Goal: Task Accomplishment & Management: Use online tool/utility

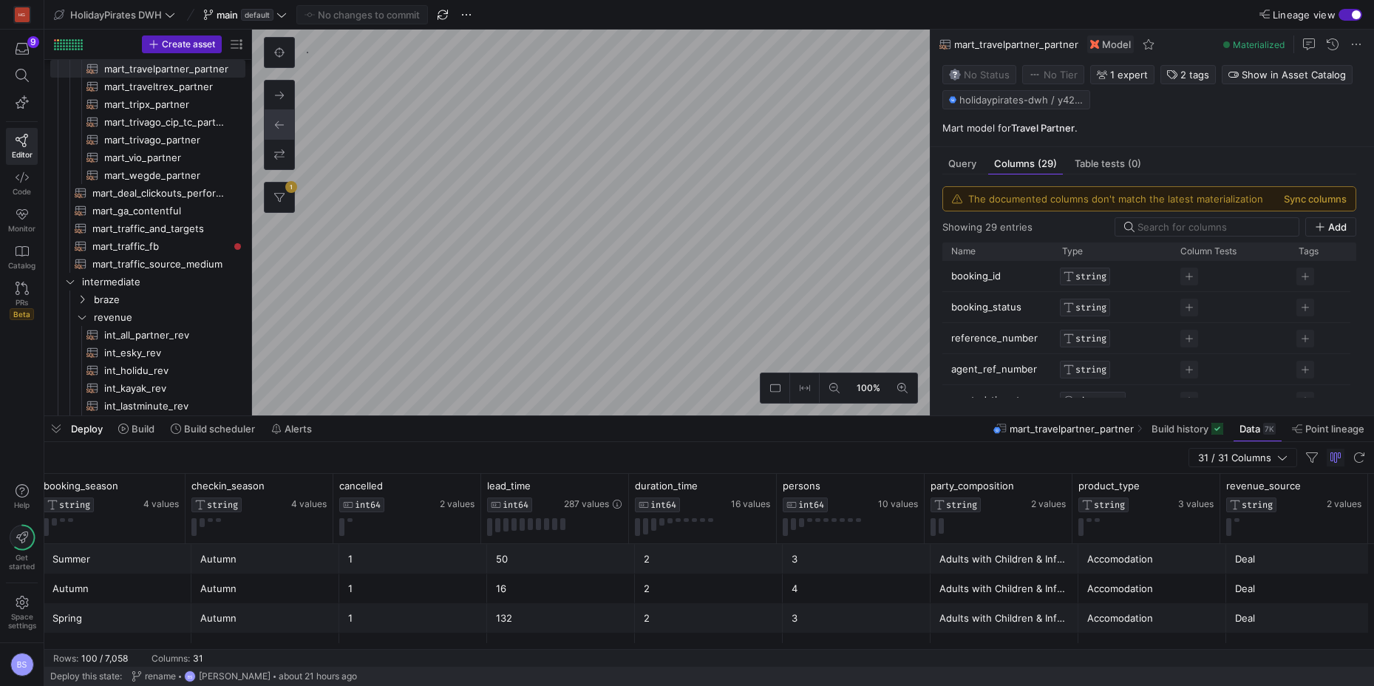
scroll to position [0, 3262]
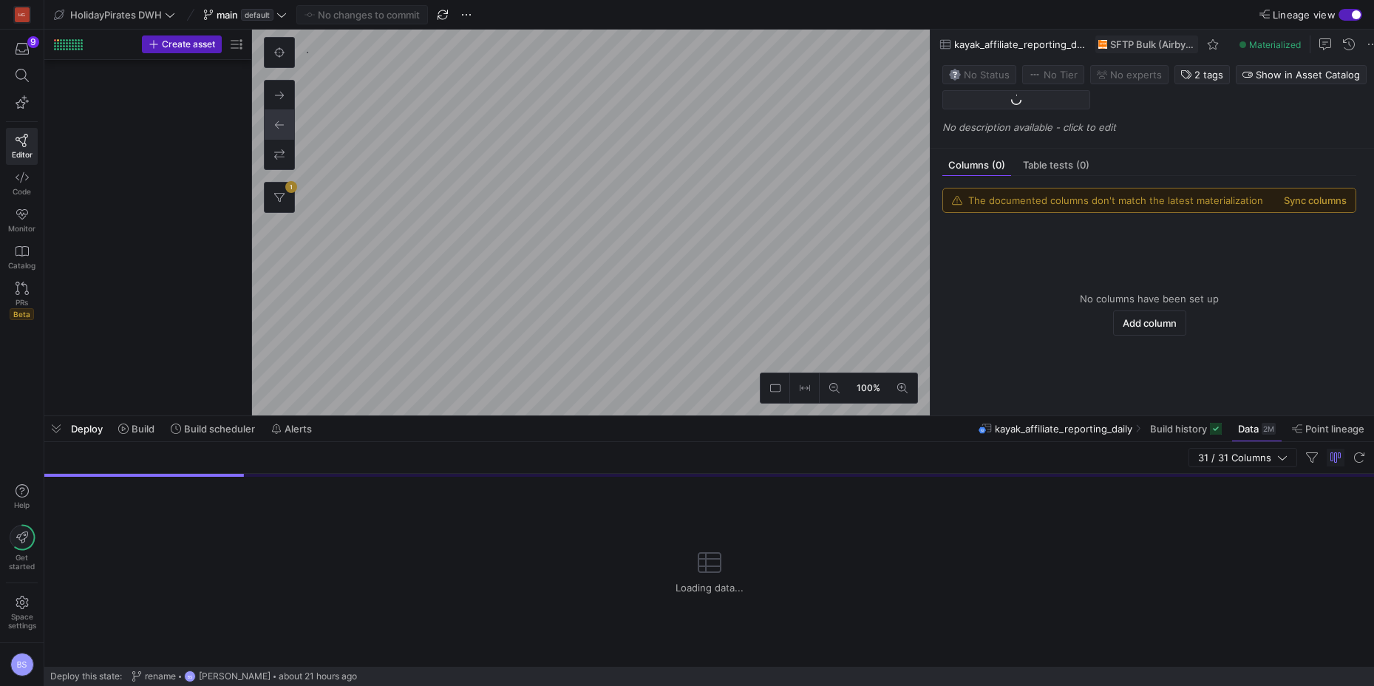
scroll to position [1844, 0]
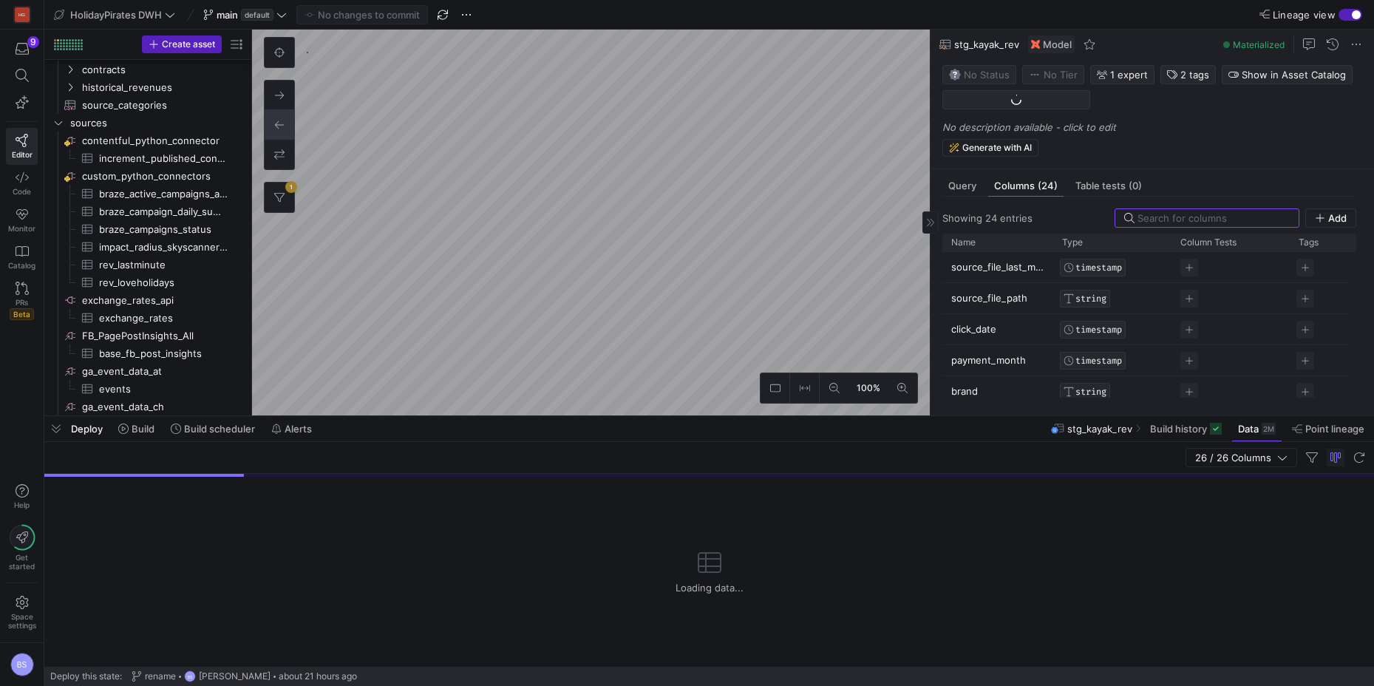
scroll to position [1099, 0]
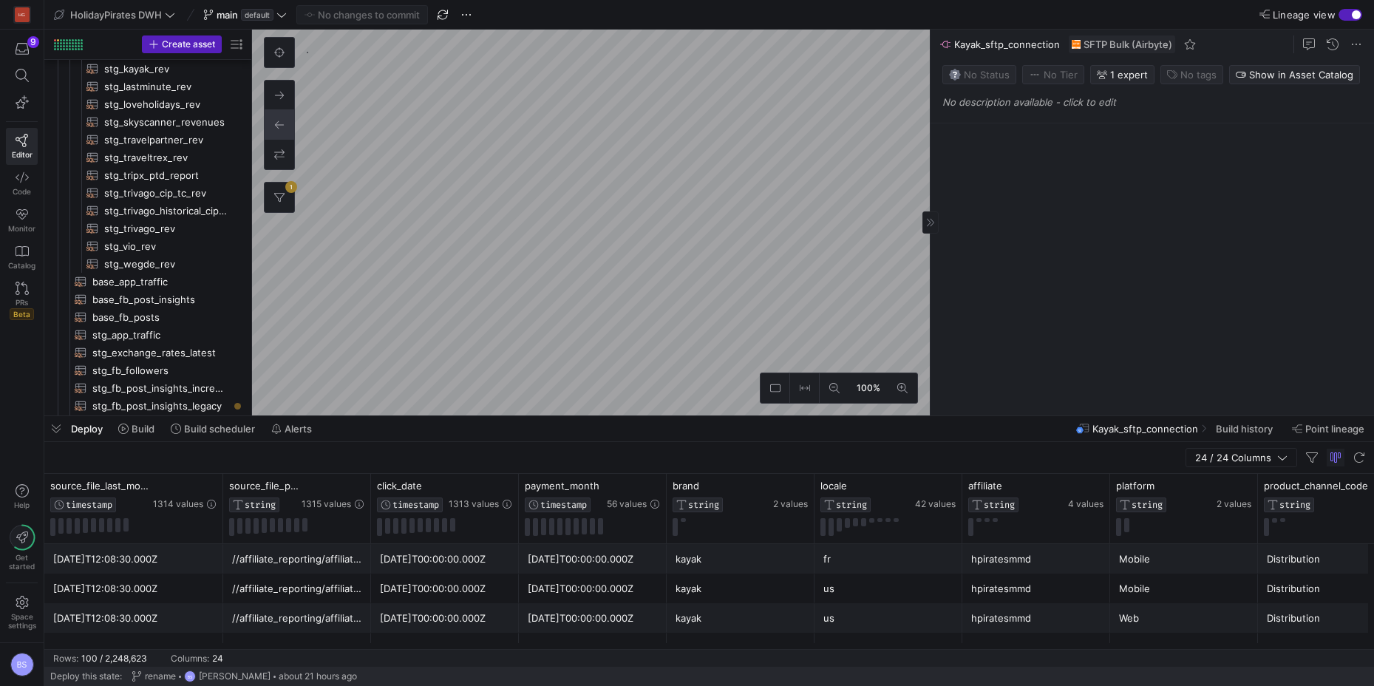
scroll to position [2393, 0]
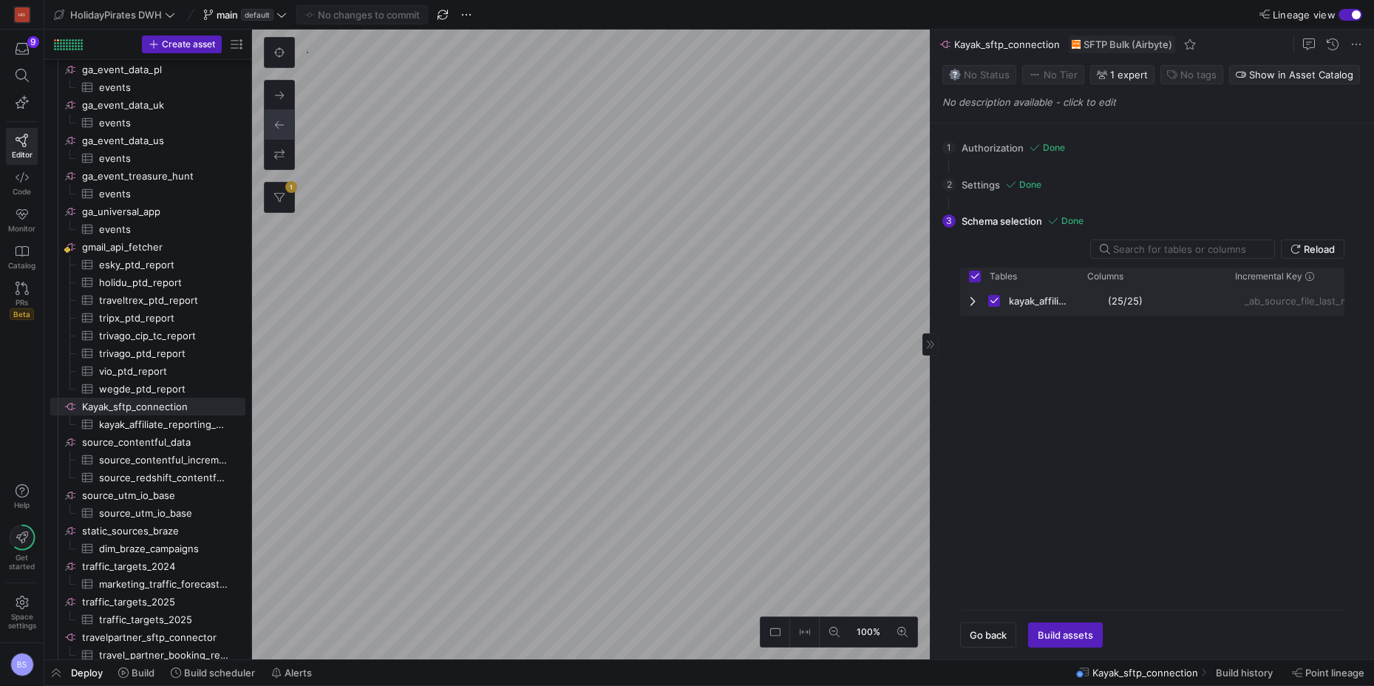
click at [972, 298] on span "Press SPACE to deselect this row." at bounding box center [974, 301] width 10 height 12
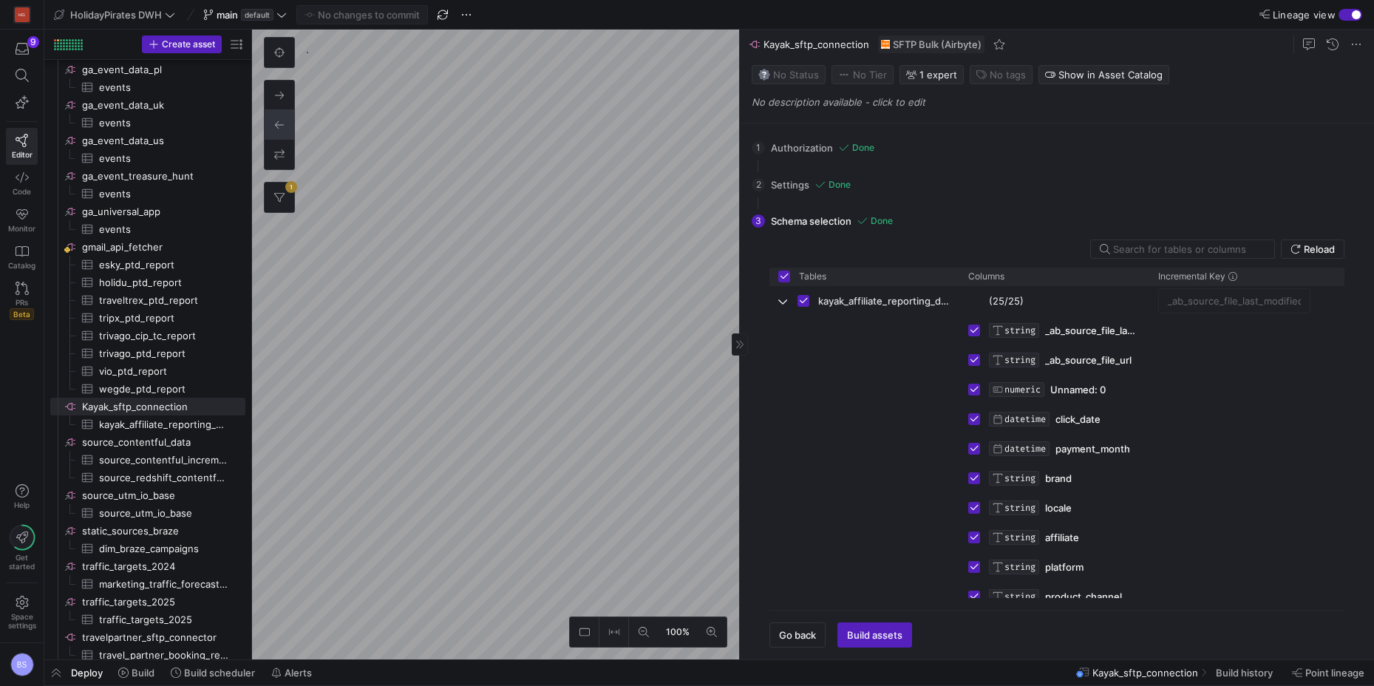
drag, startPoint x: 930, startPoint y: 368, endPoint x: 756, endPoint y: 350, distance: 175.3
click at [740, 350] on div at bounding box center [739, 345] width 1 height 630
click at [1252, 678] on span "Build history" at bounding box center [1243, 672] width 57 height 12
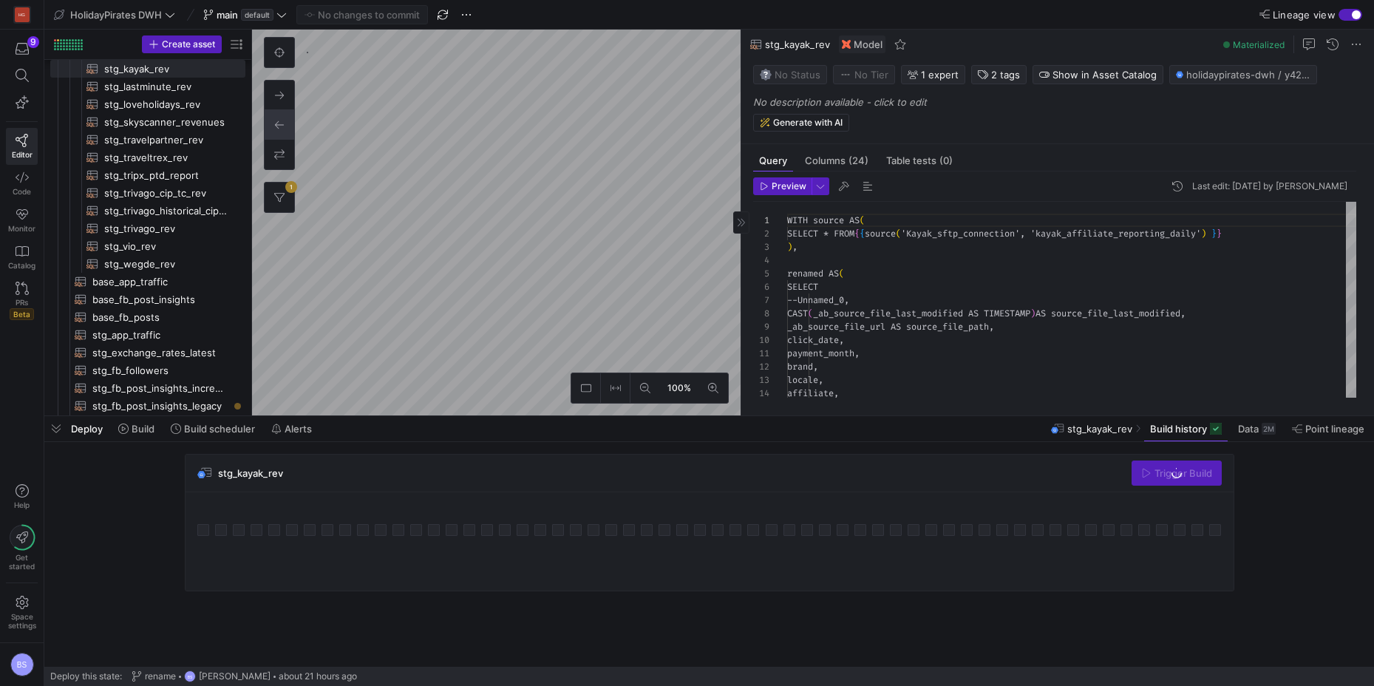
scroll to position [133, 0]
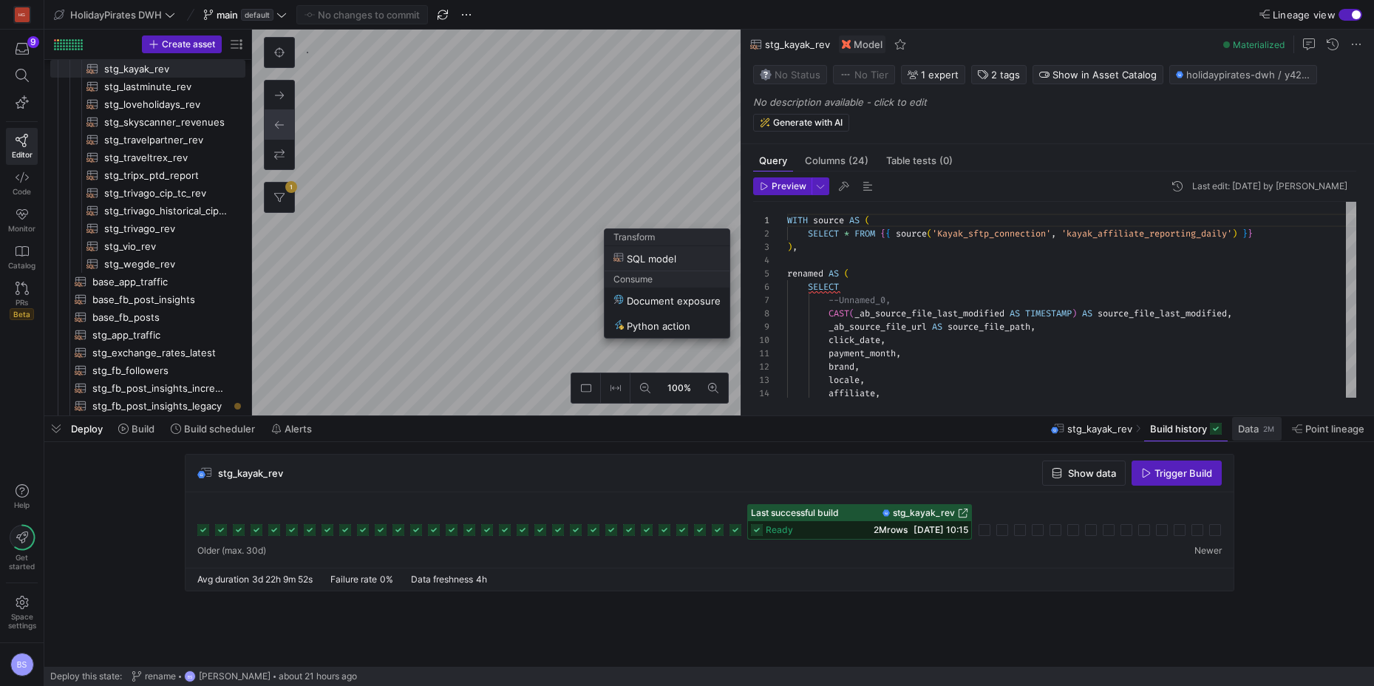
click at [1249, 427] on div at bounding box center [687, 343] width 1374 height 686
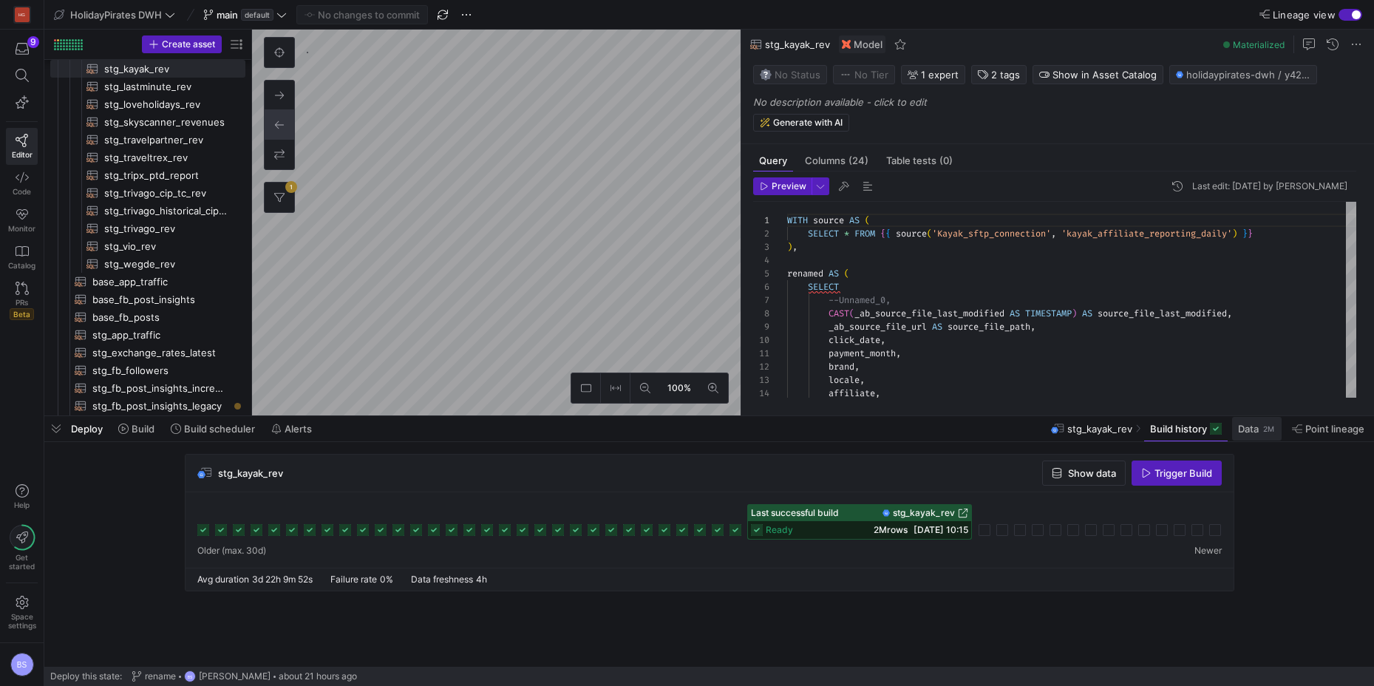
click at [1249, 429] on span "Data" at bounding box center [1248, 429] width 21 height 12
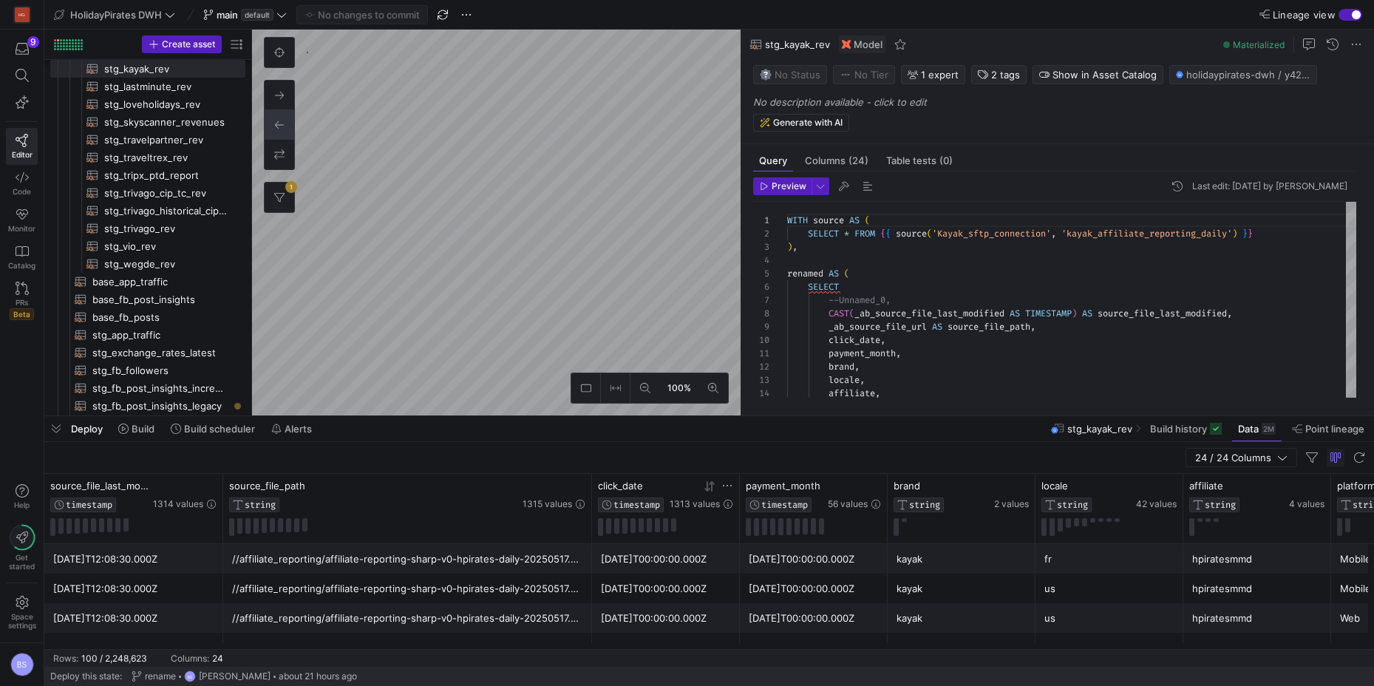
drag, startPoint x: 369, startPoint y: 491, endPoint x: 641, endPoint y: 488, distance: 272.7
click at [183, 506] on span "1314 values" at bounding box center [178, 504] width 50 height 10
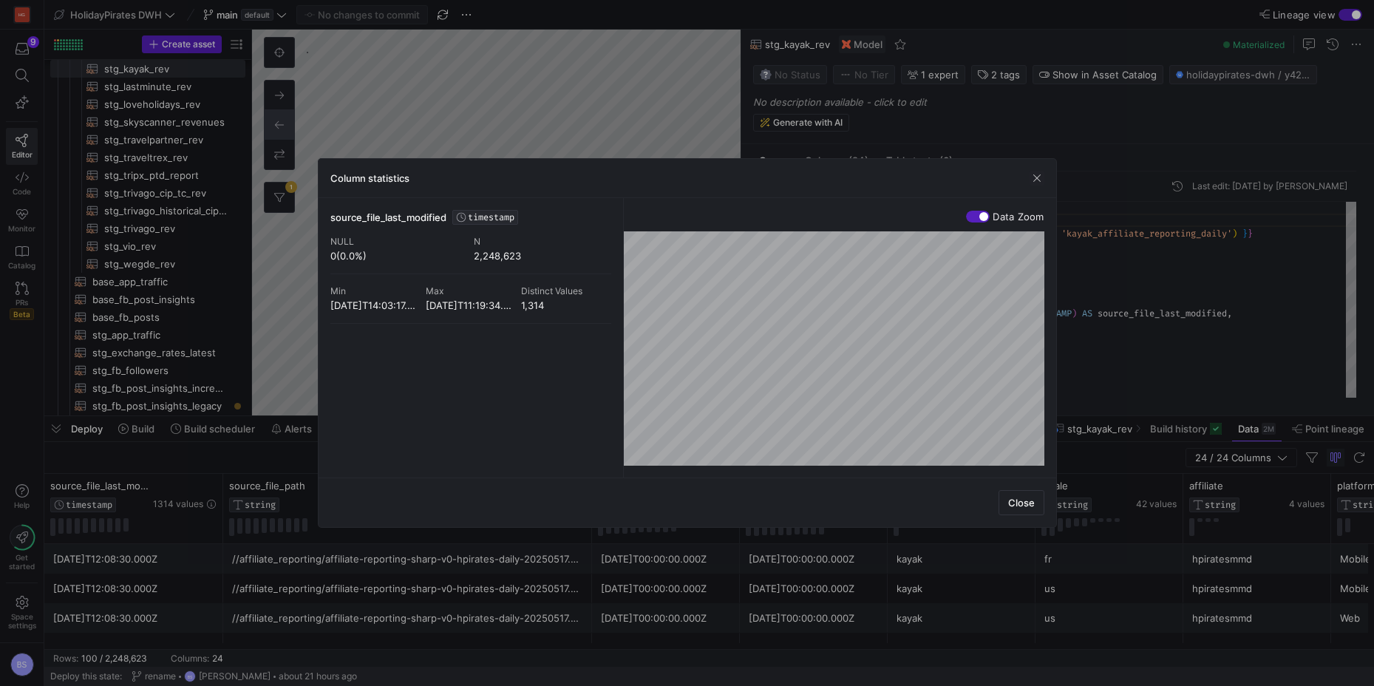
click at [1040, 175] on span "button" at bounding box center [1036, 178] width 15 height 15
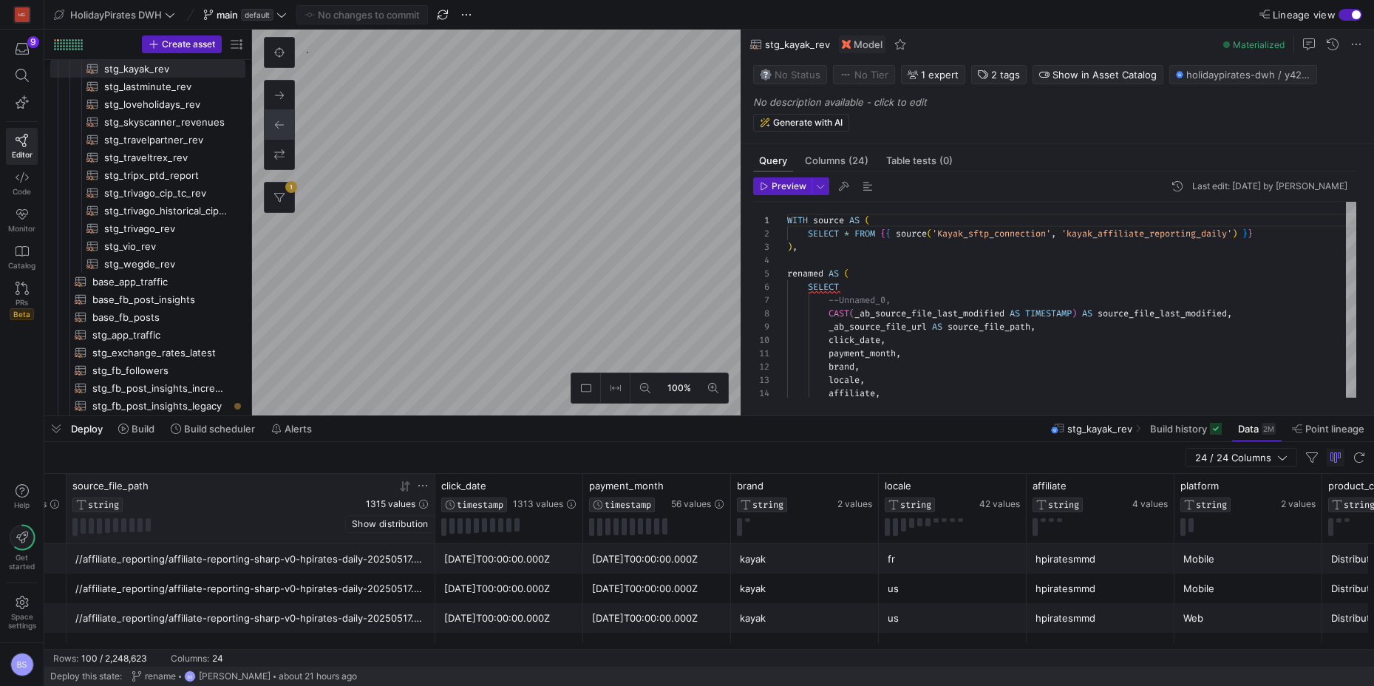
click at [388, 500] on span "1315 values" at bounding box center [391, 504] width 50 height 10
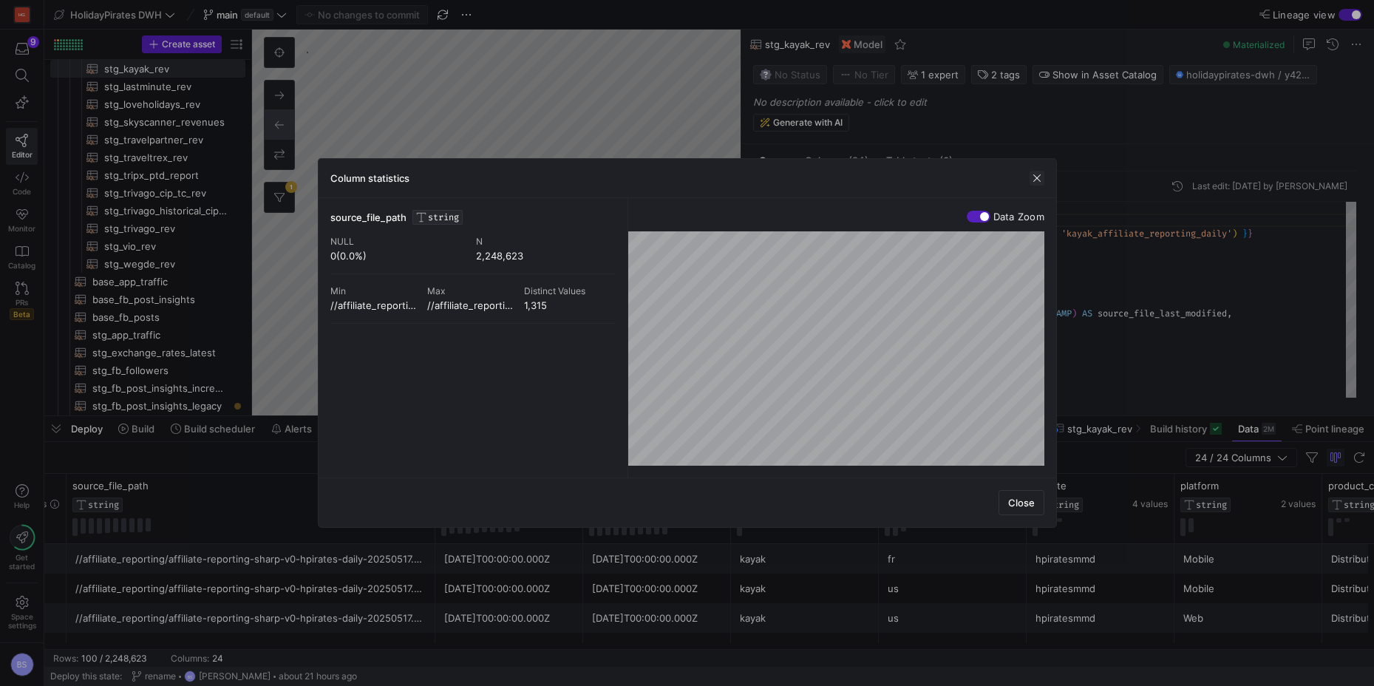
click at [1037, 180] on span "button" at bounding box center [1036, 178] width 15 height 15
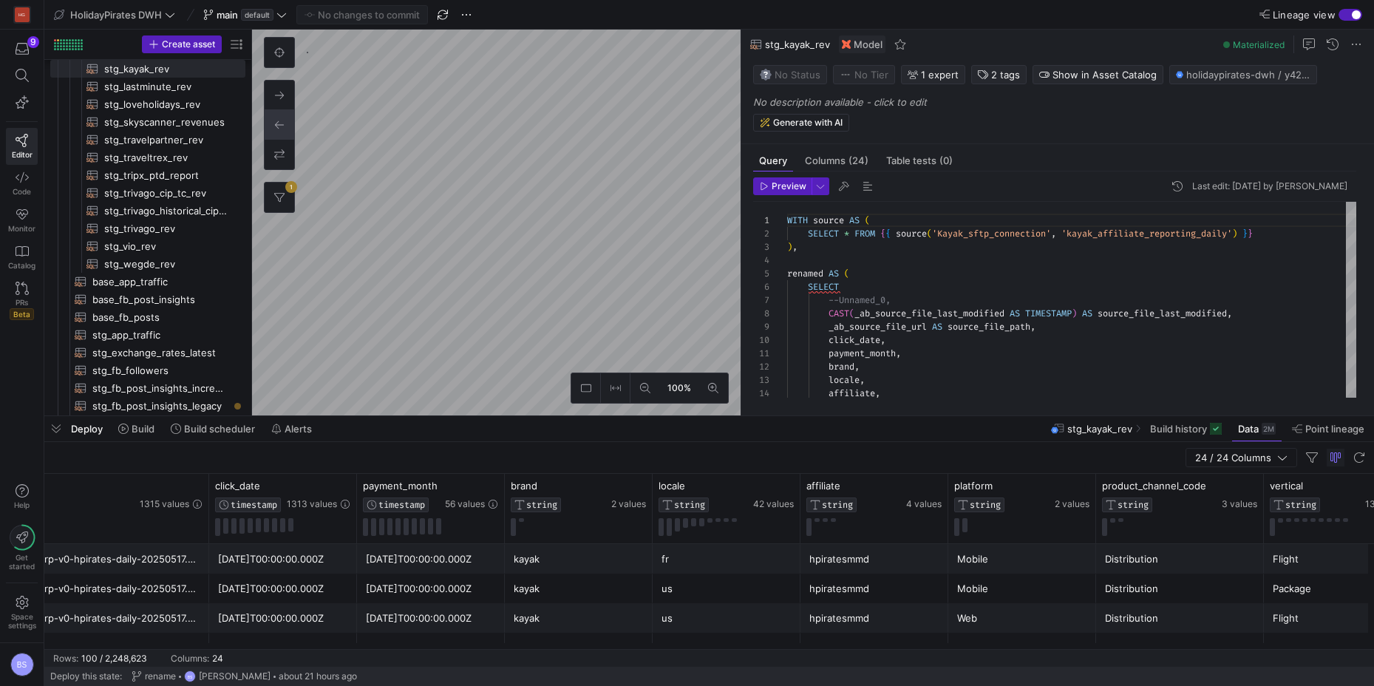
scroll to position [0, 415]
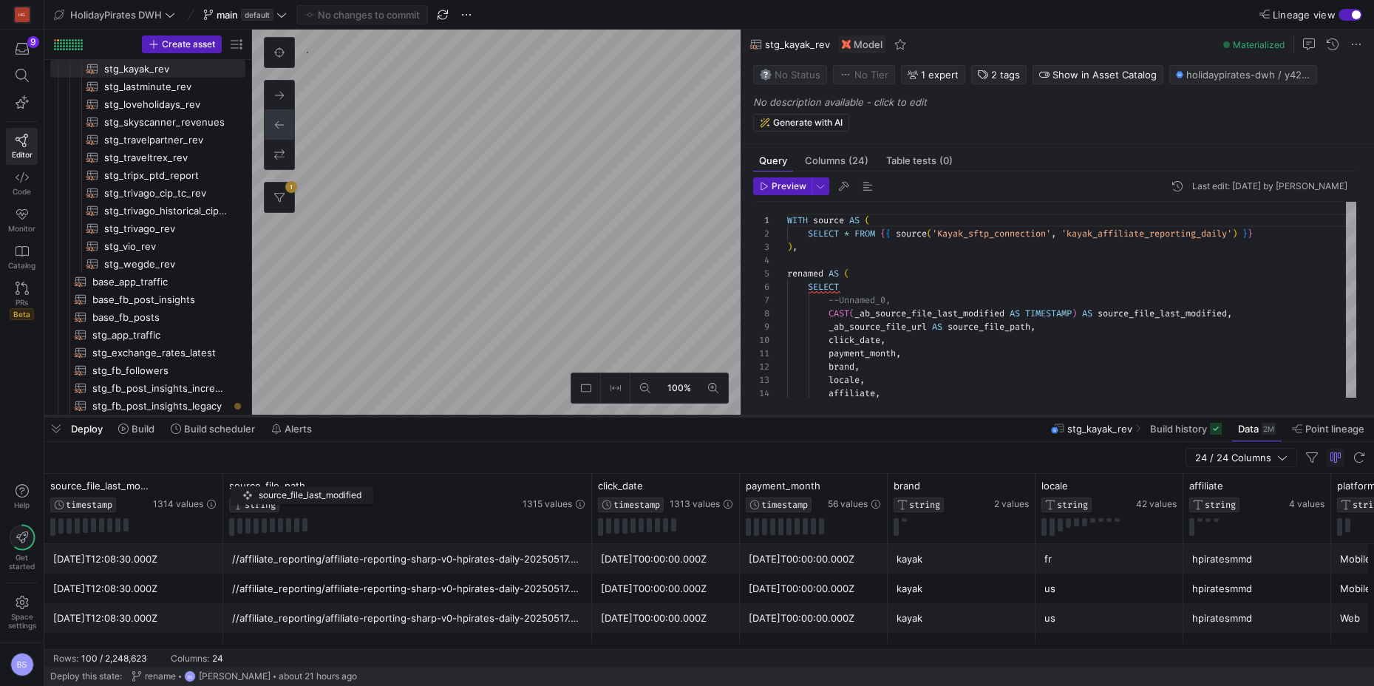
drag, startPoint x: 223, startPoint y: 484, endPoint x: 429, endPoint y: 417, distance: 215.9
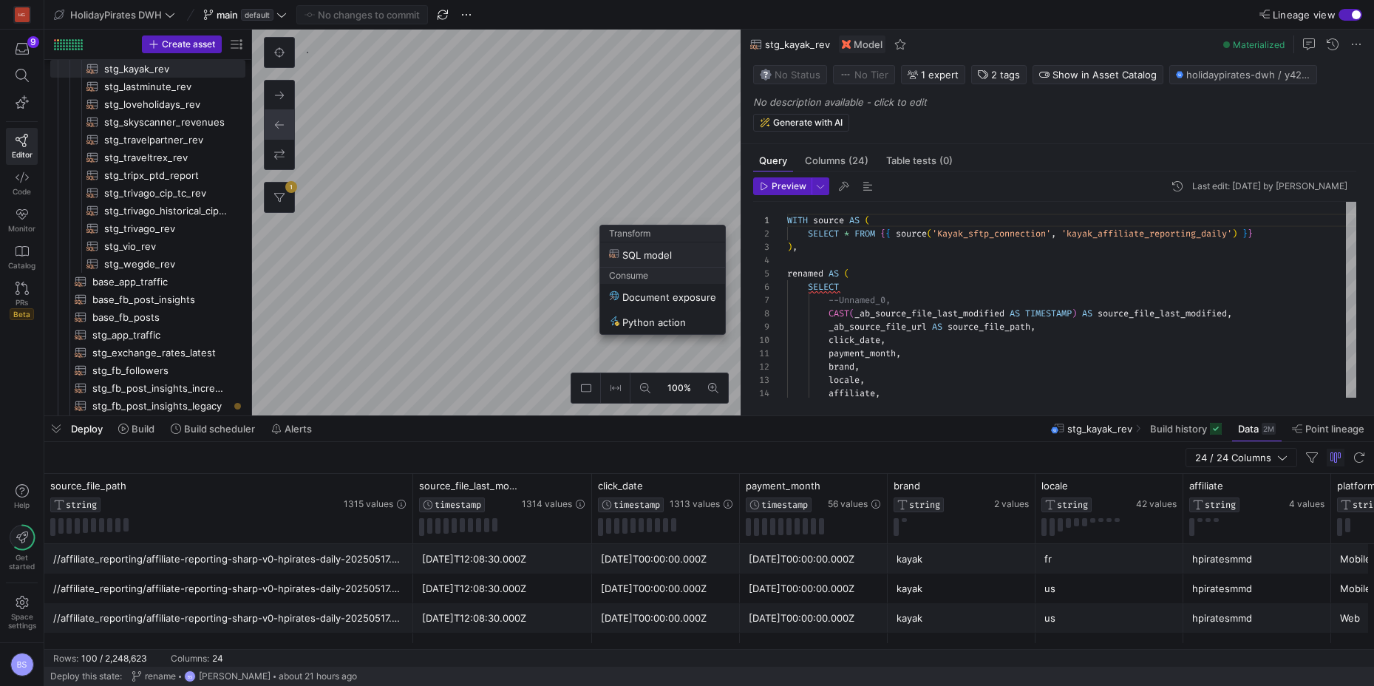
click at [658, 250] on span "SQL model" at bounding box center [640, 254] width 63 height 13
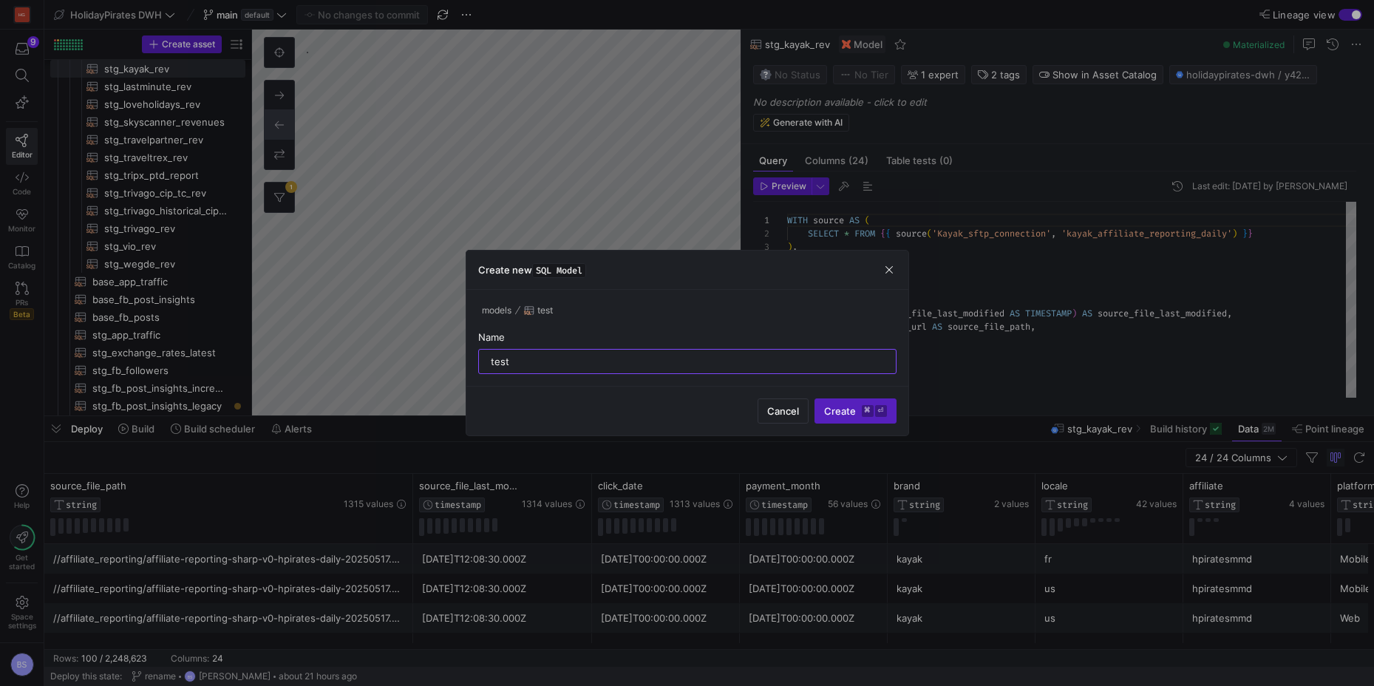
type input "test"
click at [814, 398] on button "Create ⌘ ⏎" at bounding box center [855, 410] width 82 height 25
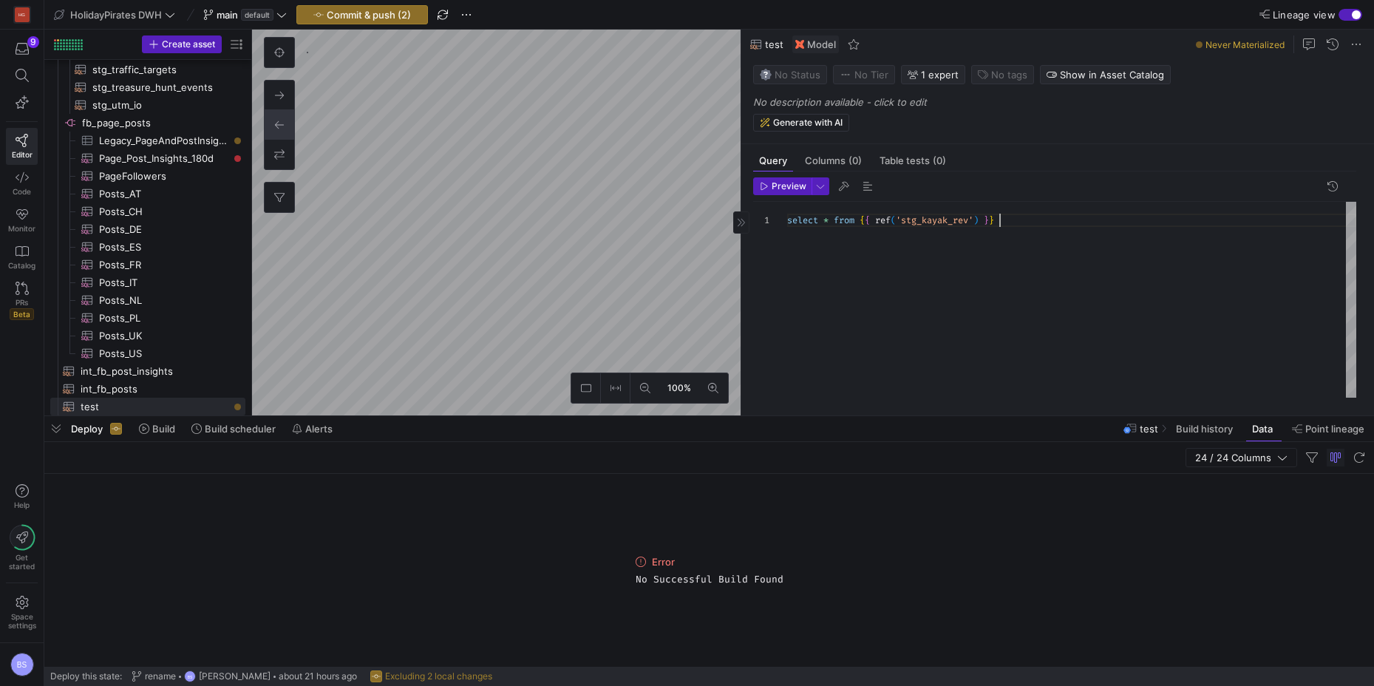
click at [1017, 220] on div "select * from { { ref ( 'stg_kayak_rev' ) } }" at bounding box center [1071, 300] width 569 height 196
click at [829, 219] on div "select * from { { ref ( 'stg_kayak_rev' ) } }" at bounding box center [1071, 300] width 569 height 196
drag, startPoint x: 836, startPoint y: 220, endPoint x: 763, endPoint y: 262, distance: 84.4
click at [836, 220] on span "from" at bounding box center [843, 220] width 21 height 12
click at [831, 224] on div "select * from { { ref ( 'stg_kayak_rev' ) } }" at bounding box center [1071, 300] width 569 height 196
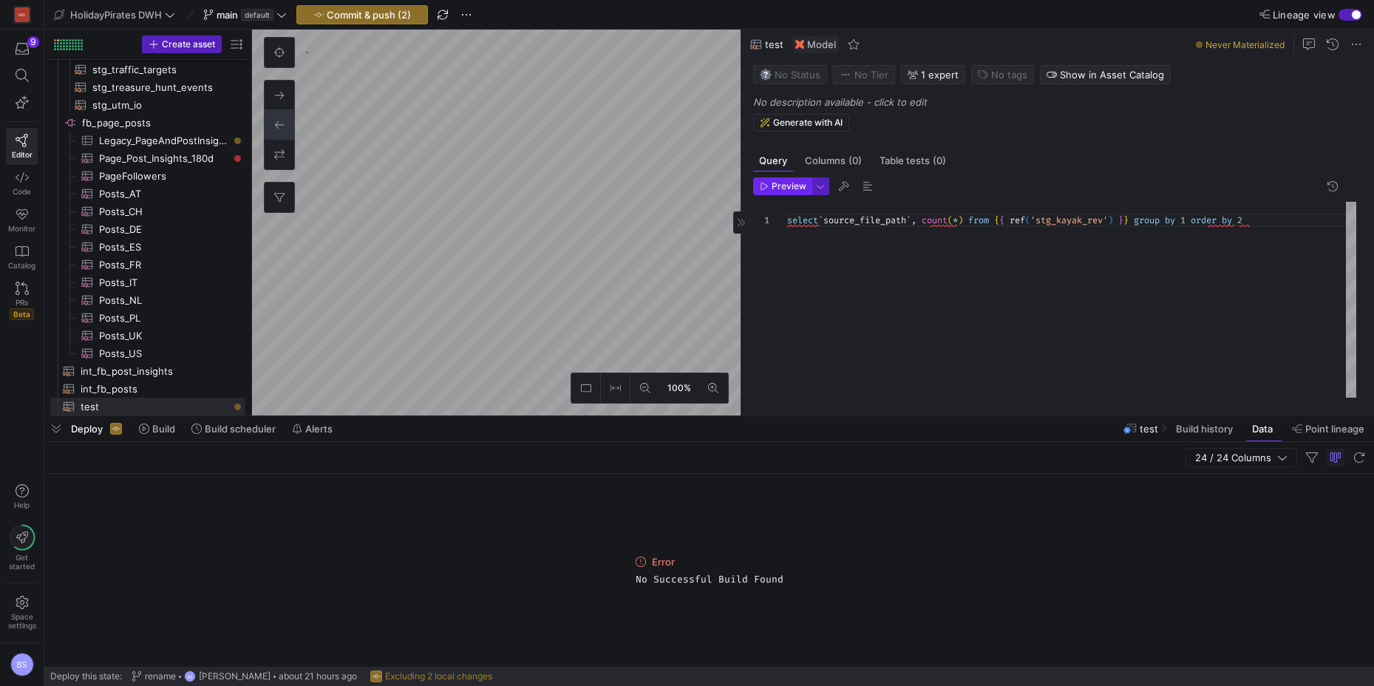
click at [799, 189] on span "Preview" at bounding box center [788, 186] width 35 height 10
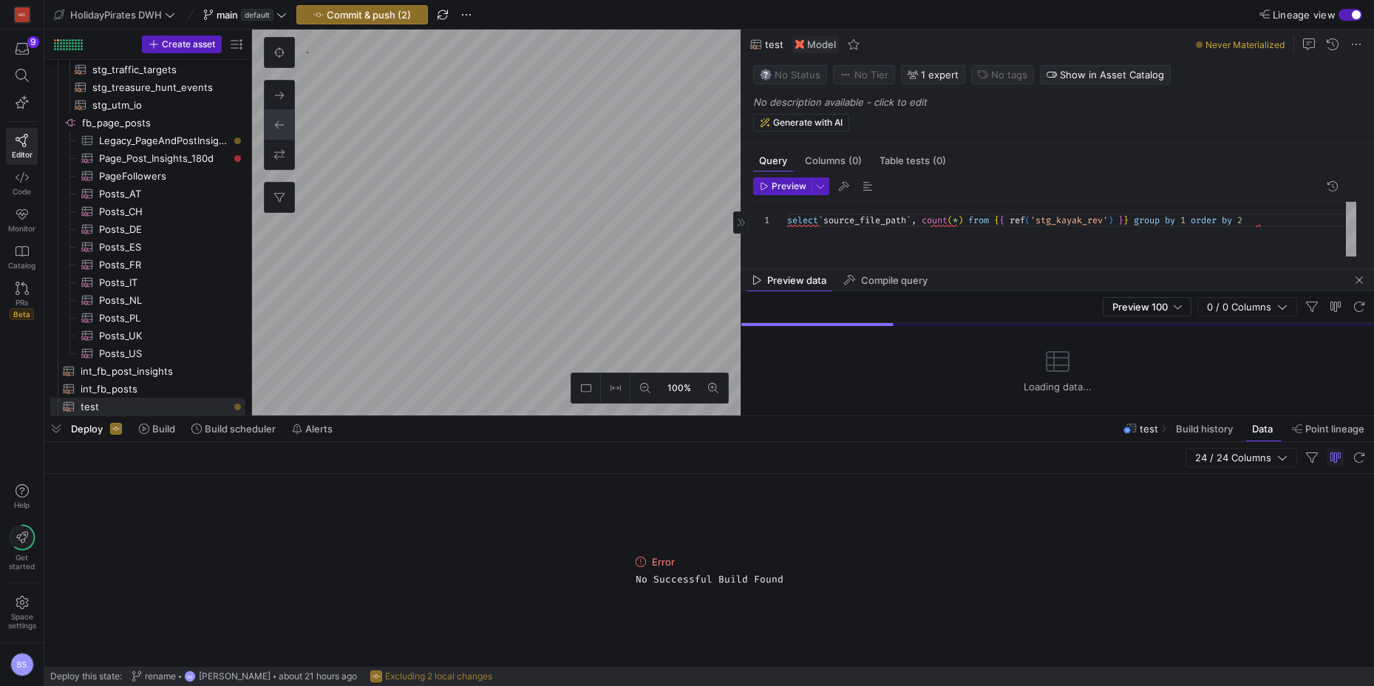
drag, startPoint x: 955, startPoint y: 159, endPoint x: 957, endPoint y: 270, distance: 111.6
click at [957, 270] on div at bounding box center [1057, 269] width 632 height 6
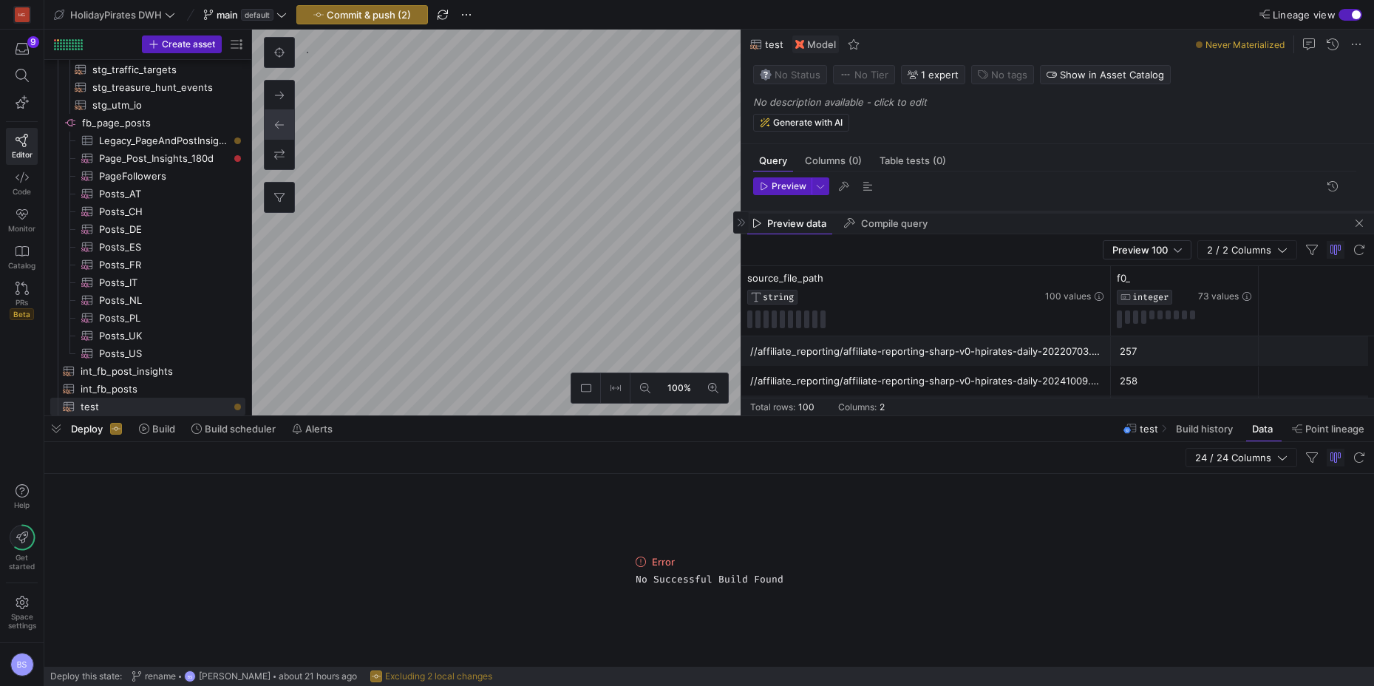
drag, startPoint x: 952, startPoint y: 267, endPoint x: 937, endPoint y: 211, distance: 58.3
click at [937, 211] on div at bounding box center [1057, 212] width 632 height 6
click at [1039, 212] on div at bounding box center [1057, 212] width 632 height 6
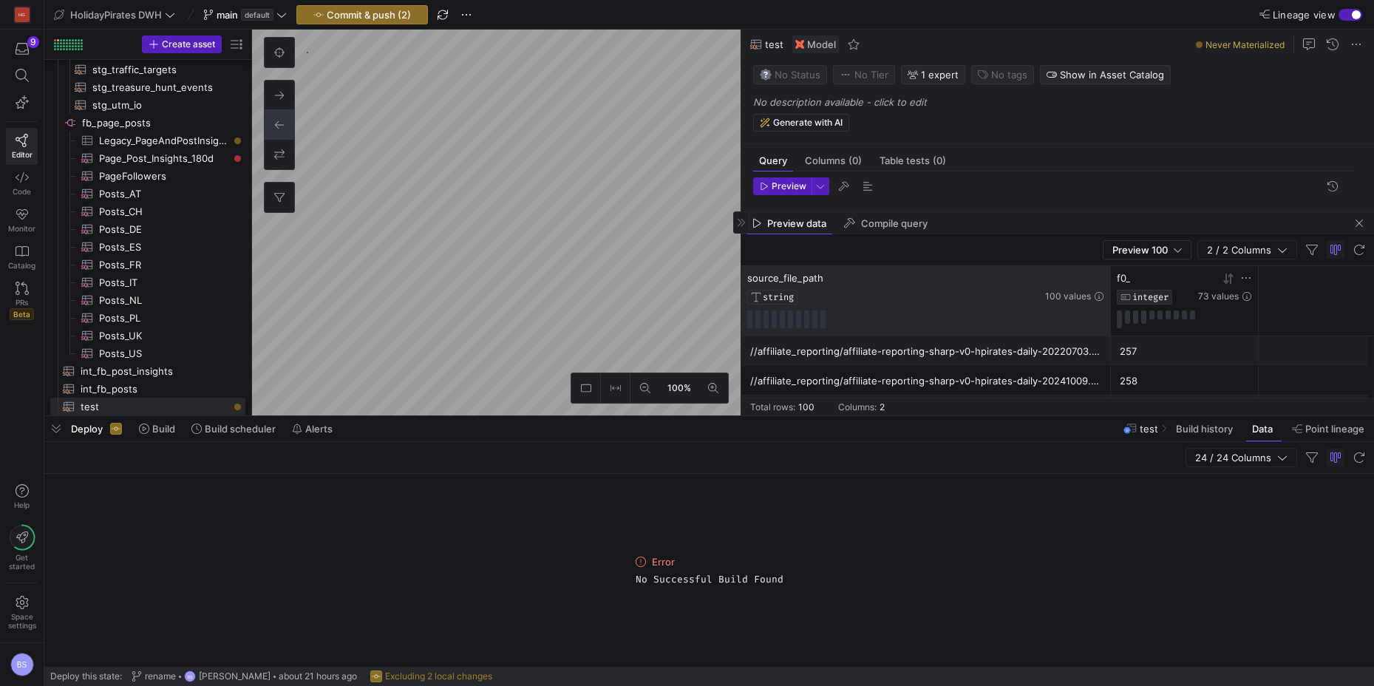
drag, startPoint x: 1108, startPoint y: 306, endPoint x: 1150, endPoint y: 308, distance: 42.9
click at [1174, 305] on div "source_file_path STRING 100 values f0_ INTEGER 73 values" at bounding box center [999, 300] width 517 height 69
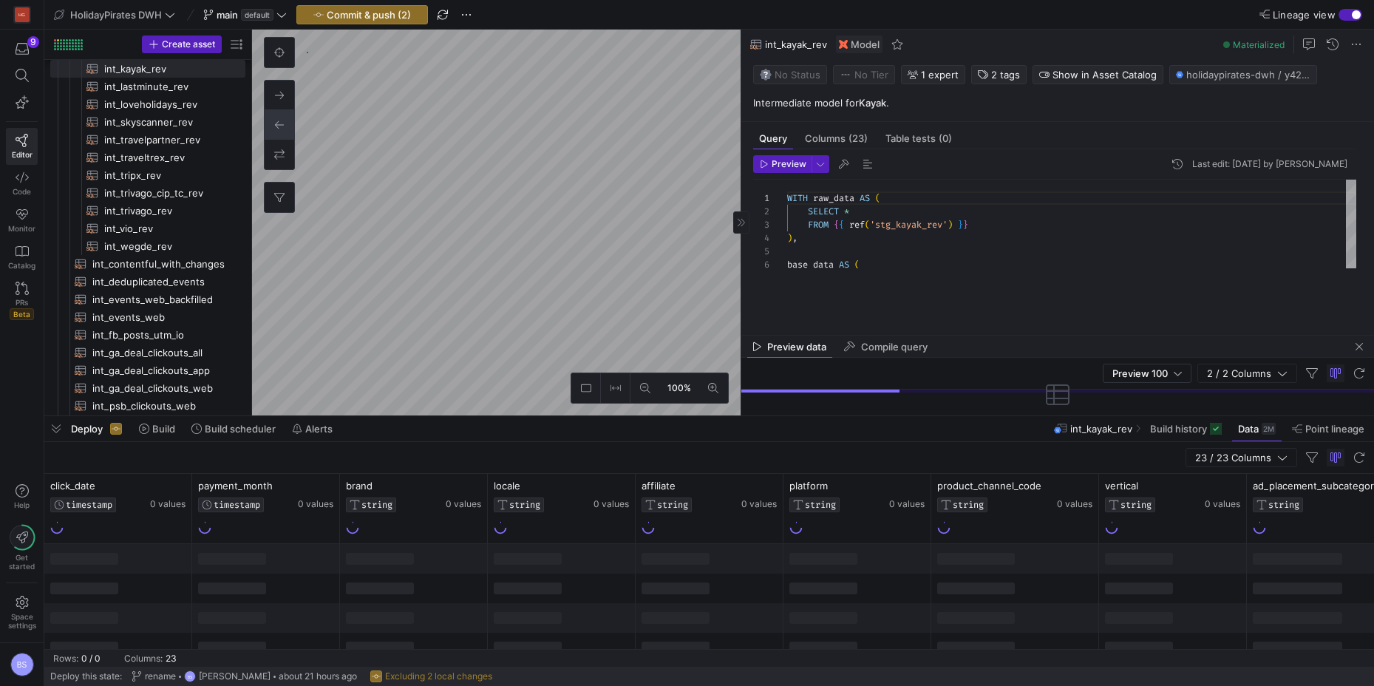
drag, startPoint x: 971, startPoint y: 213, endPoint x: 842, endPoint y: 316, distance: 165.1
click at [975, 332] on div at bounding box center [1057, 335] width 632 height 6
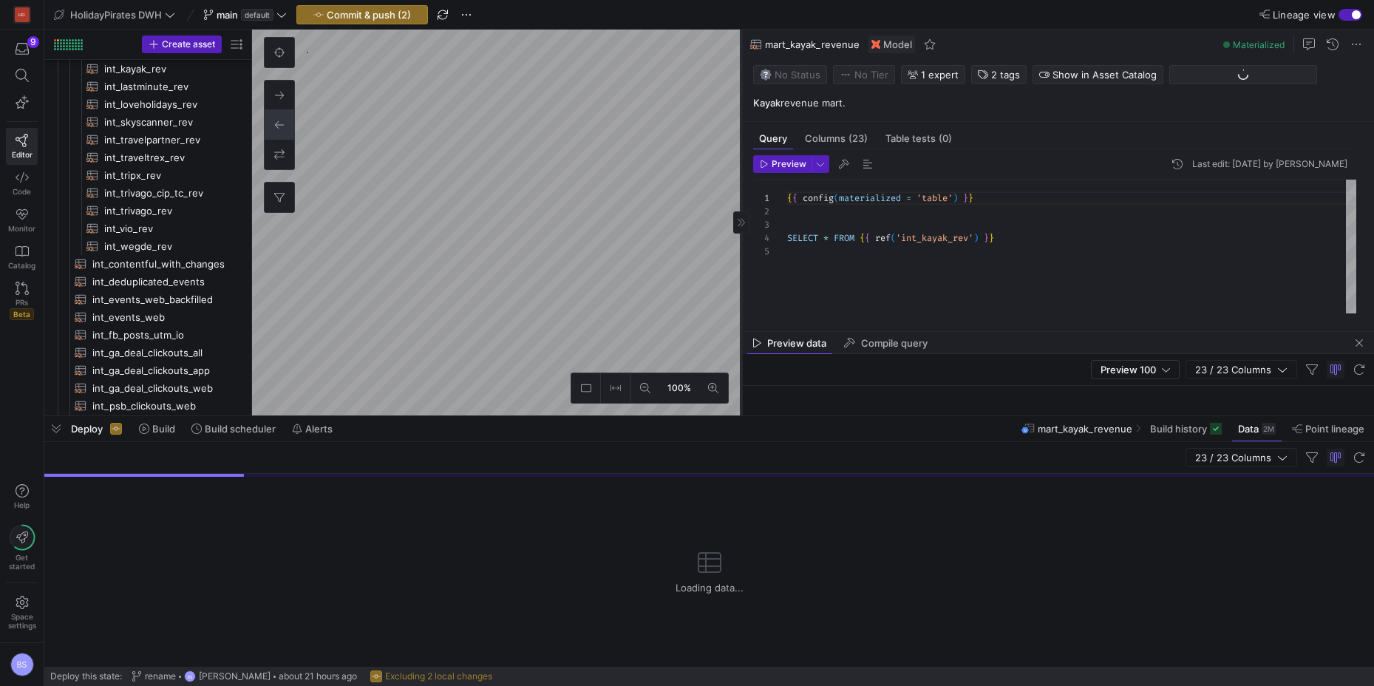
scroll to position [124, 0]
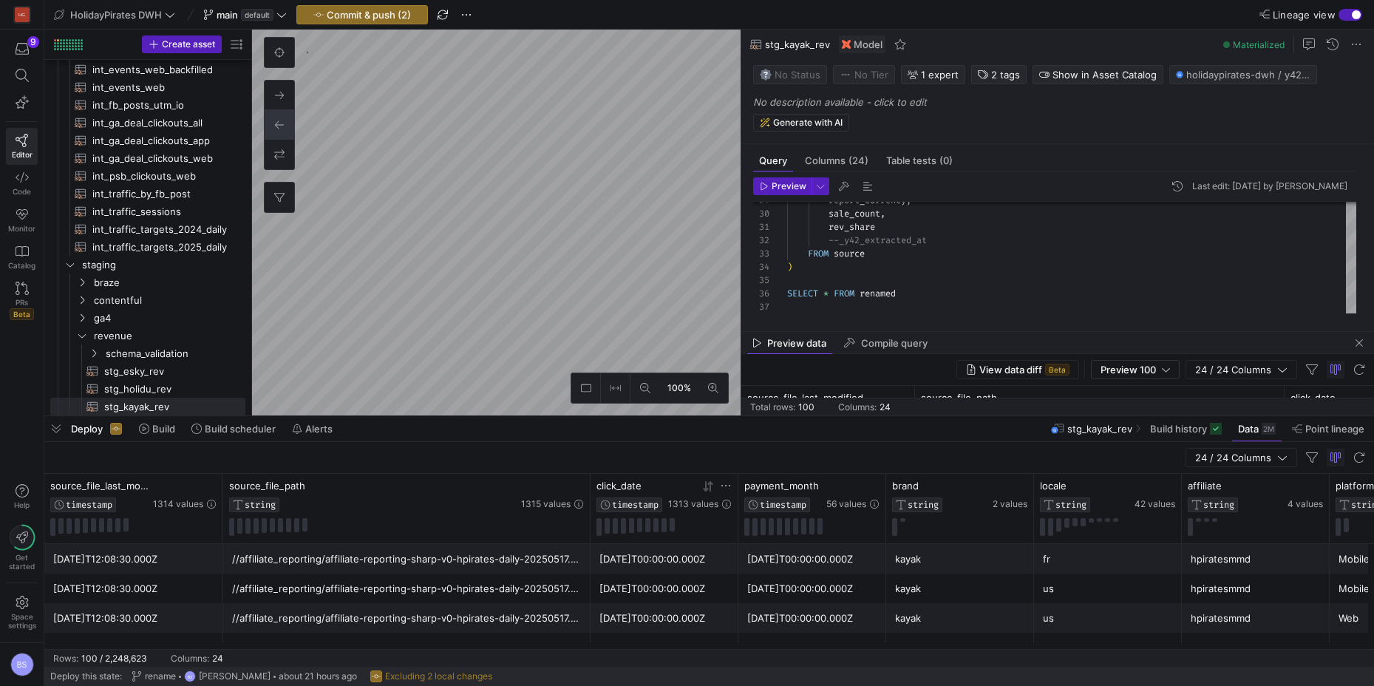
drag, startPoint x: 367, startPoint y: 487, endPoint x: 661, endPoint y: 497, distance: 294.2
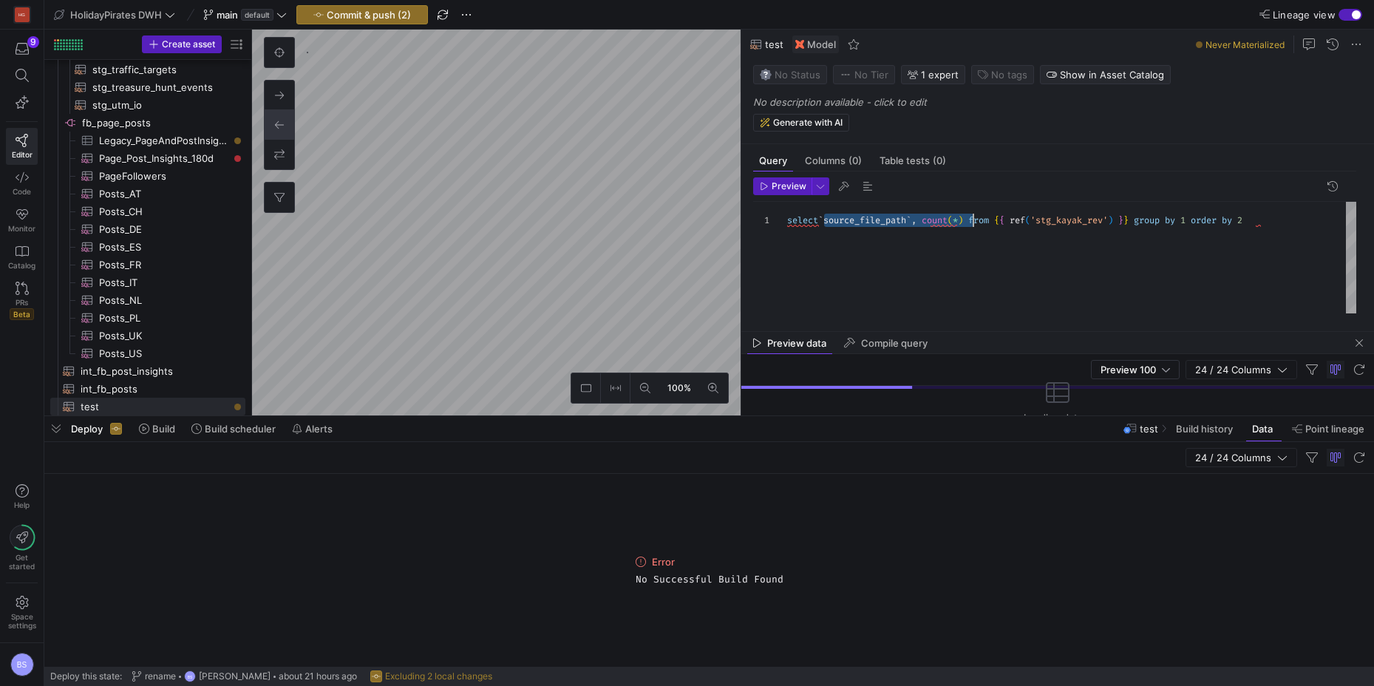
drag, startPoint x: 826, startPoint y: 221, endPoint x: 970, endPoint y: 225, distance: 144.1
click at [970, 225] on div "select ` source_file_path ` , count ( * ) from { { ref ( 'stg_kayak_rev' ) } } …" at bounding box center [1071, 258] width 569 height 112
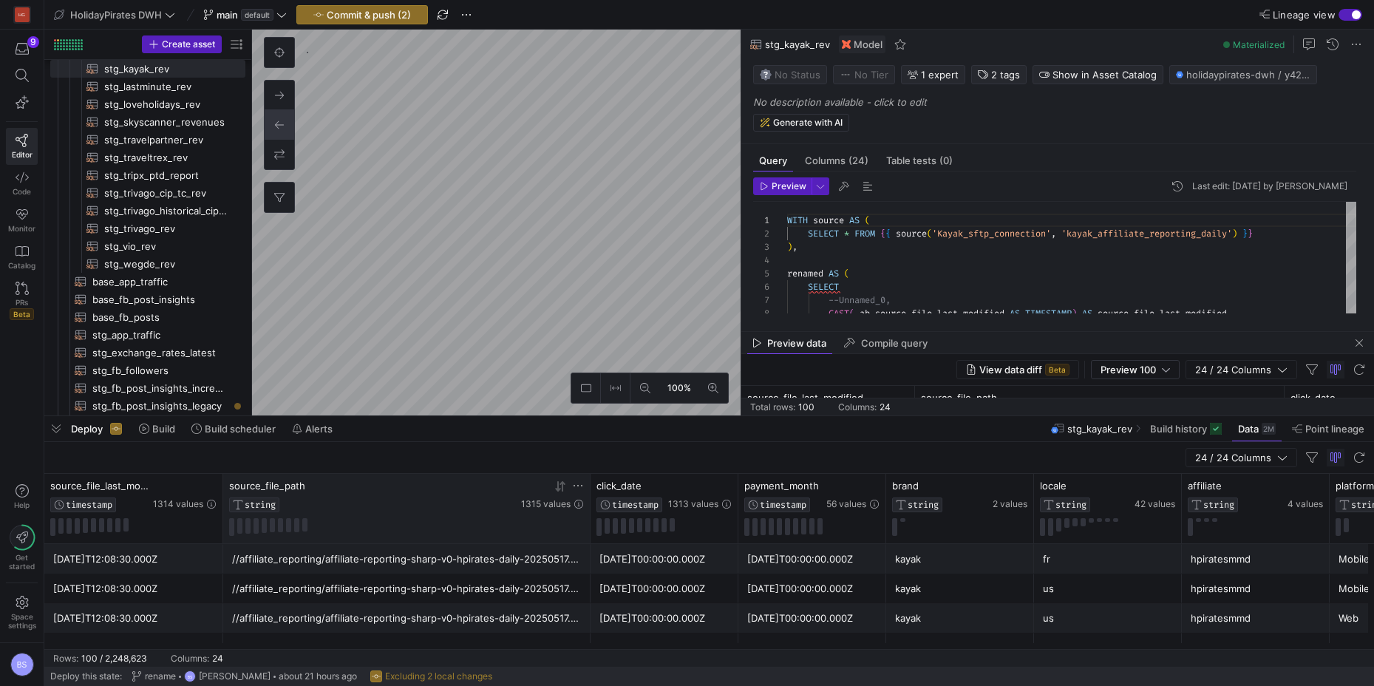
drag, startPoint x: 367, startPoint y: 484, endPoint x: 581, endPoint y: 519, distance: 216.3
click at [480, 556] on div "//affiliate_reporting/affiliate-reporting-sharp-v0-hpirates-daily-20250517.xlsx" at bounding box center [406, 559] width 349 height 29
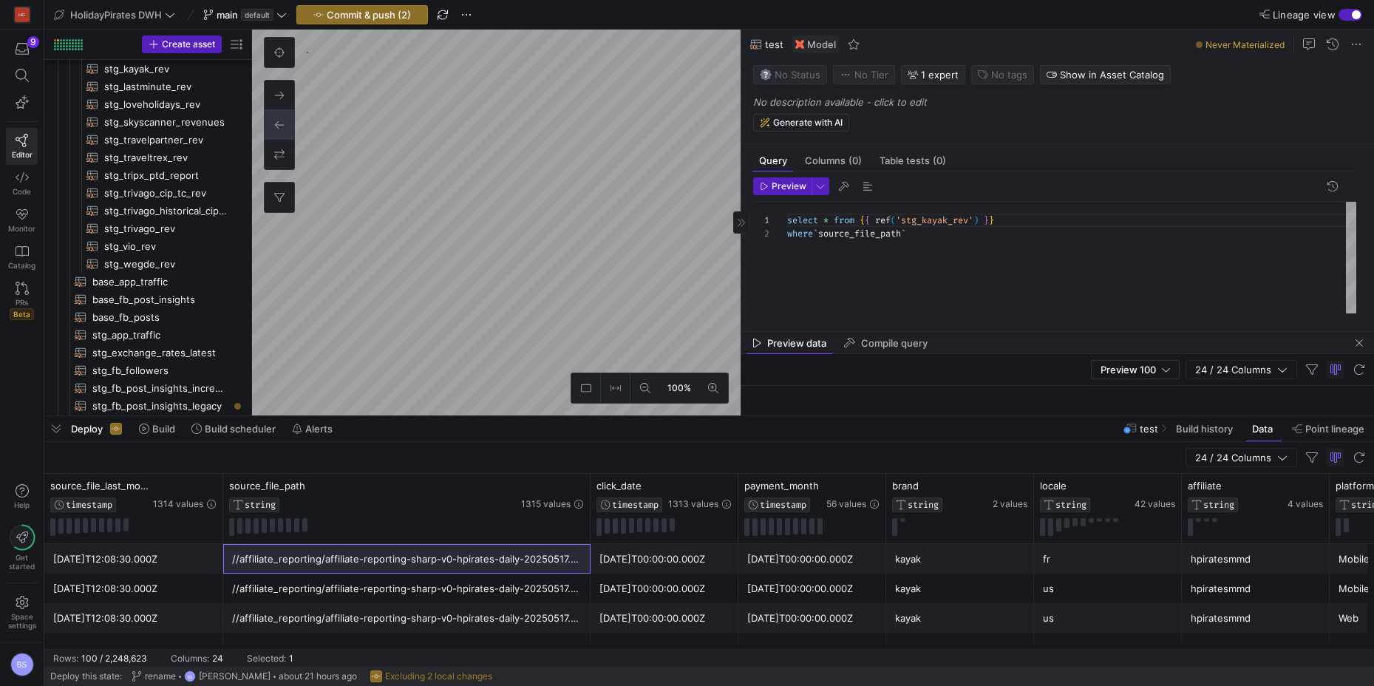
scroll to position [1489, 0]
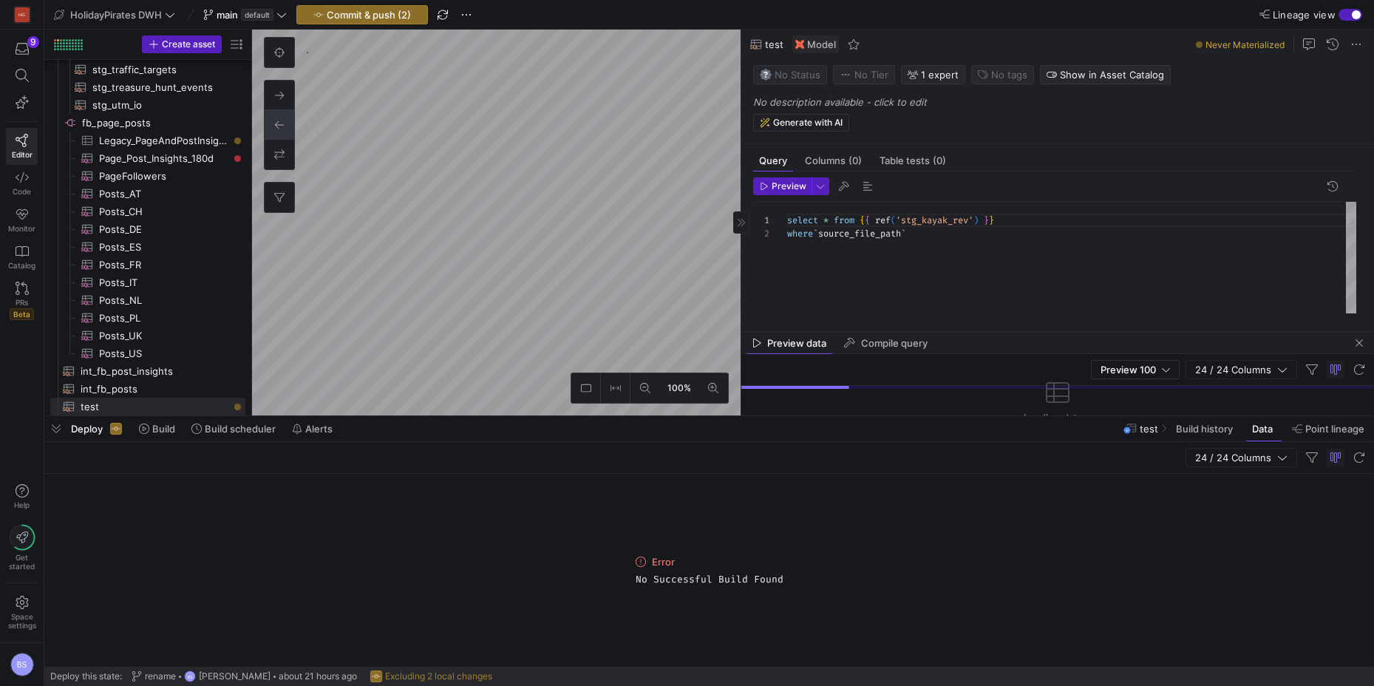
click at [924, 239] on div "where ` source_file_path `" at bounding box center [1071, 233] width 569 height 13
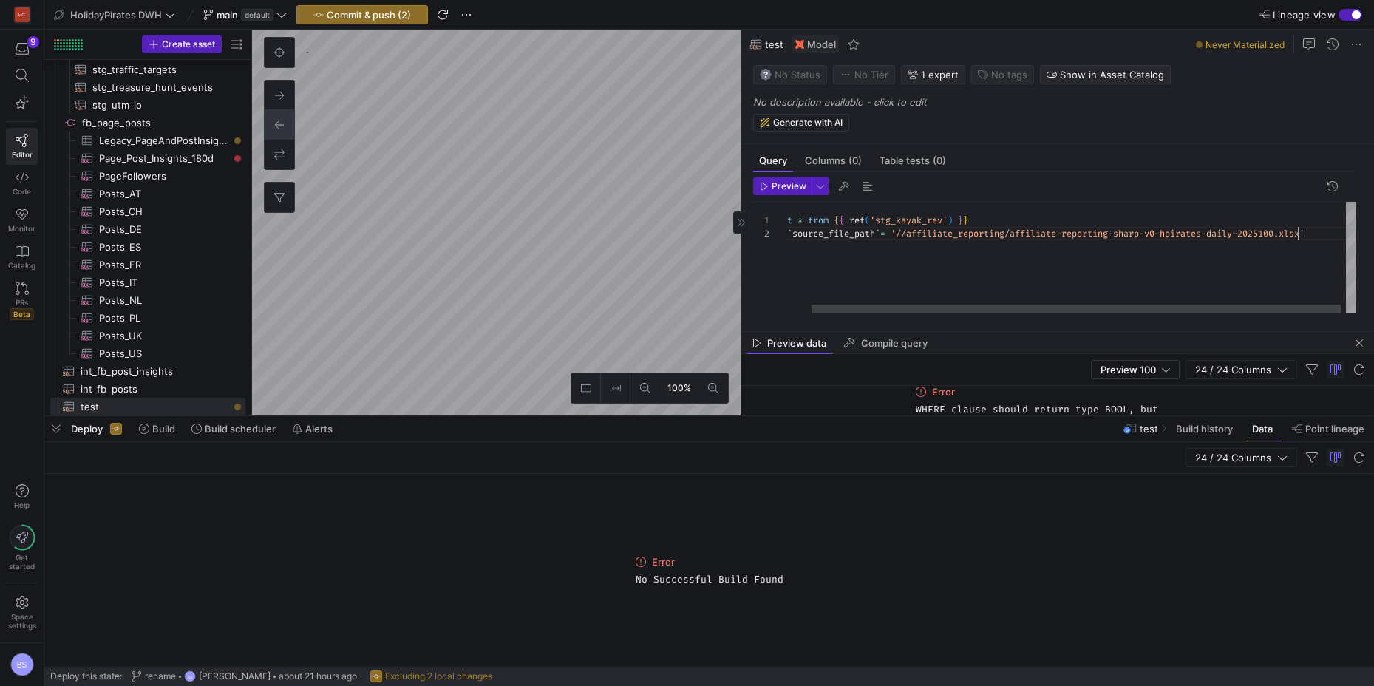
scroll to position [13, 542]
click at [771, 181] on span "Preview" at bounding box center [788, 186] width 35 height 10
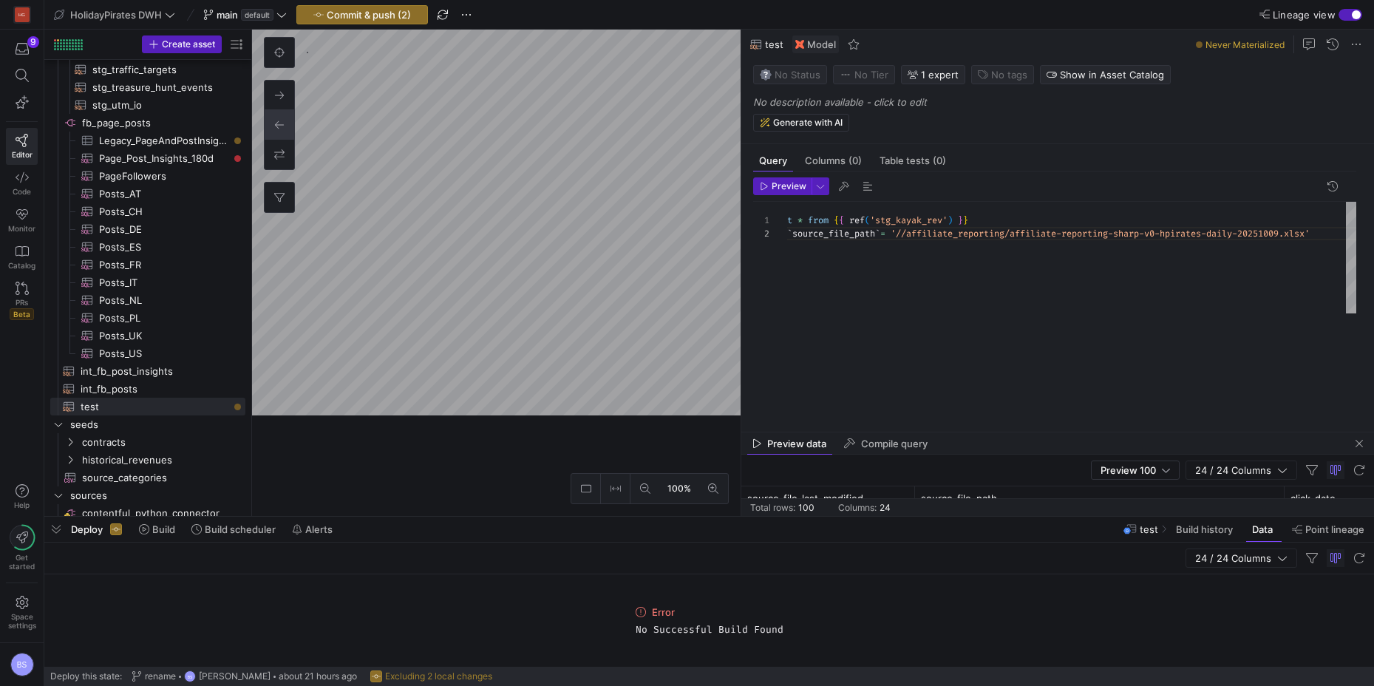
drag, startPoint x: 763, startPoint y: 417, endPoint x: 785, endPoint y: 502, distance: 87.6
click at [768, 519] on div at bounding box center [708, 517] width 1329 height 6
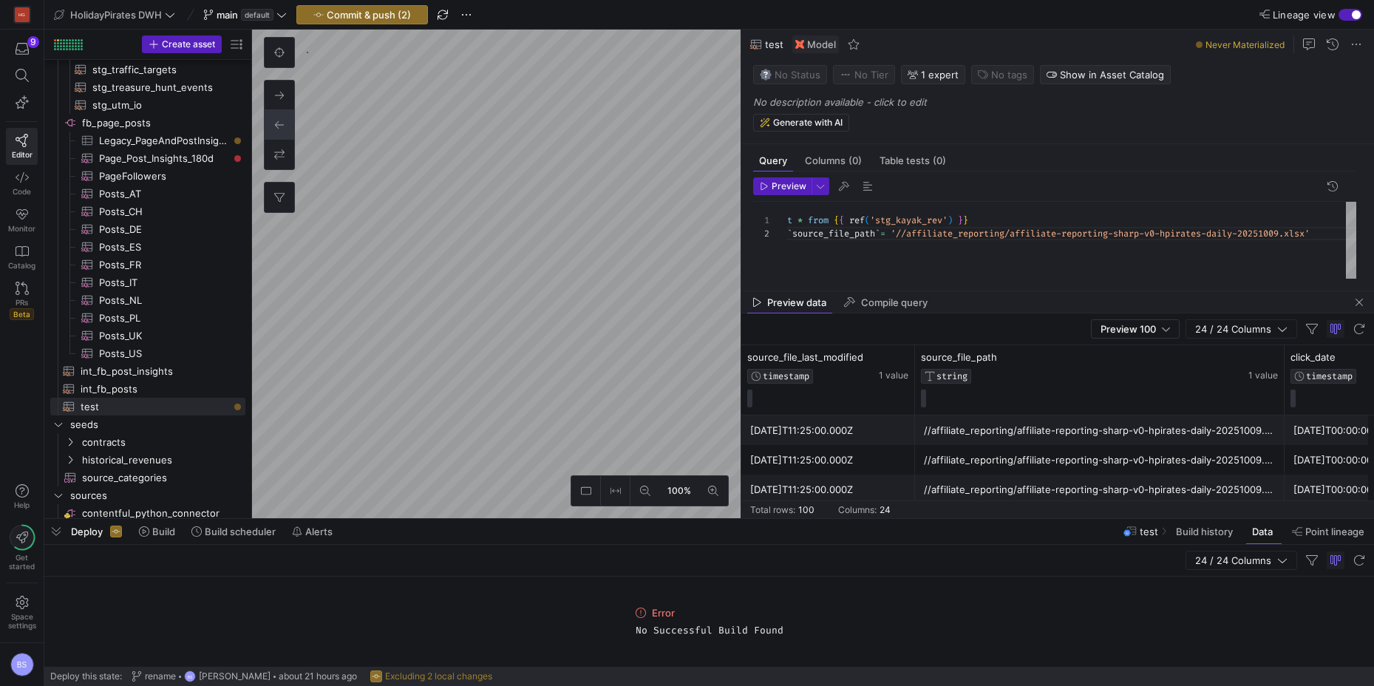
drag, startPoint x: 971, startPoint y: 434, endPoint x: 917, endPoint y: 336, distance: 112.1
click at [958, 291] on div at bounding box center [1057, 291] width 632 height 6
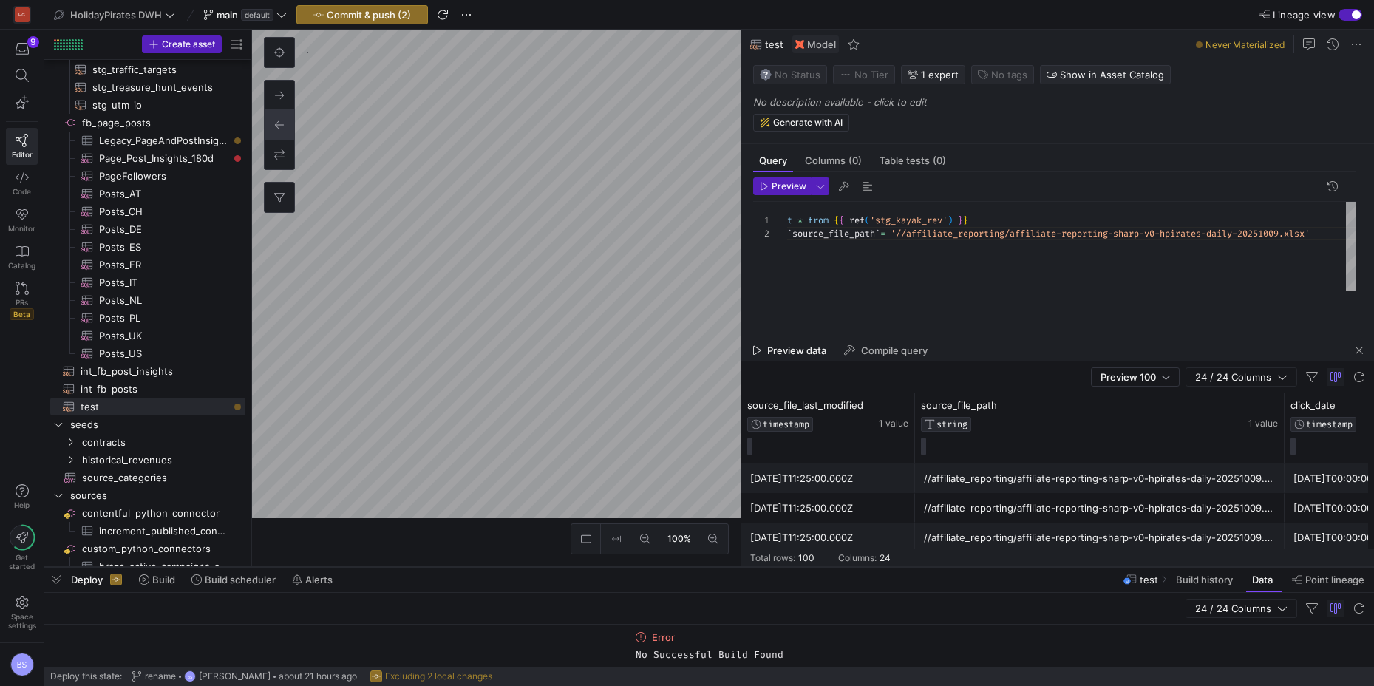
drag, startPoint x: 707, startPoint y: 518, endPoint x: 718, endPoint y: 564, distance: 47.1
click at [712, 565] on div at bounding box center [708, 567] width 1329 height 6
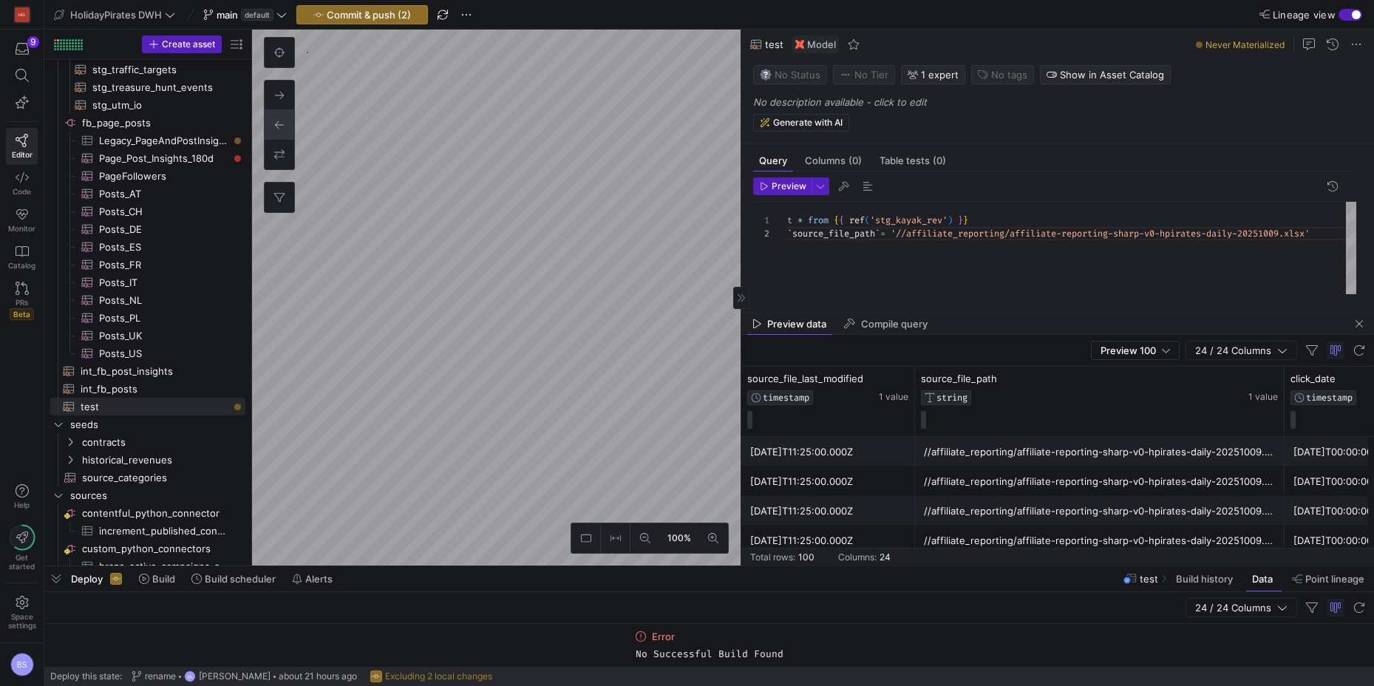
drag, startPoint x: 947, startPoint y: 337, endPoint x: 938, endPoint y: 350, distance: 16.4
click at [947, 313] on div at bounding box center [1057, 313] width 632 height 6
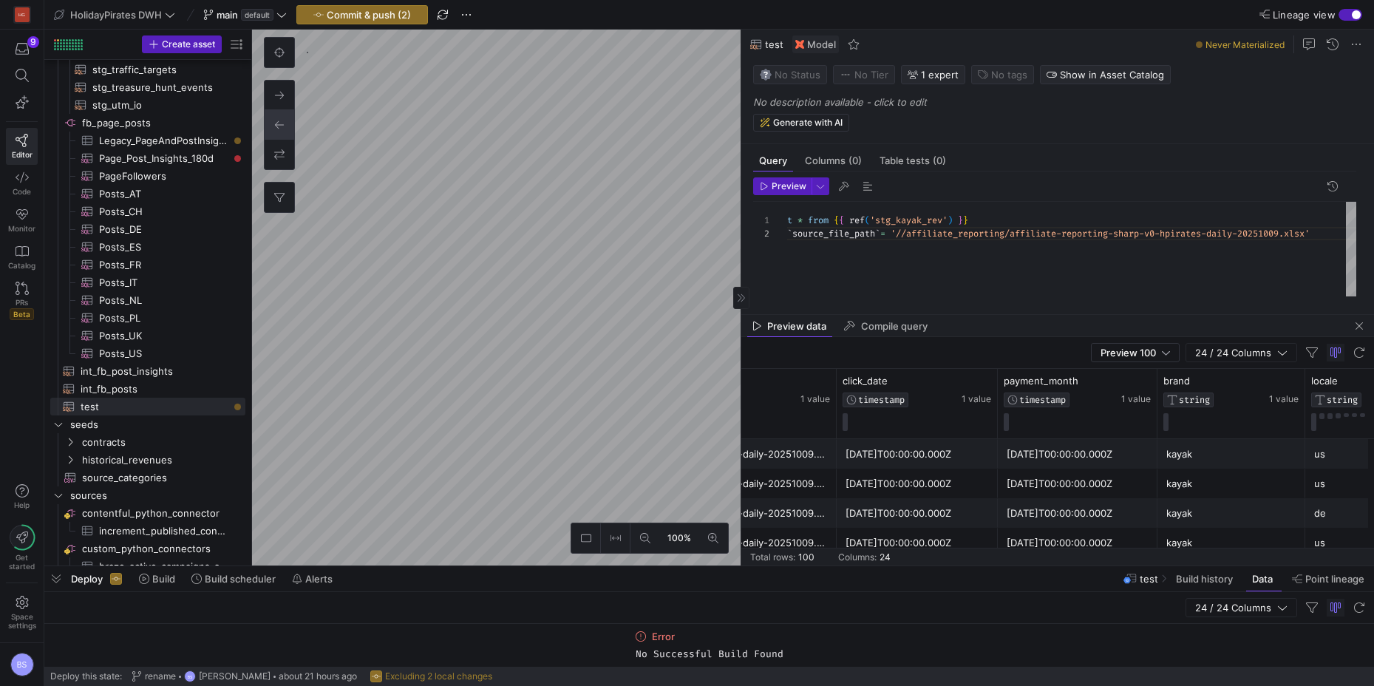
scroll to position [0, 471]
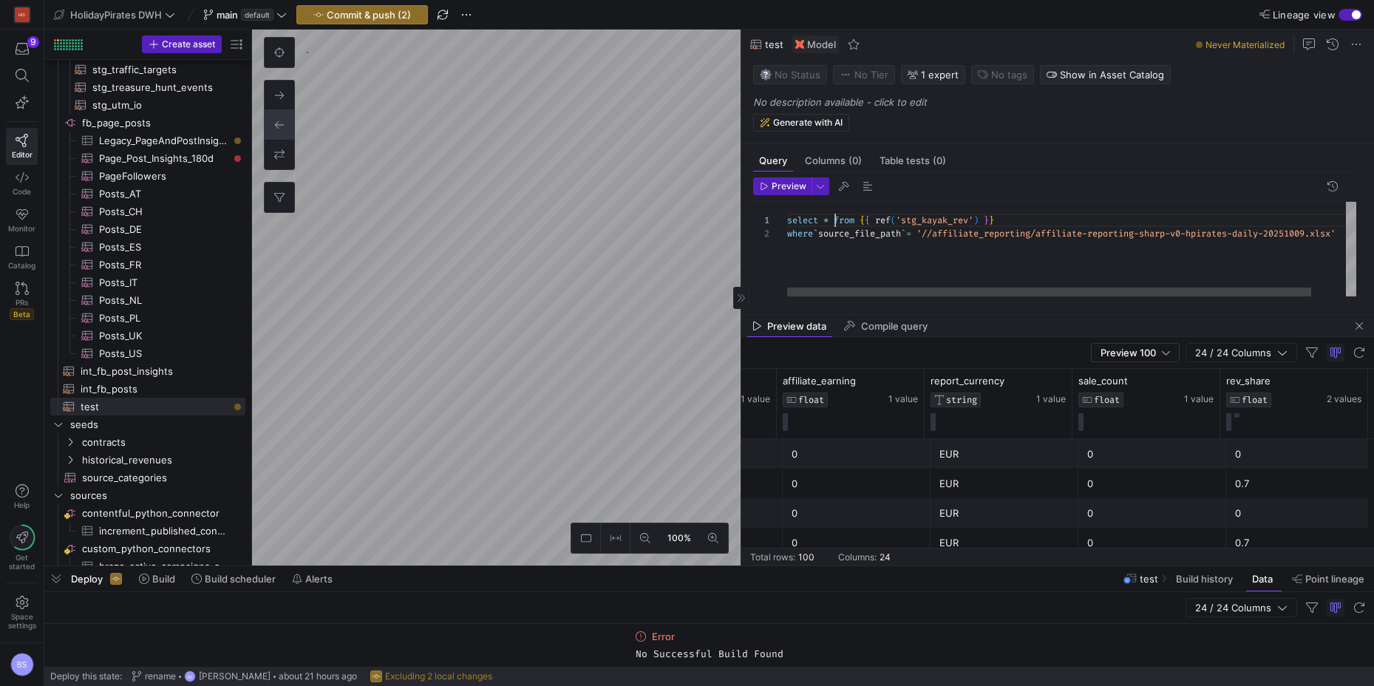
type textarea "select sum(`rev_share`) from {{ ref('stg_kayak_rev') }} where `source_file_path…"
click at [773, 182] on span "Preview" at bounding box center [788, 186] width 35 height 10
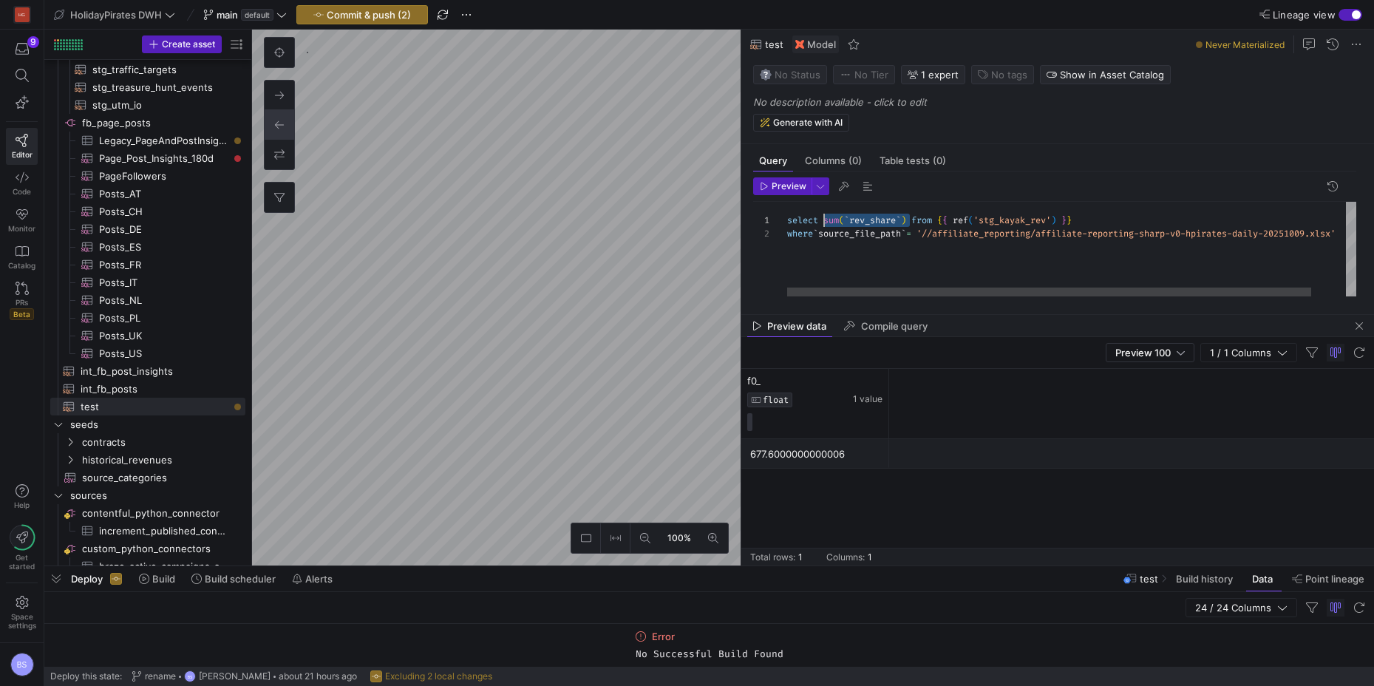
drag, startPoint x: 881, startPoint y: 219, endPoint x: 825, endPoint y: 222, distance: 57.0
click at [869, 219] on div "select sum ( ` rev_share ` ) from { { ref ( 'stg_kayak_rev' ) } } where ` sourc…" at bounding box center [1090, 249] width 606 height 95
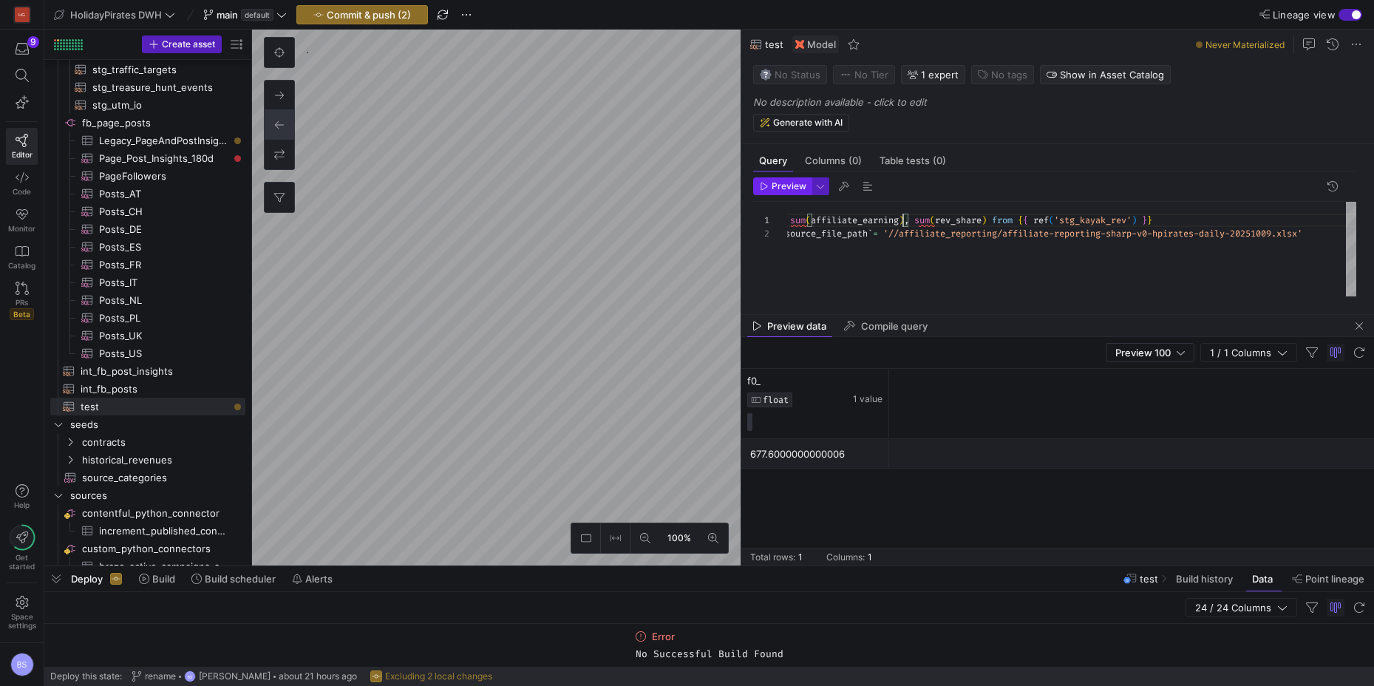
click at [788, 185] on span "Preview" at bounding box center [788, 186] width 35 height 10
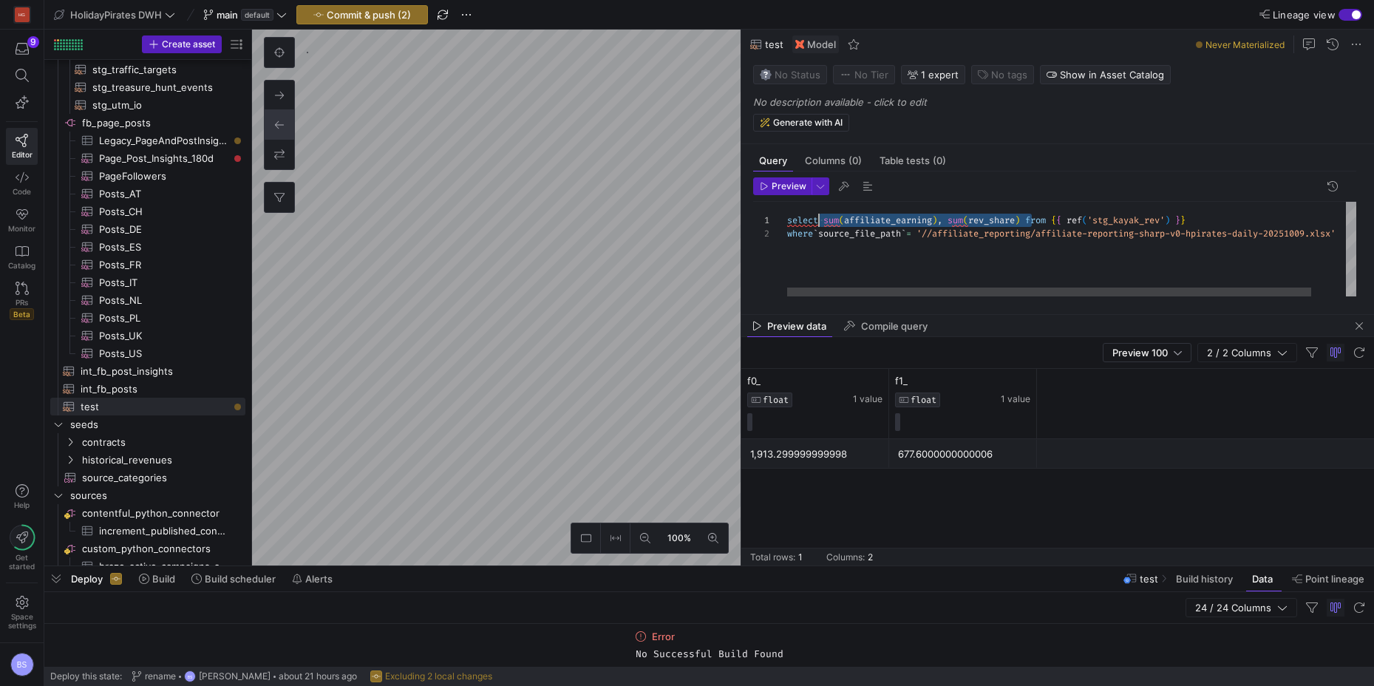
scroll to position [0, 37]
drag, startPoint x: 1030, startPoint y: 222, endPoint x: 822, endPoint y: 218, distance: 207.7
click at [825, 217] on span "select sum ( affiliate_earning ) , sum ( rev_share ) from { { ref ( 'stg_kayak_…" at bounding box center [988, 220] width 403 height 12
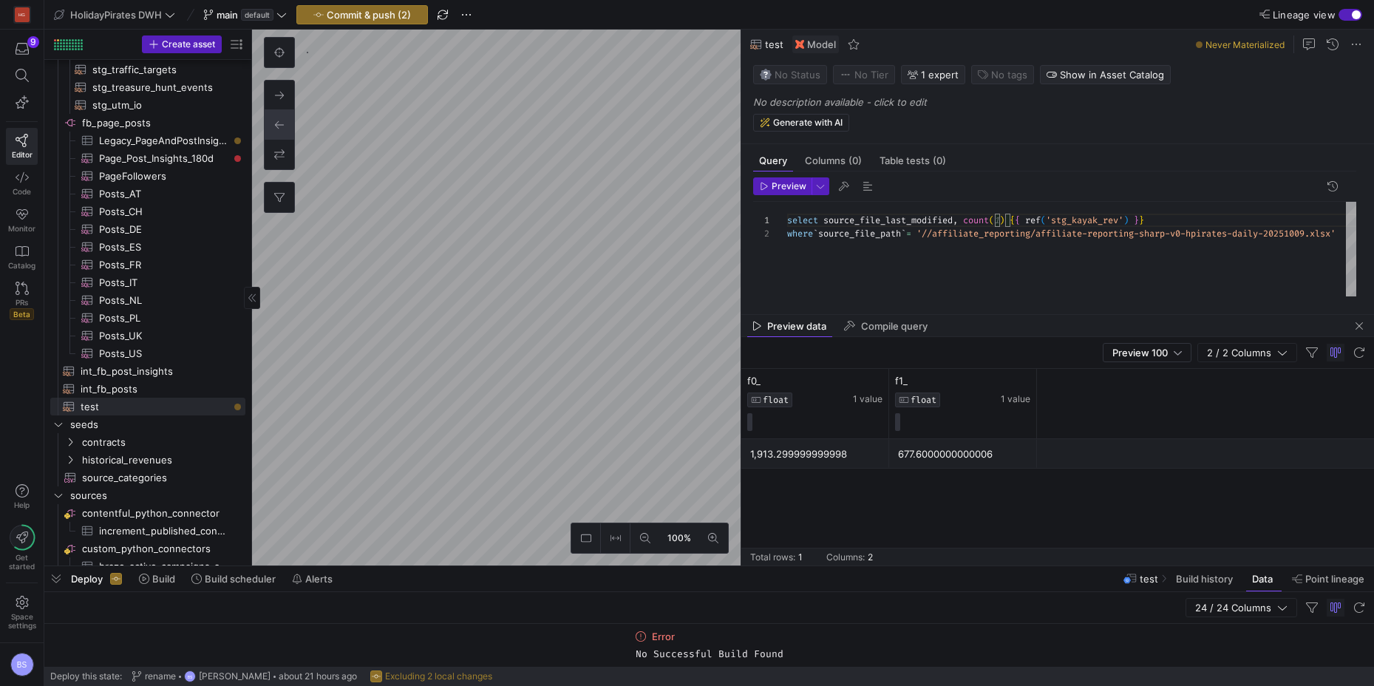
scroll to position [0, 218]
click at [785, 185] on span "Preview" at bounding box center [788, 186] width 35 height 10
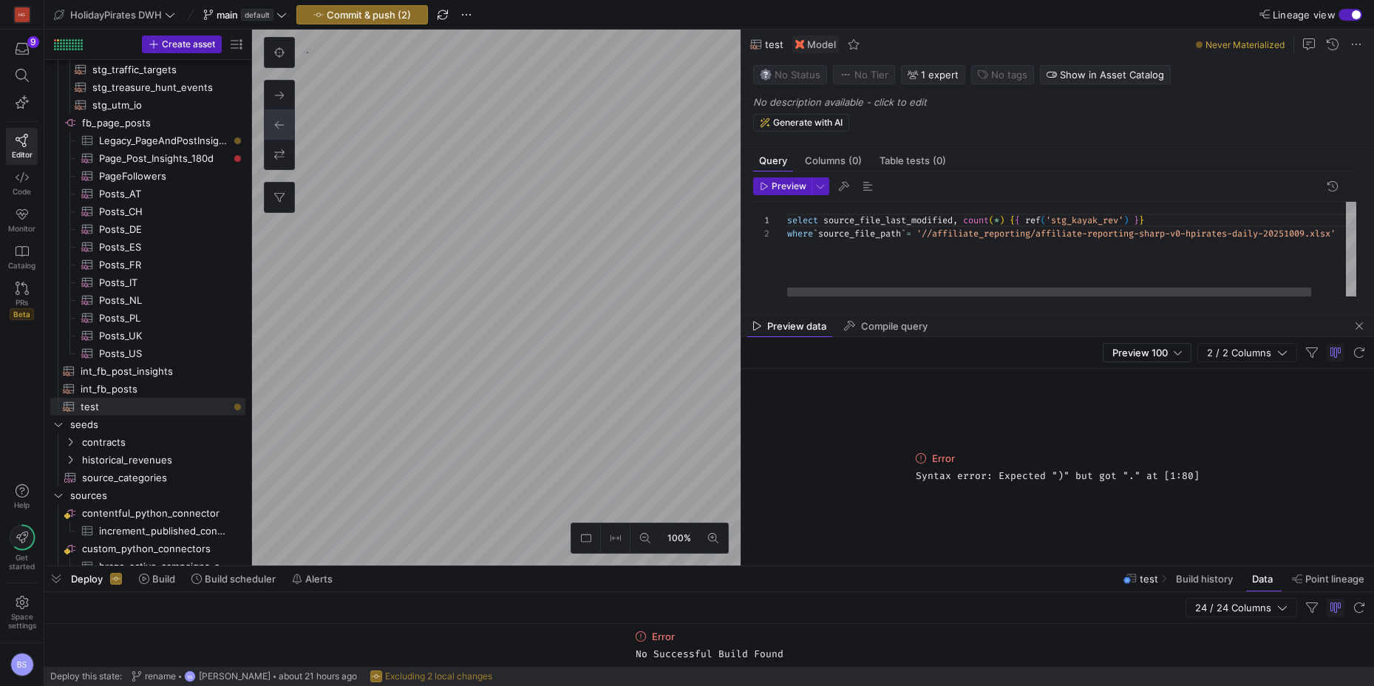
click at [969, 250] on div "select source_file_last_modified , count ( * ) { { ref ( 'stg_kayak_rev' ) } } …" at bounding box center [1090, 249] width 606 height 95
click at [790, 188] on span "Preview" at bounding box center [788, 186] width 35 height 10
click at [1009, 220] on span at bounding box center [1006, 220] width 5 height 12
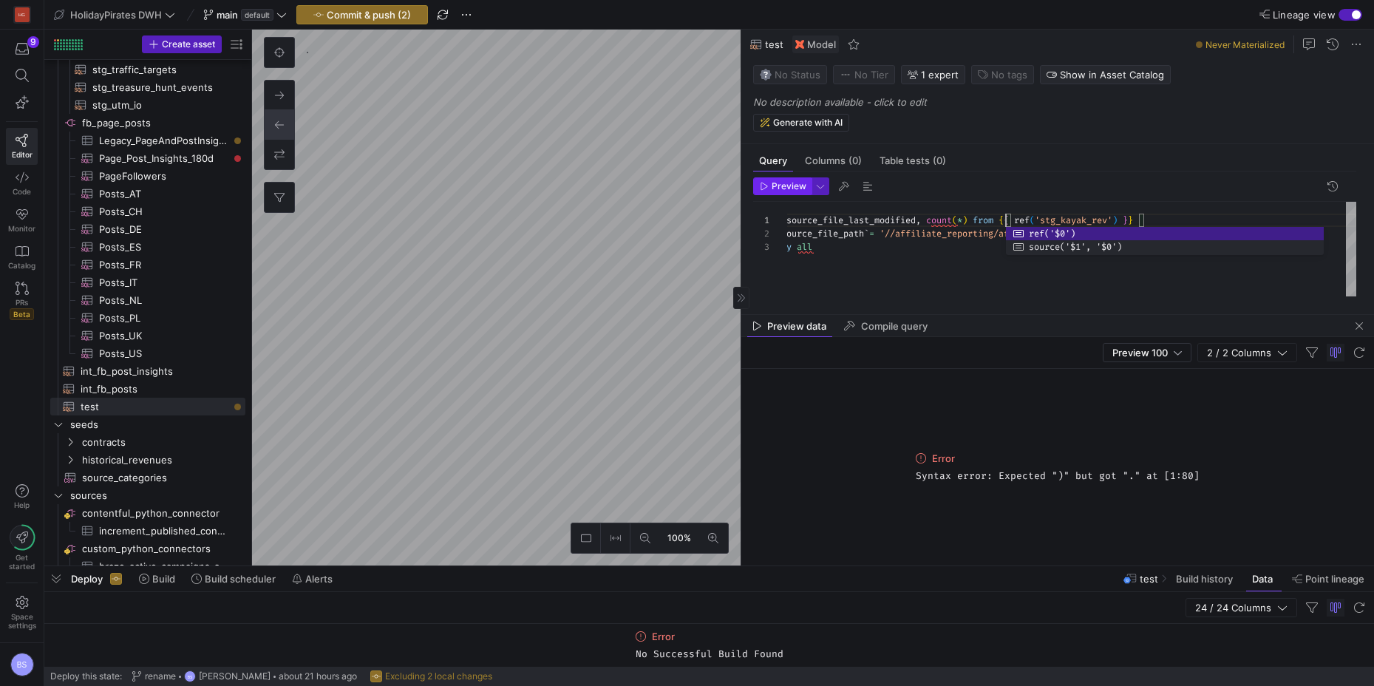
click at [782, 182] on span "Preview" at bounding box center [788, 186] width 35 height 10
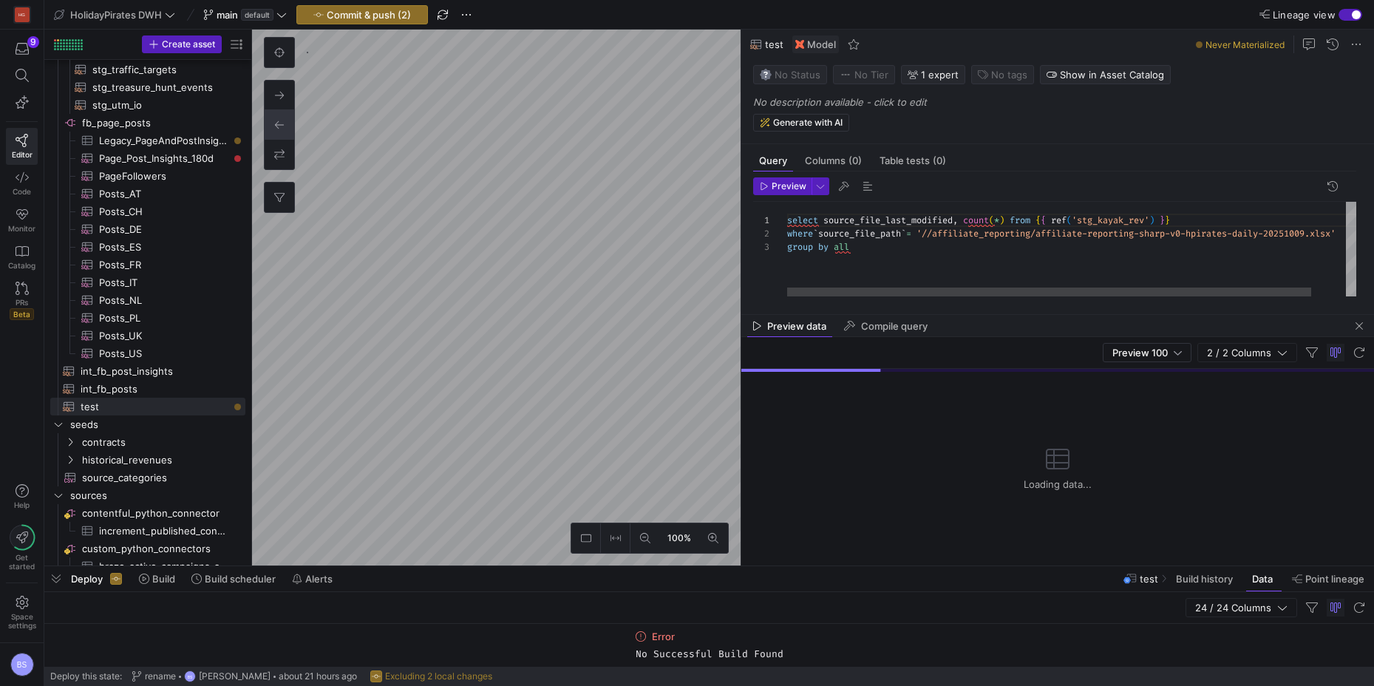
scroll to position [0, 229]
click at [1017, 219] on span "from" at bounding box center [1019, 220] width 21 height 12
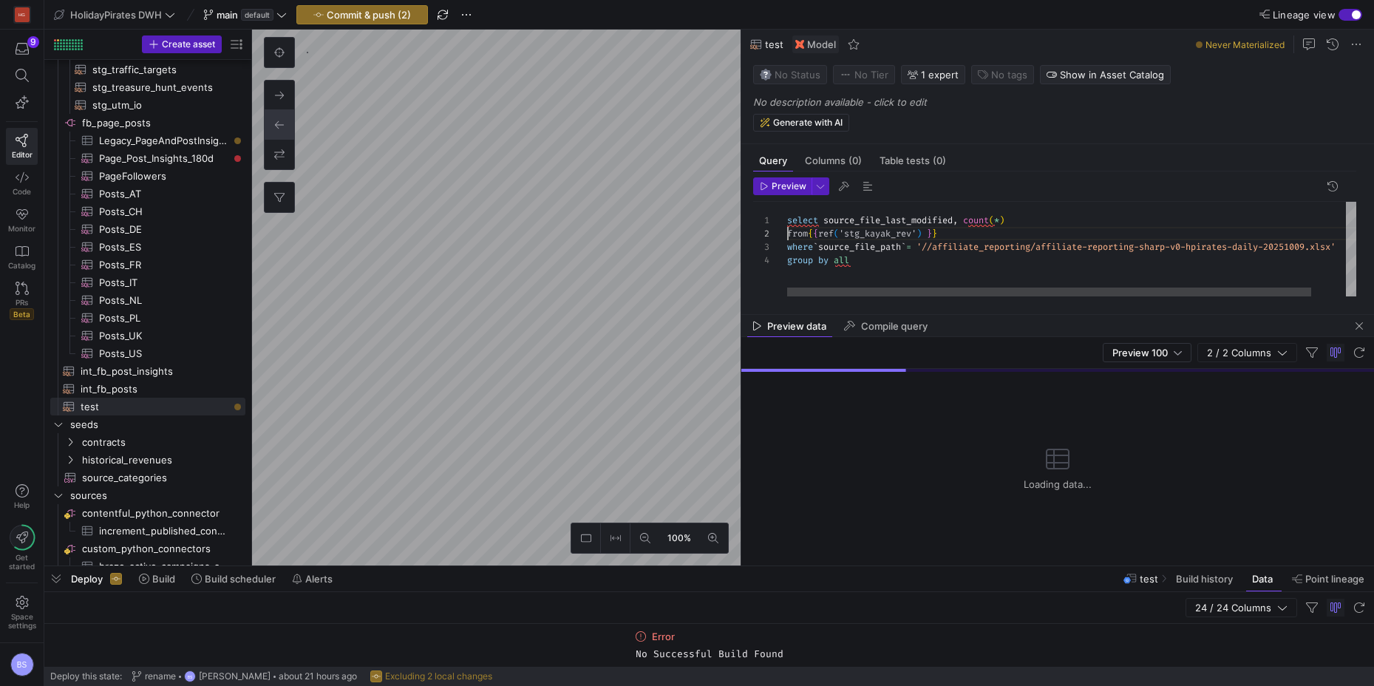
scroll to position [13, 0]
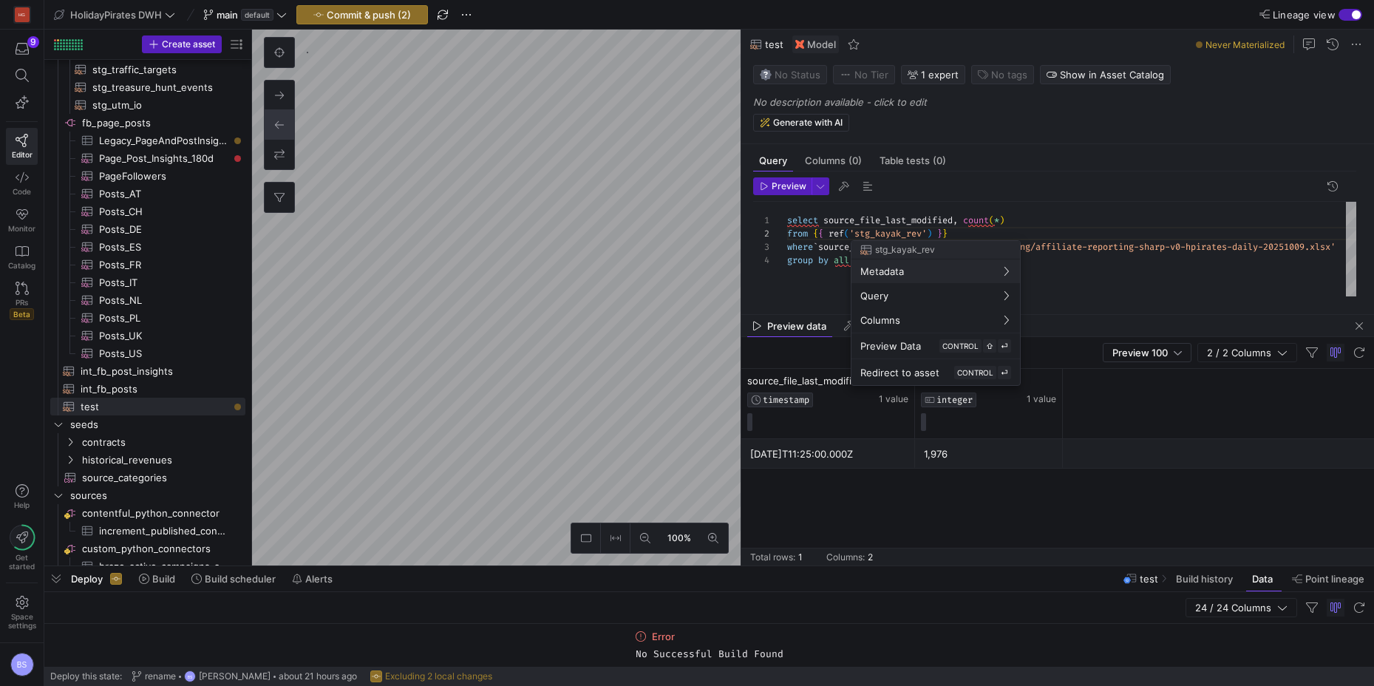
click at [806, 290] on div at bounding box center [687, 343] width 1374 height 686
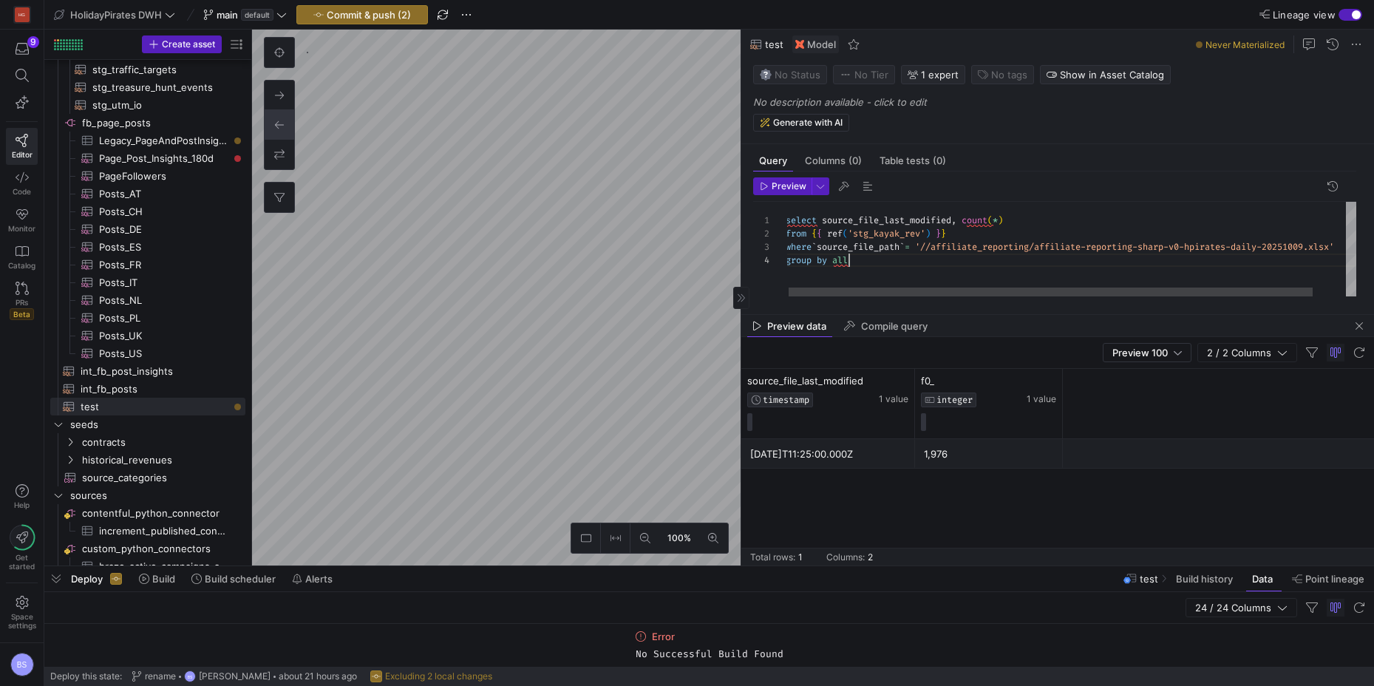
scroll to position [40, 64]
click at [955, 267] on div "select source_file_last_modified , count ( * ) where ` source_file_path ` = '//…" at bounding box center [1088, 249] width 606 height 95
drag, startPoint x: 1295, startPoint y: 248, endPoint x: 1286, endPoint y: 248, distance: 8.9
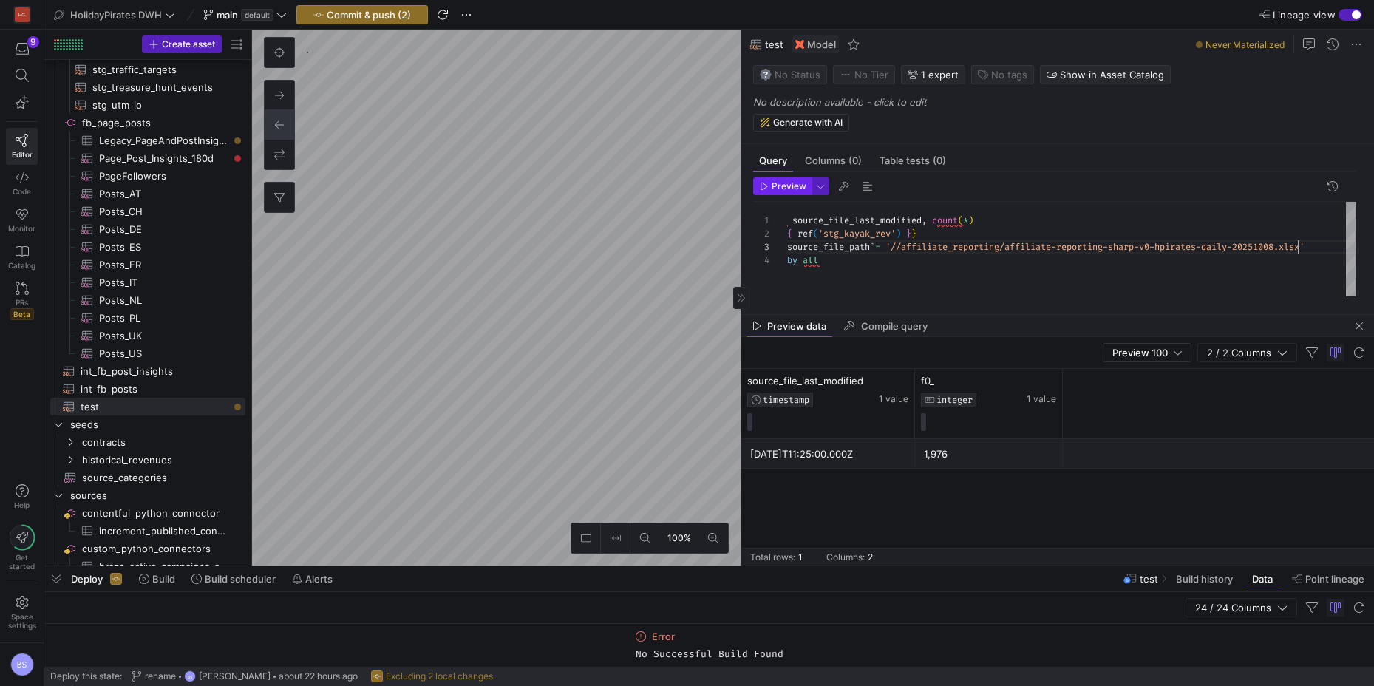
click at [788, 187] on span "Preview" at bounding box center [788, 186] width 35 height 10
click at [1295, 250] on div "select source_file_last_modified , count ( * ) where ` source_file_path ` = '//…" at bounding box center [1059, 249] width 606 height 95
click at [784, 191] on span "button" at bounding box center [782, 186] width 57 height 16
click at [909, 221] on div "select source_file_last_modified , count ( * ) where ` source_file_path ` = '//…" at bounding box center [1090, 249] width 606 height 95
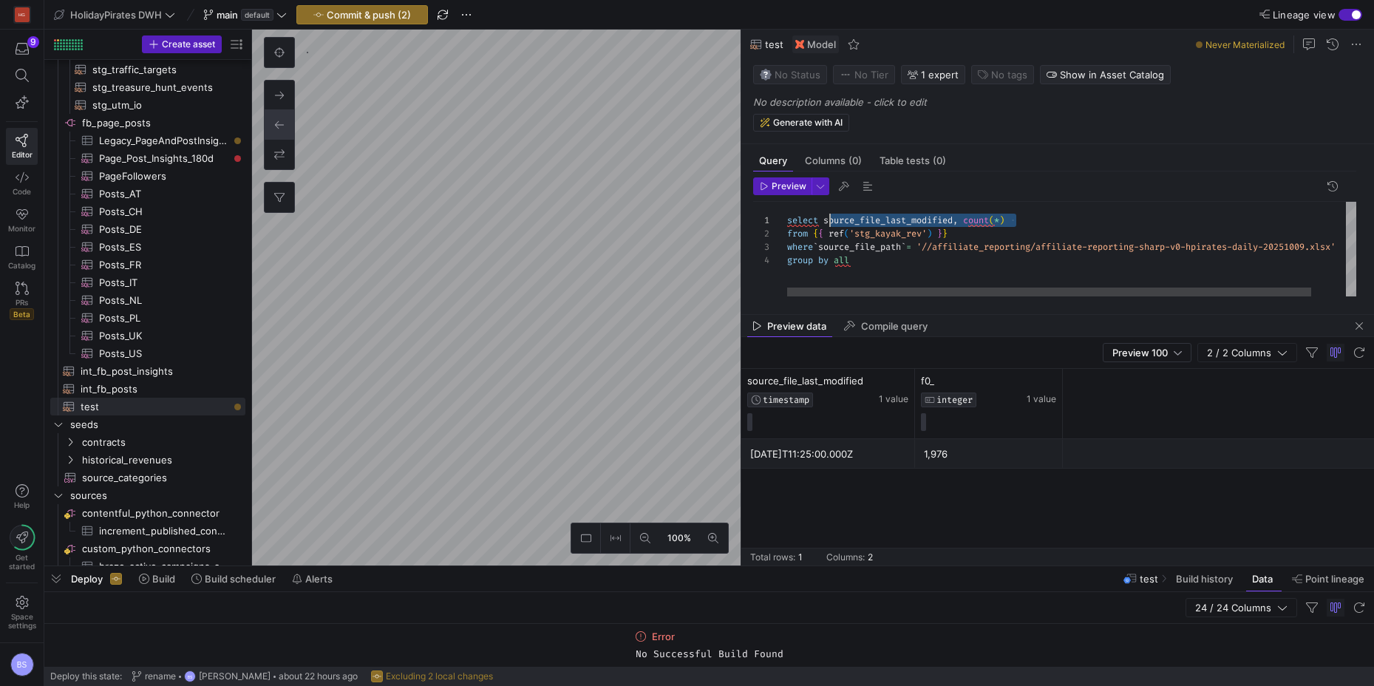
scroll to position [0, 37]
drag, startPoint x: 1014, startPoint y: 218, endPoint x: 826, endPoint y: 220, distance: 188.4
click at [826, 220] on div "select source_file_last_modified , count ( * ) where ` source_file_path ` = '//…" at bounding box center [1090, 249] width 606 height 95
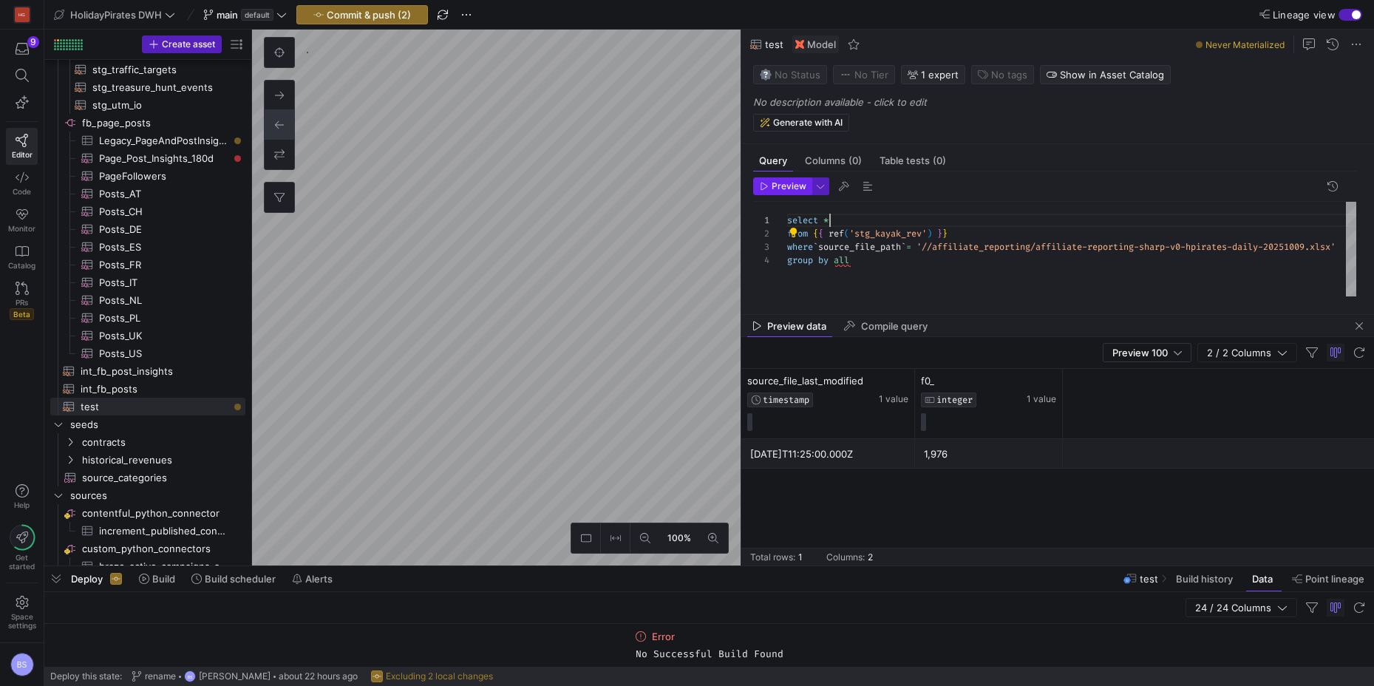
click at [775, 183] on span "Preview" at bounding box center [788, 186] width 35 height 10
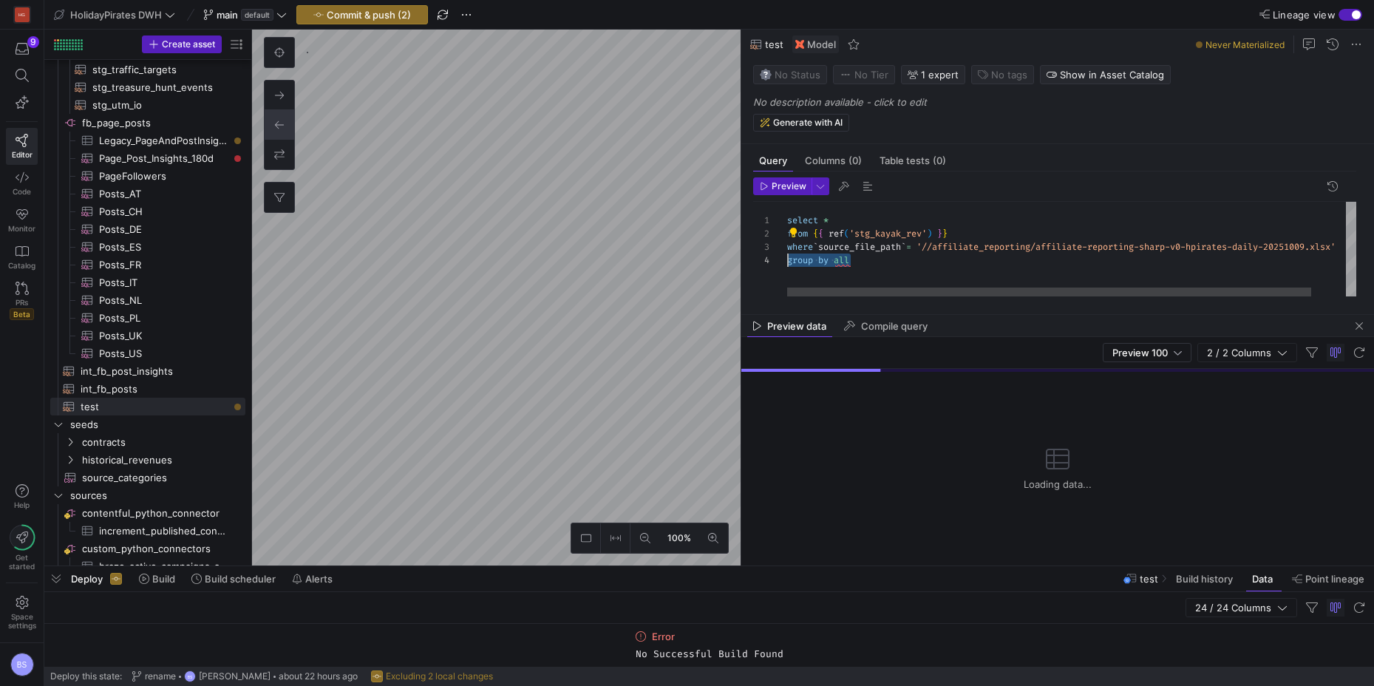
scroll to position [40, 0]
drag, startPoint x: 825, startPoint y: 259, endPoint x: 779, endPoint y: 259, distance: 45.8
click at [787, 259] on div "select * where ` source_file_path ` = '//affiliate_reporting/affiliate-reportin…" at bounding box center [1090, 249] width 606 height 95
click at [835, 222] on div "select * where ` source_file_path ` = '//affiliate_reporting/affiliate-reportin…" at bounding box center [1090, 249] width 606 height 95
click at [822, 261] on div "select * , count ( * ) where ` source_file_path ` = '//affiliate_reporting/affi…" at bounding box center [1090, 249] width 606 height 95
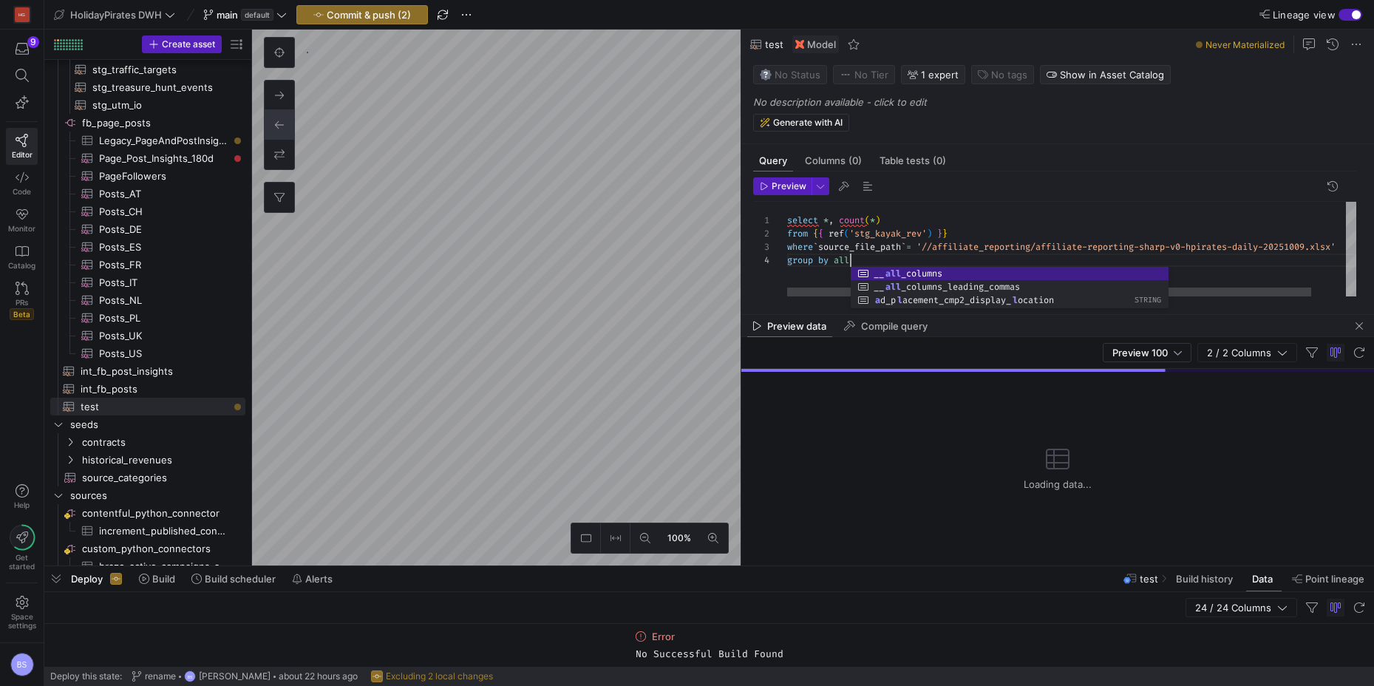
scroll to position [40, 64]
type textarea "select *, count(*) from {{ ref('stg_kayak_rev') }} where `source_file_path` = '…"
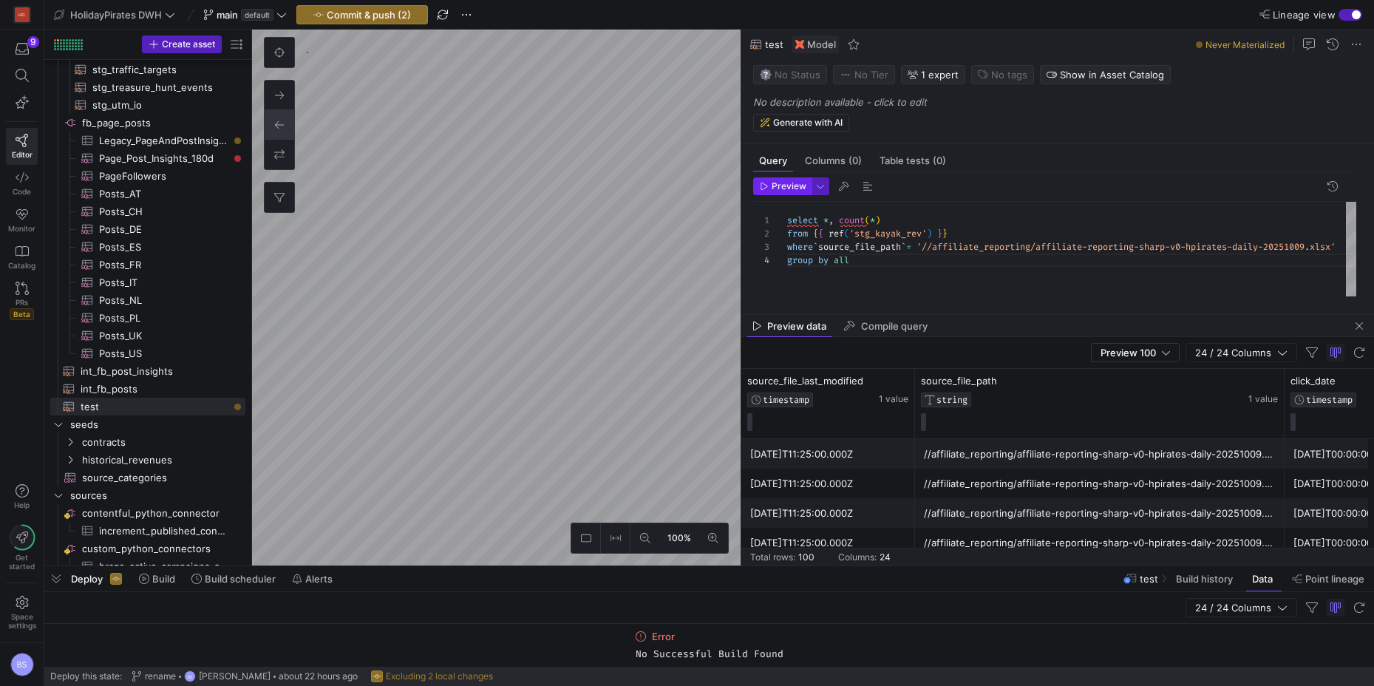
click at [804, 182] on button "Preview" at bounding box center [782, 186] width 58 height 18
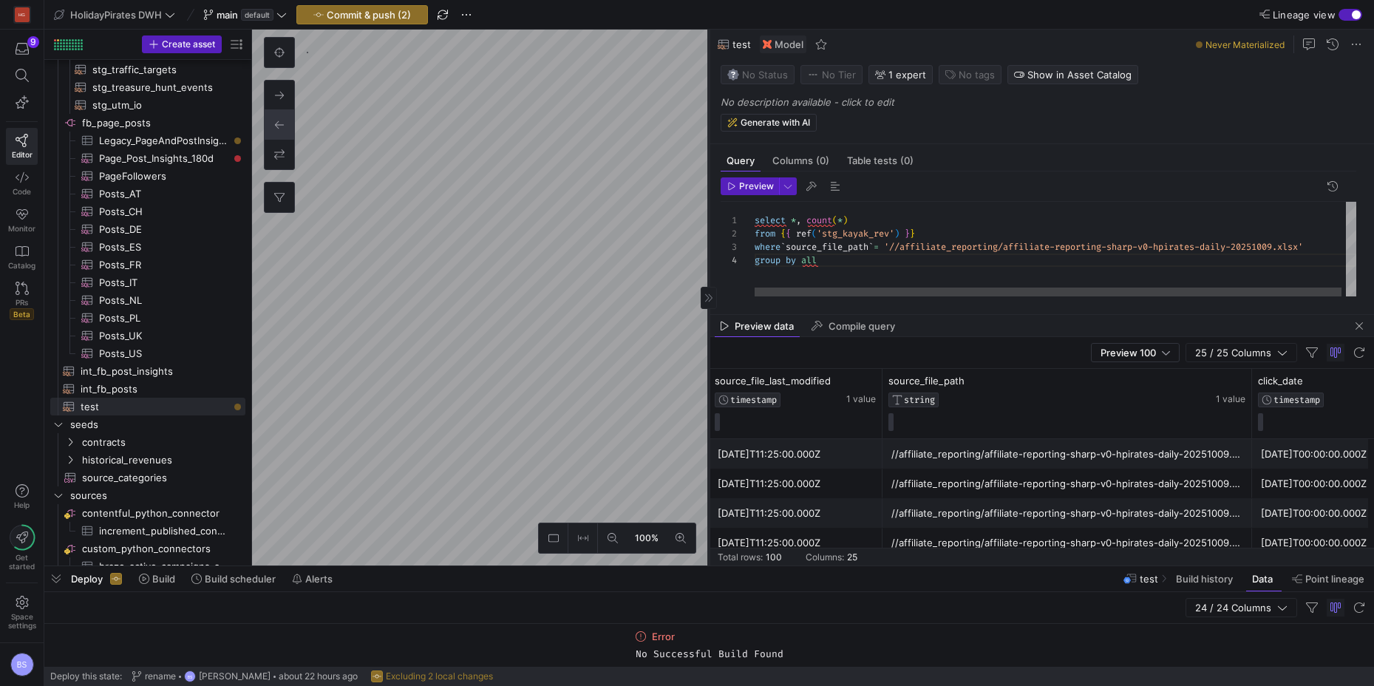
click at [636, 235] on as-split "100% 0 Query Columns (0) Table tests (0) Preview 1 3 2 4 select * , count ( * )…" at bounding box center [813, 298] width 1122 height 536
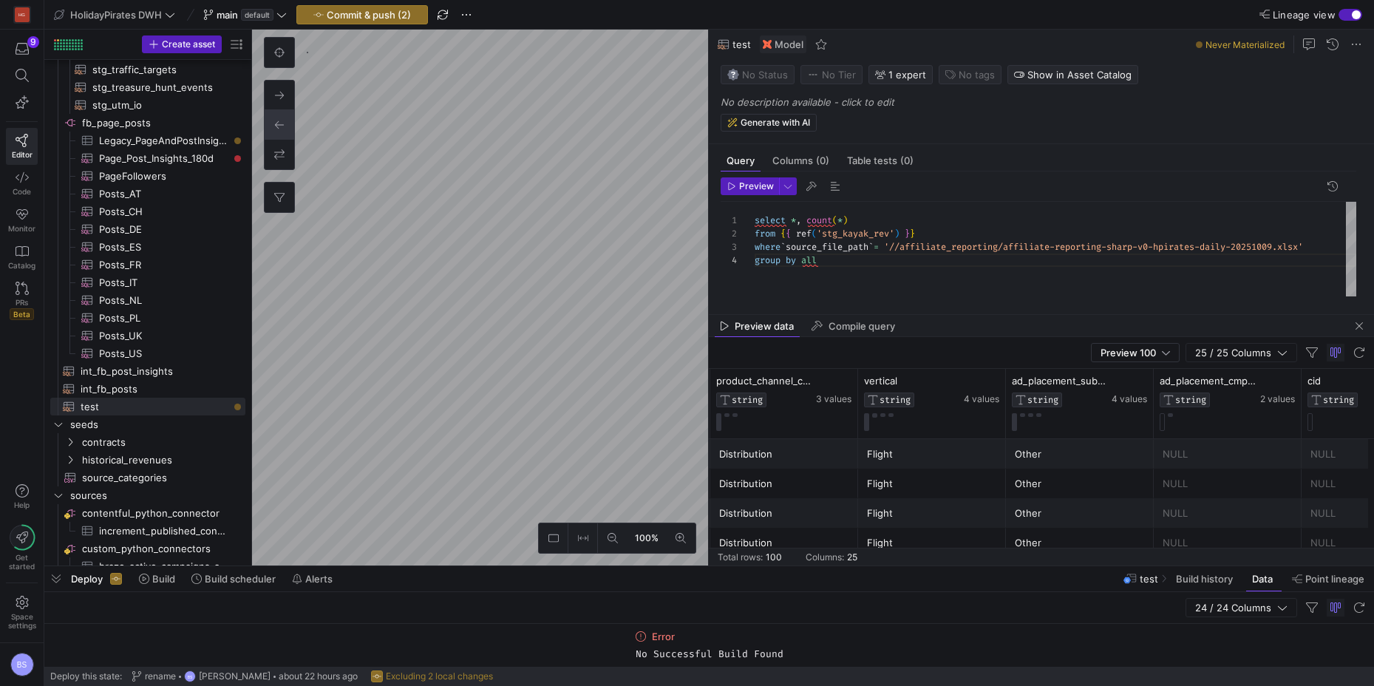
scroll to position [0, 1604]
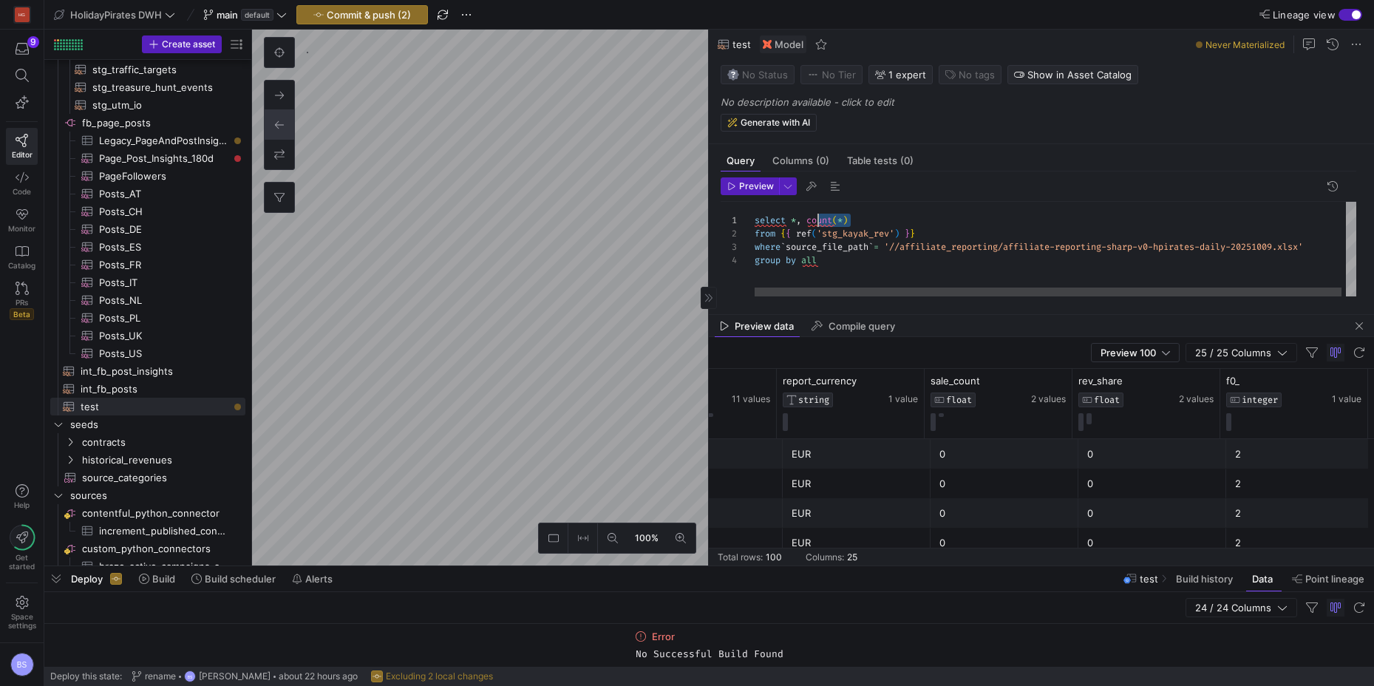
scroll to position [0, 53]
drag, startPoint x: 858, startPoint y: 221, endPoint x: 809, endPoint y: 225, distance: 49.0
click at [808, 225] on div "select * , count ( * )" at bounding box center [1057, 220] width 606 height 13
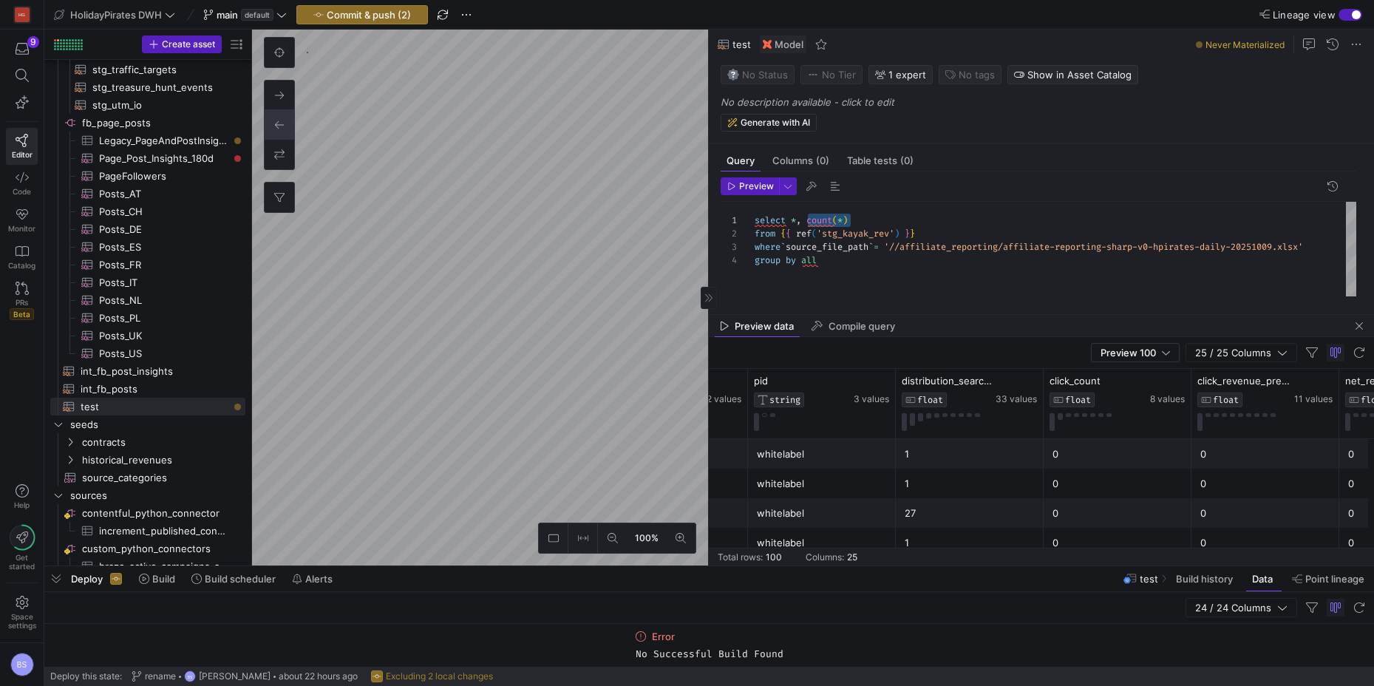
scroll to position [0, 0]
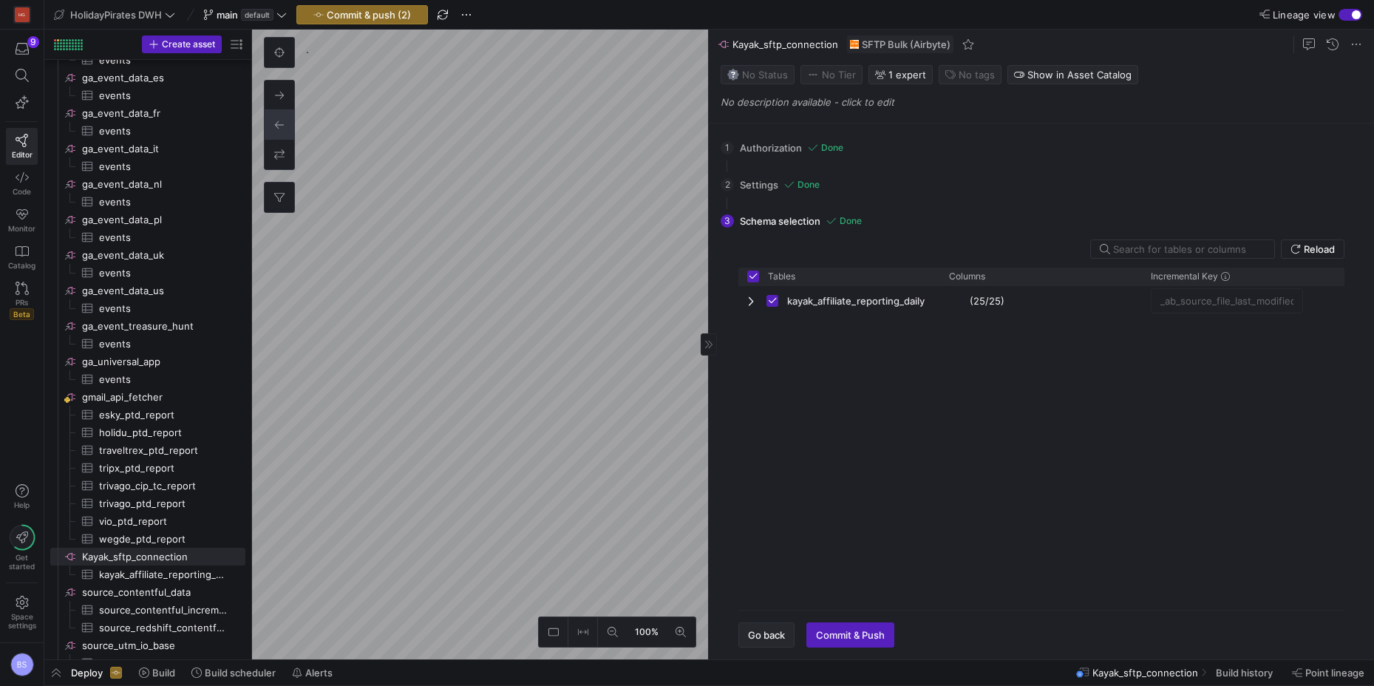
click at [767, 642] on span "button" at bounding box center [766, 635] width 55 height 24
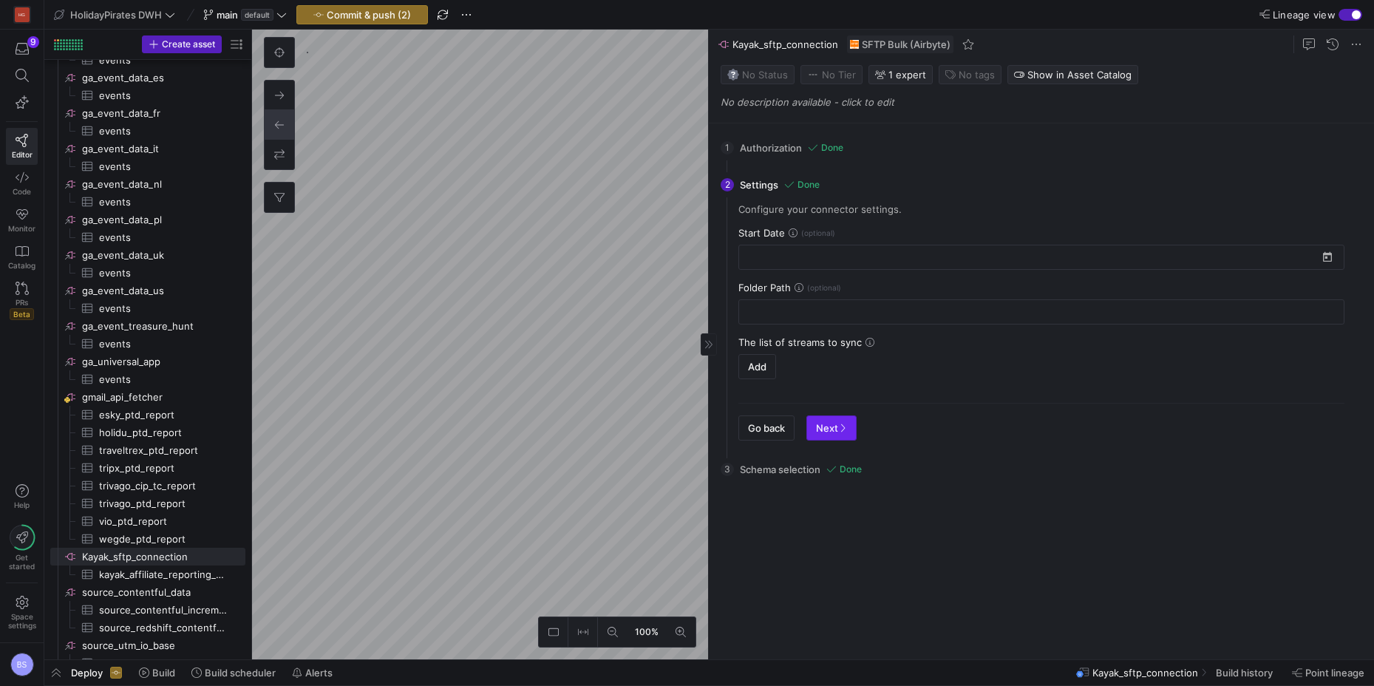
click at [841, 433] on span "Next" at bounding box center [831, 428] width 31 height 12
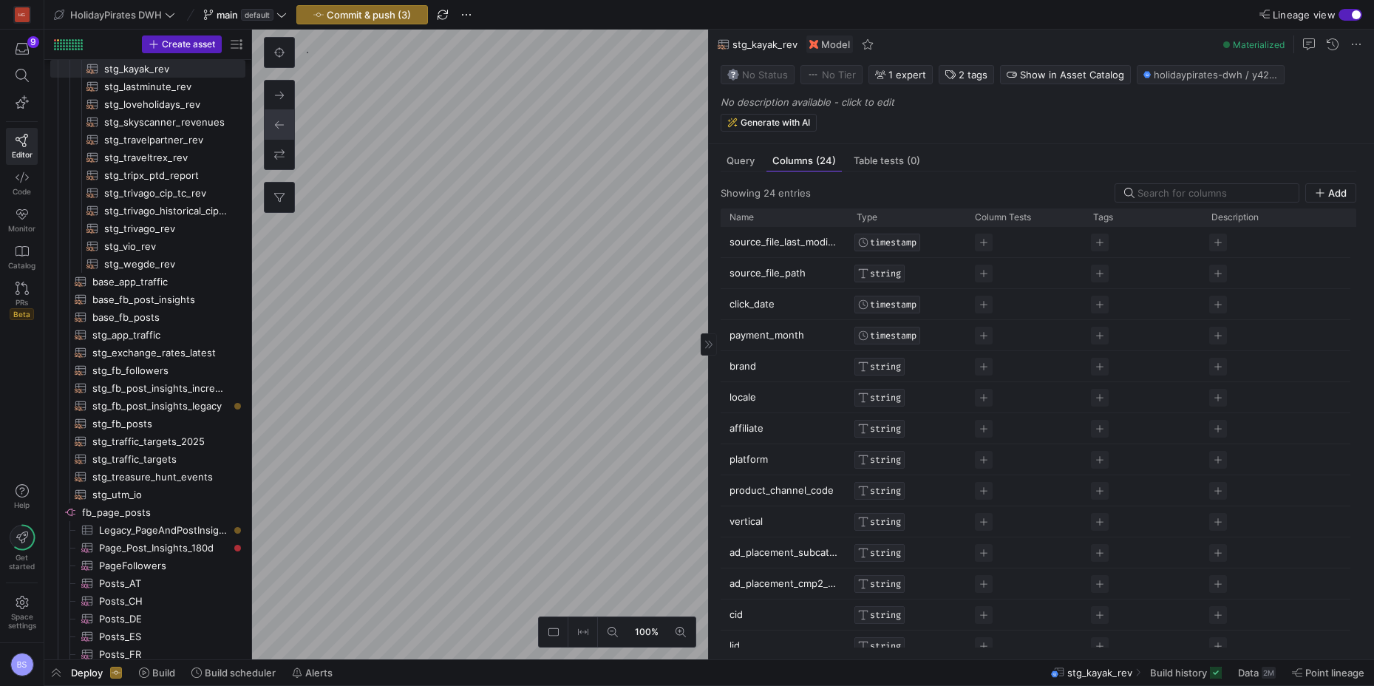
scroll to position [1099, 0]
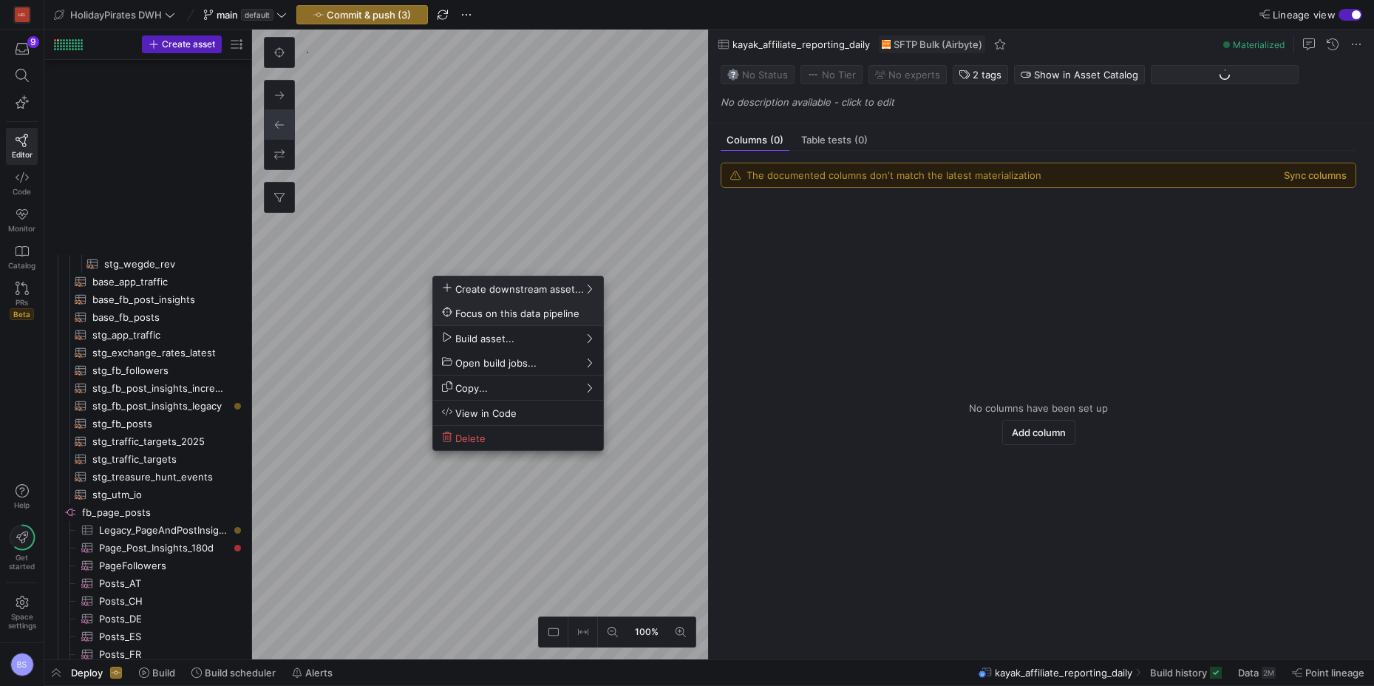
scroll to position [2185, 0]
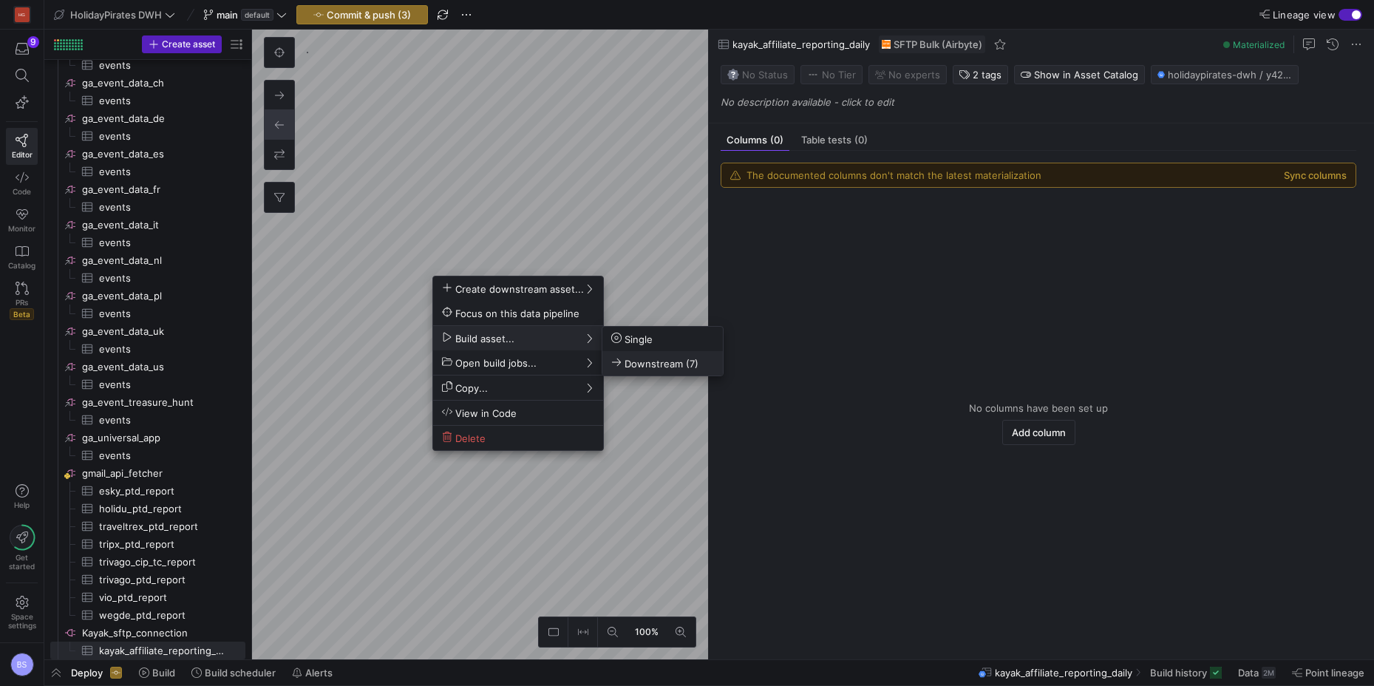
click at [683, 363] on span "Downstream (7)" at bounding box center [654, 363] width 87 height 13
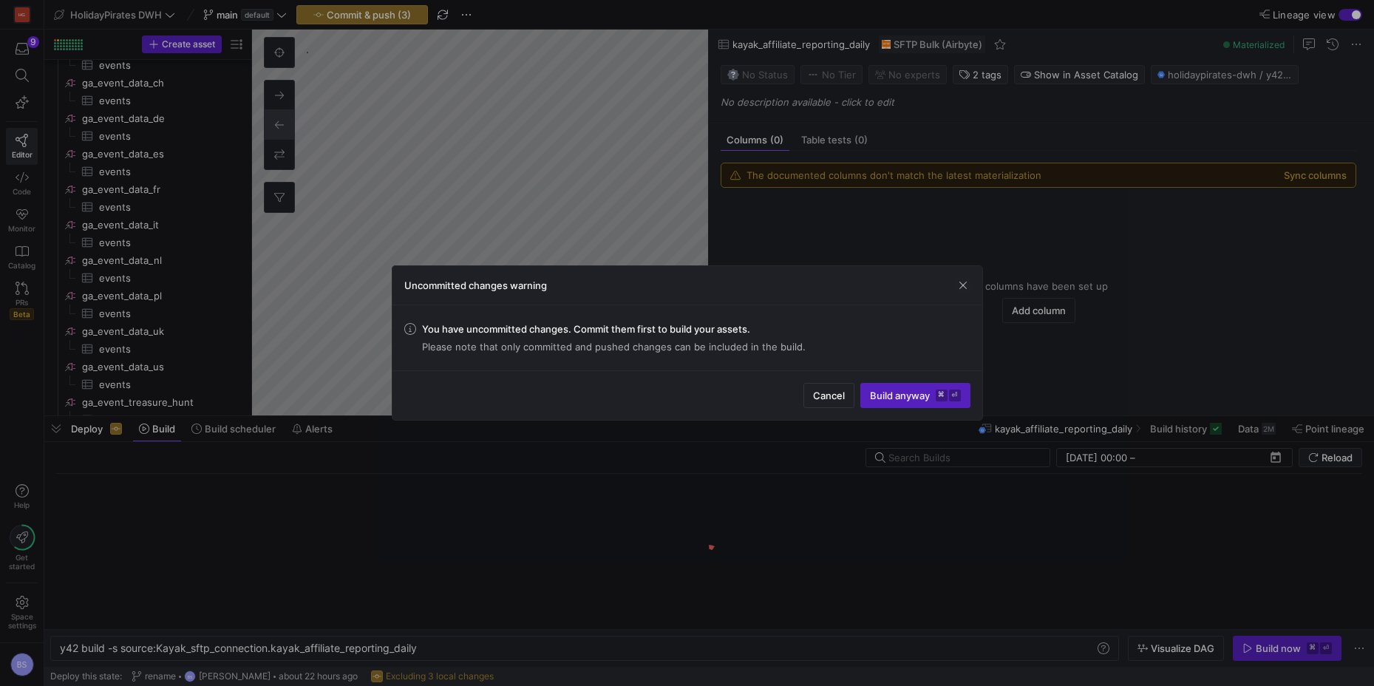
scroll to position [0, 359]
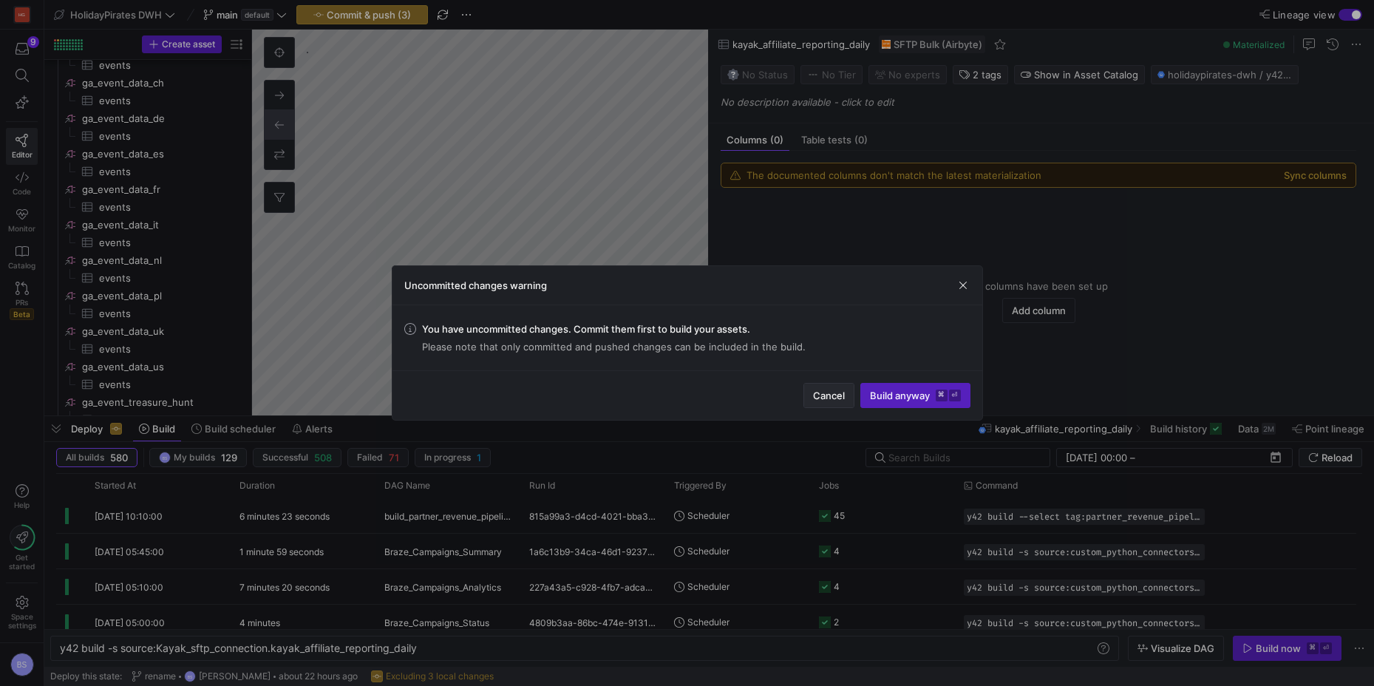
click at [819, 395] on span "Cancel" at bounding box center [829, 395] width 32 height 12
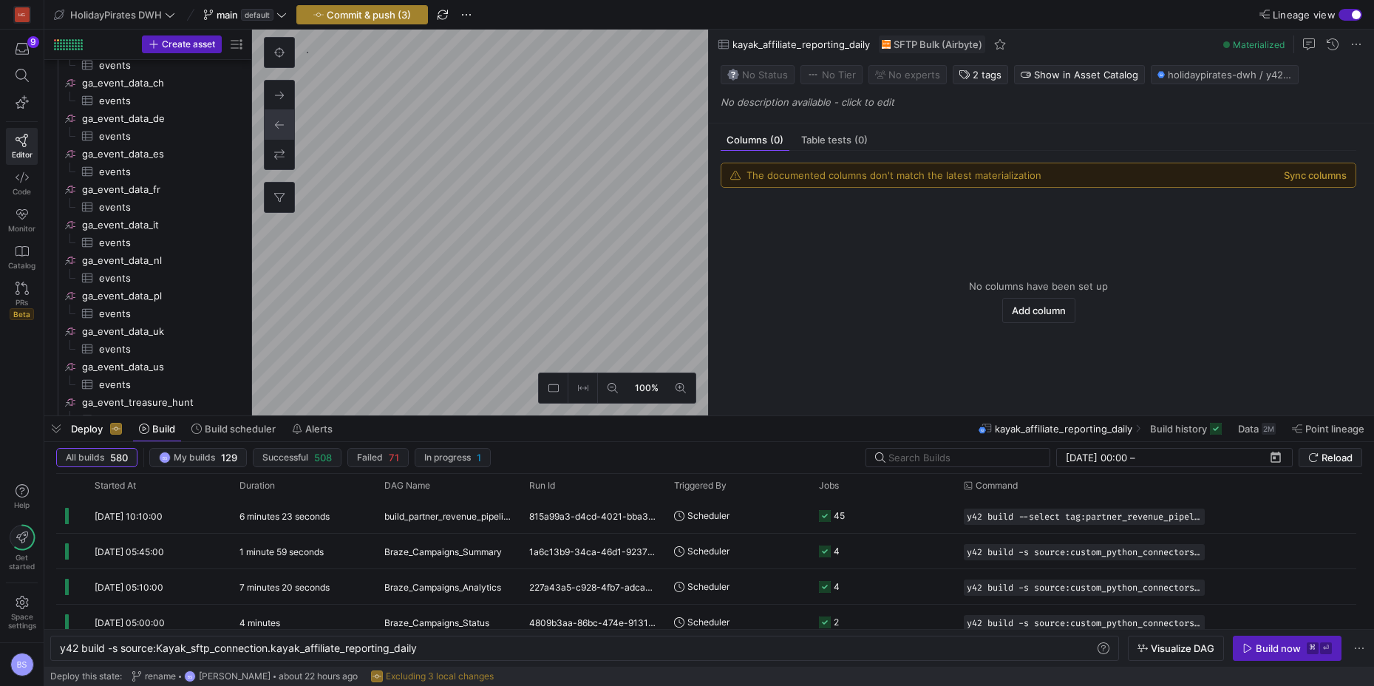
click at [338, 22] on span "button" at bounding box center [362, 15] width 130 height 18
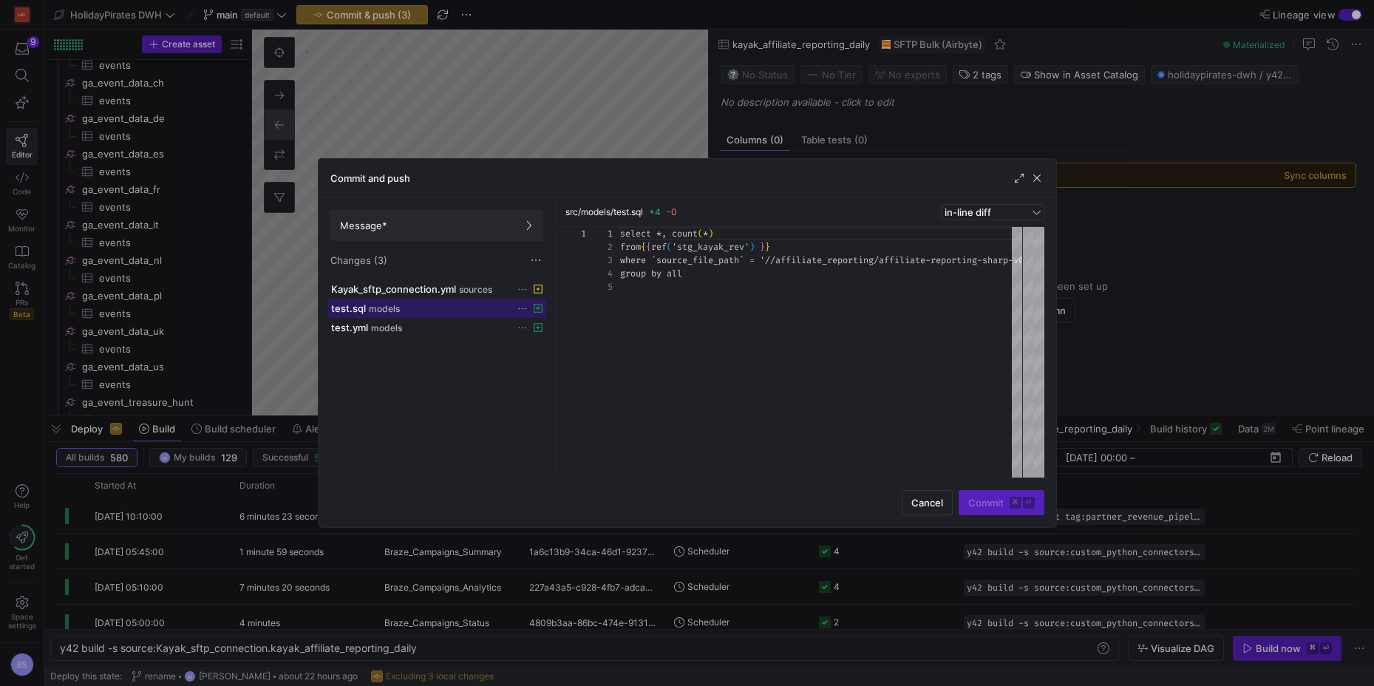
click at [419, 310] on div "test.sql models" at bounding box center [420, 308] width 179 height 12
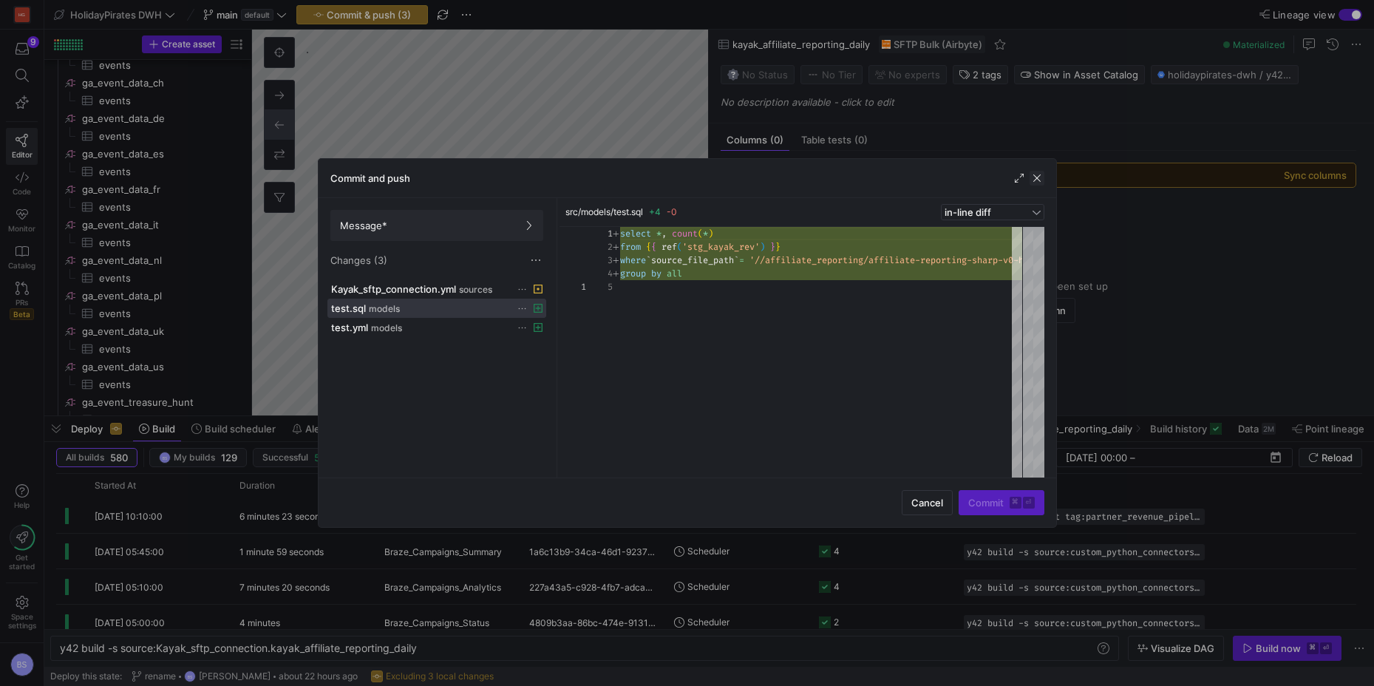
click at [1033, 180] on span "button" at bounding box center [1036, 178] width 15 height 15
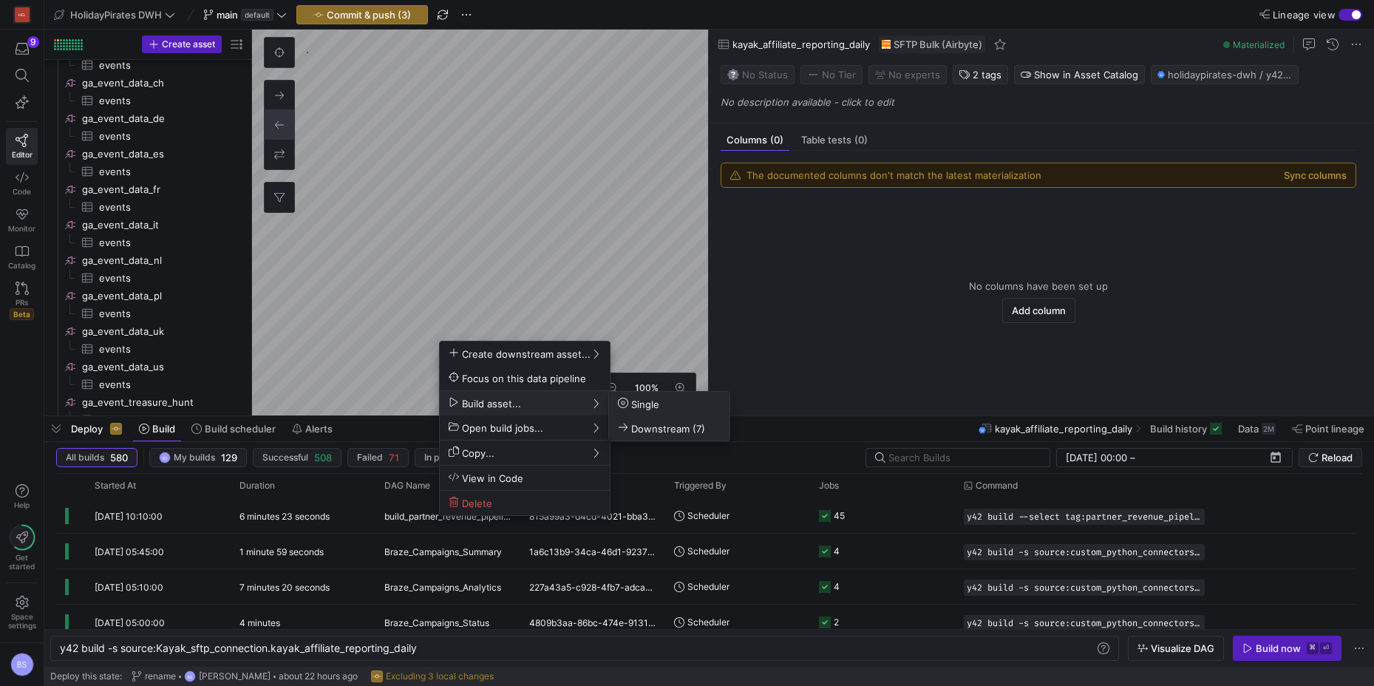
click at [677, 429] on span "Downstream (7)" at bounding box center [661, 428] width 87 height 13
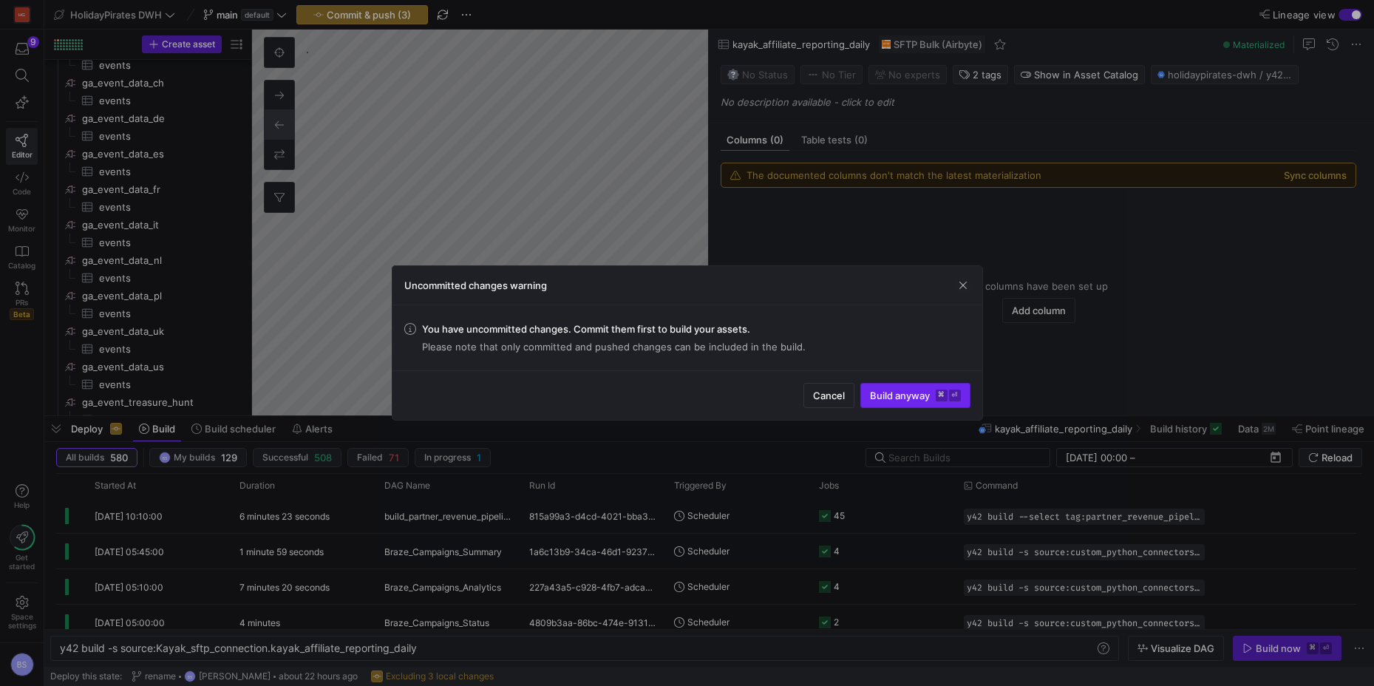
click at [902, 395] on span "Build anyway ⌘ ⏎" at bounding box center [915, 395] width 91 height 12
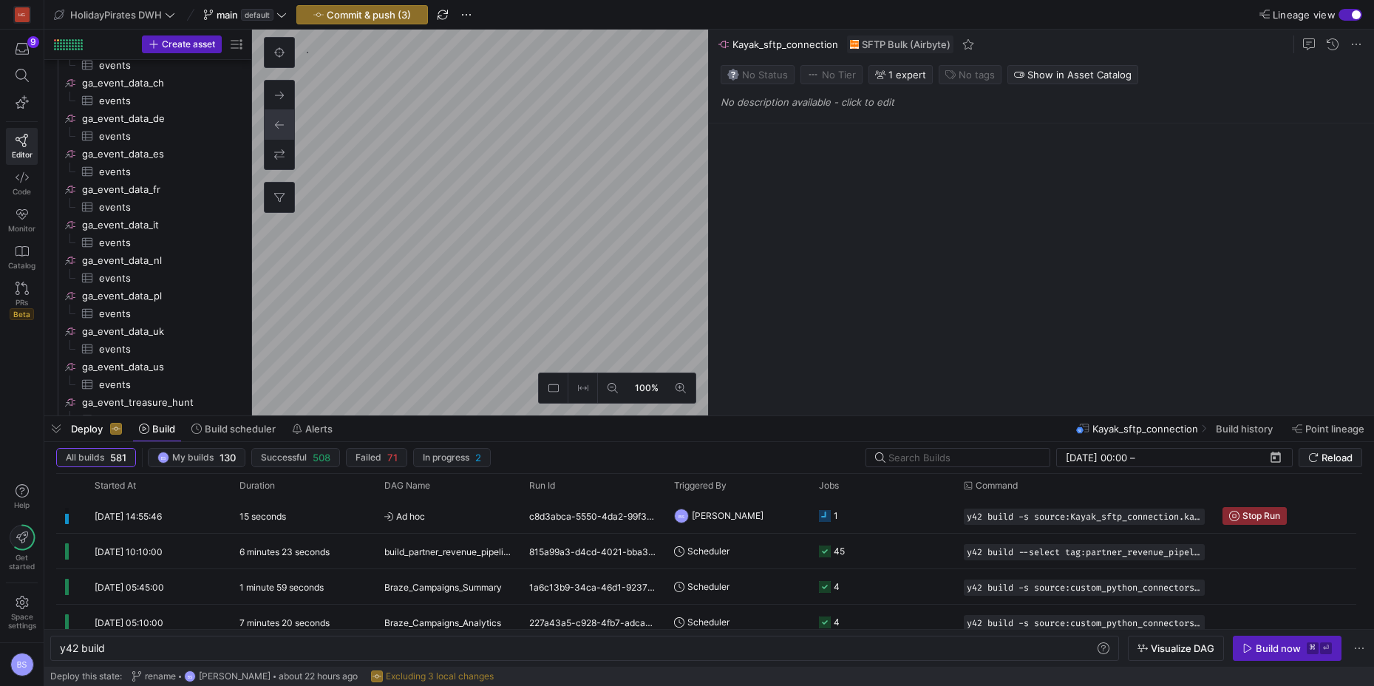
scroll to position [2411, 0]
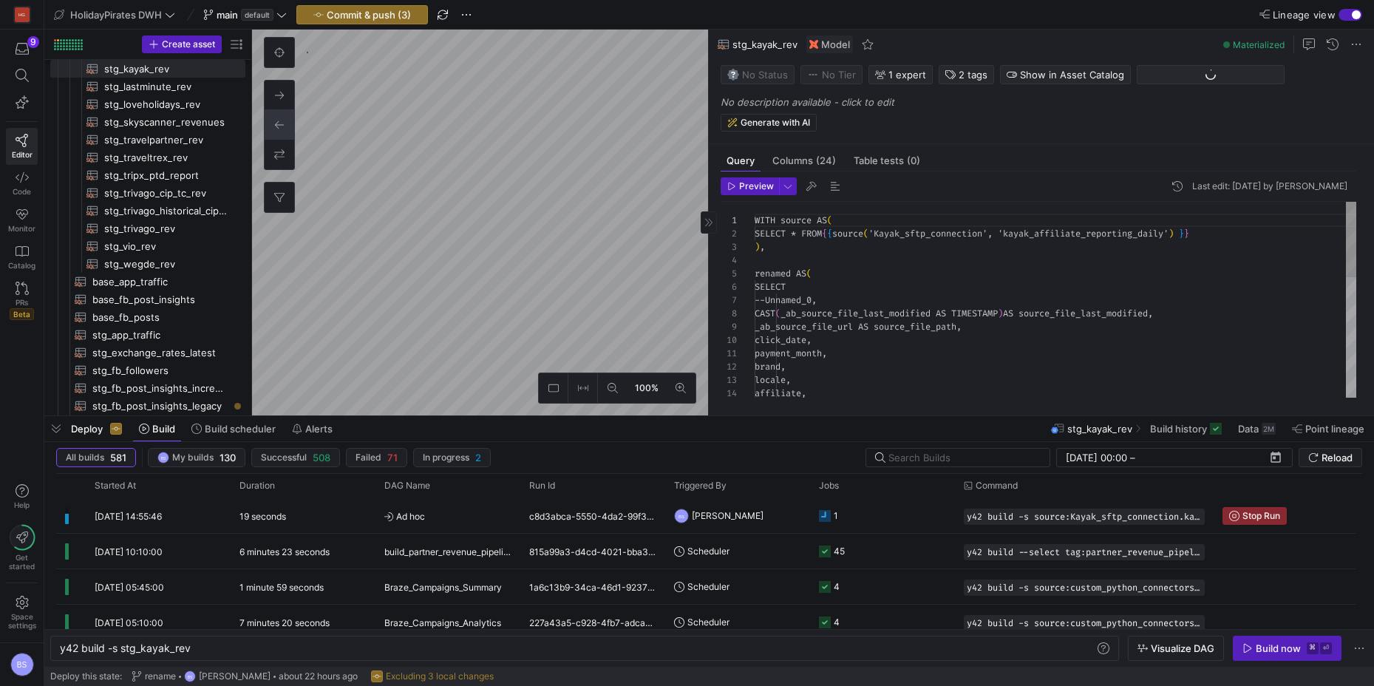
scroll to position [133, 0]
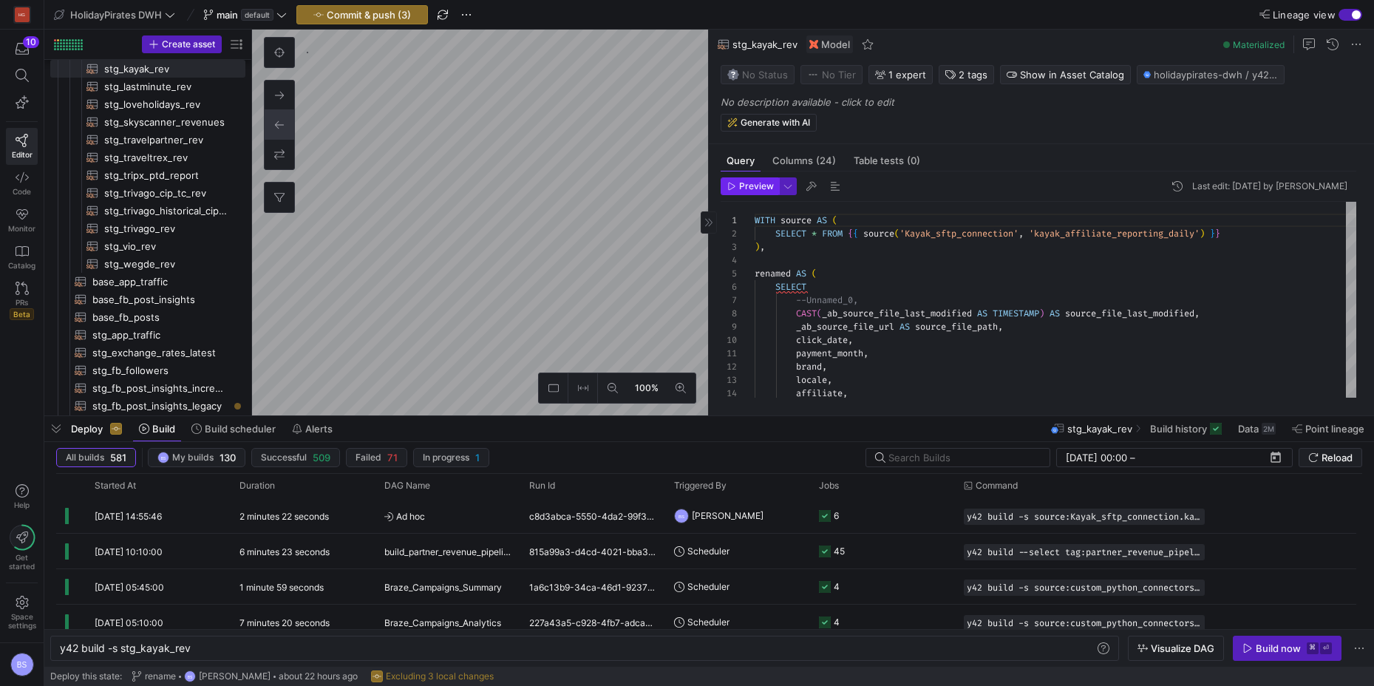
type textarea "y42 build -s test"
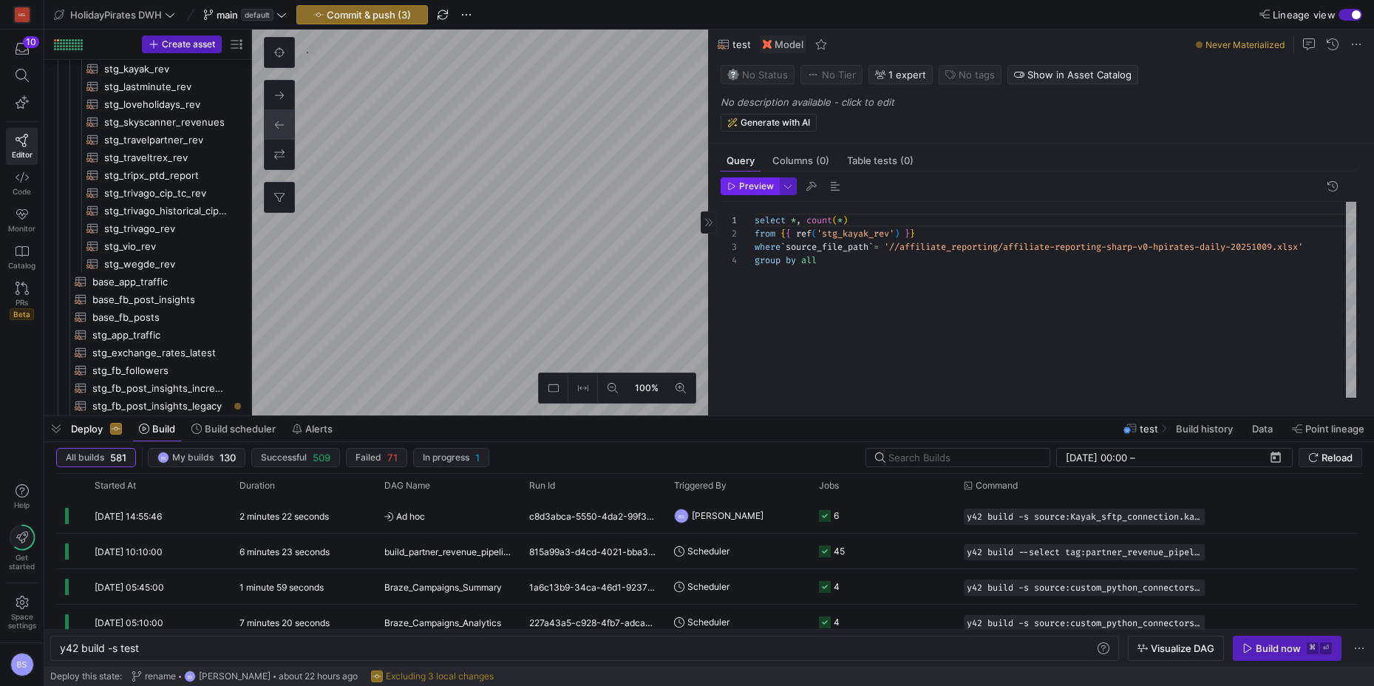
scroll to position [1489, 0]
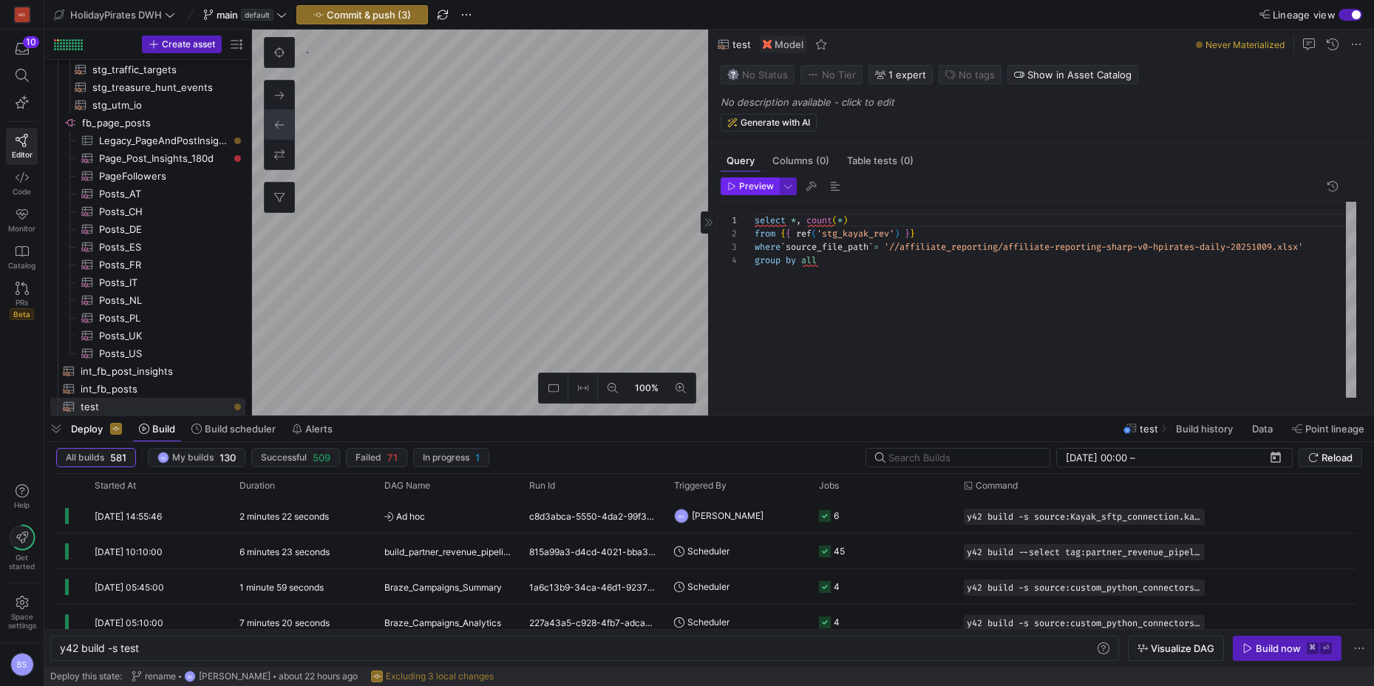
click at [760, 187] on span "Preview" at bounding box center [756, 186] width 35 height 10
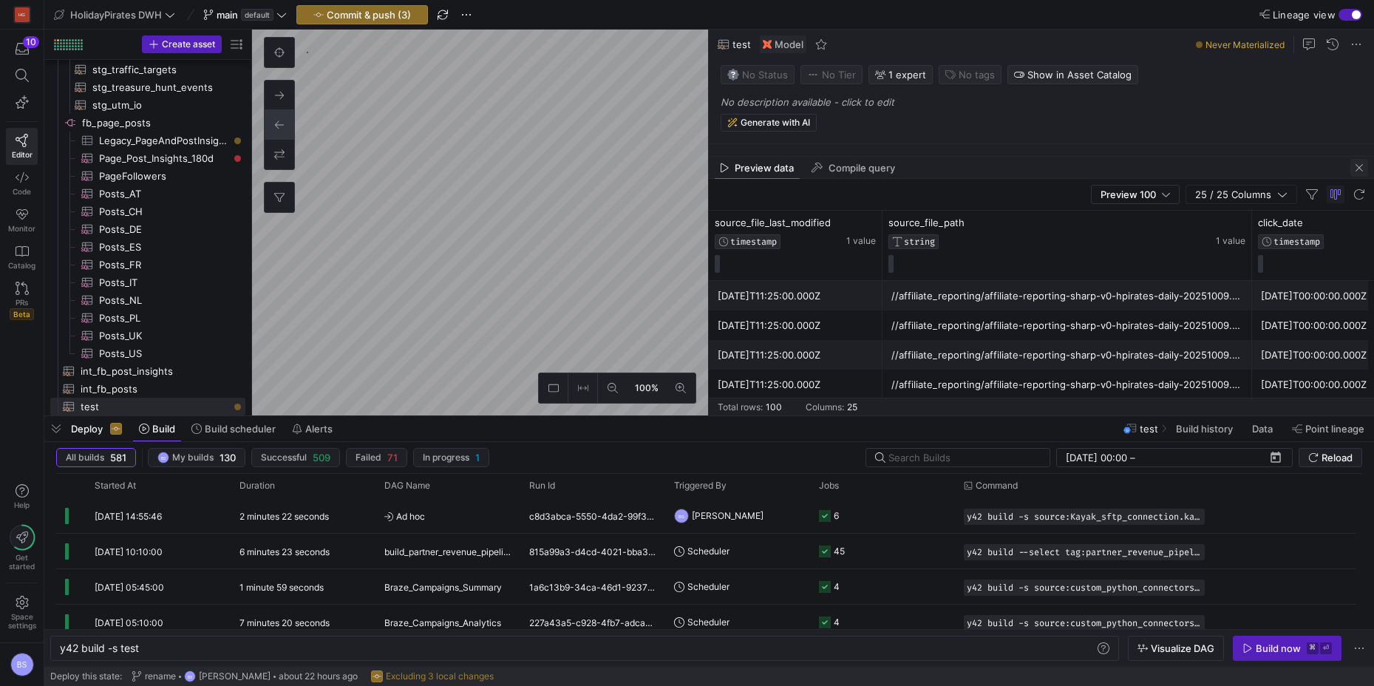
click at [1354, 168] on span "button" at bounding box center [1359, 168] width 18 height 18
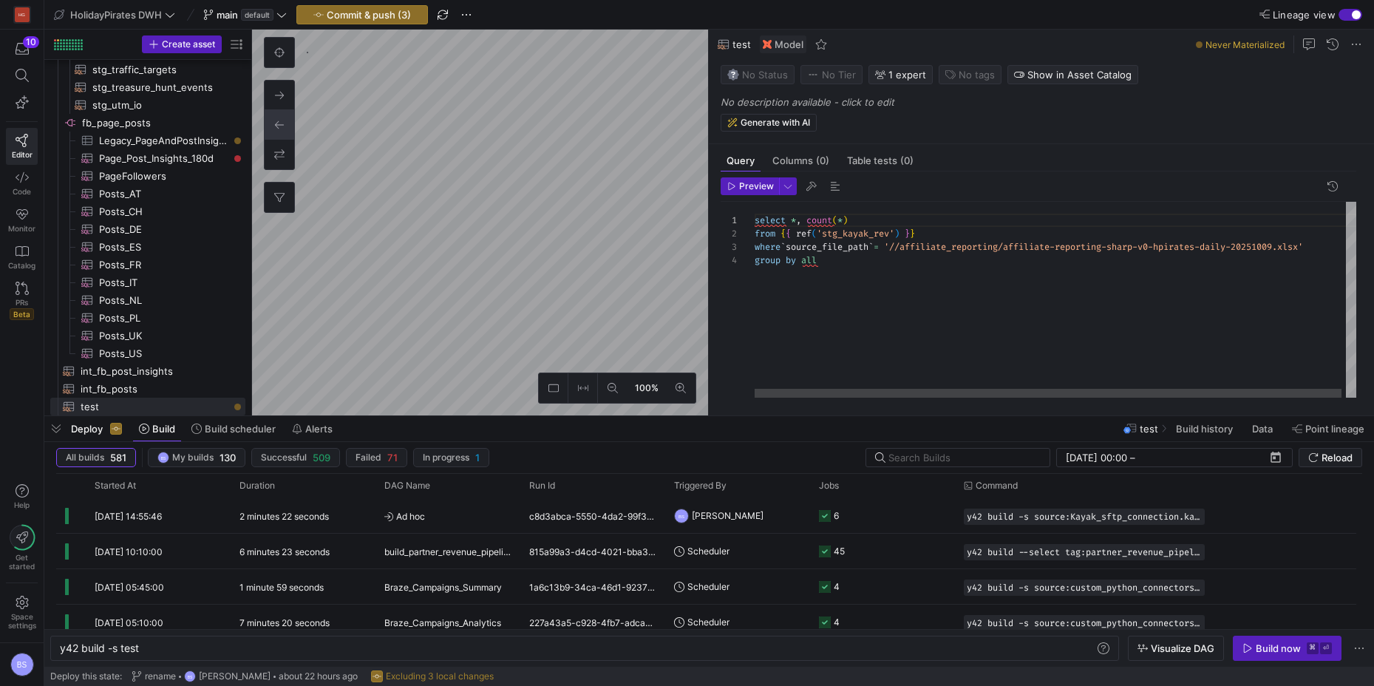
click at [834, 221] on div "select * , count ( * ) from { { ref ( 'stg_kayak_rev' ) } } where ` source_file…" at bounding box center [1057, 300] width 606 height 196
drag, startPoint x: 875, startPoint y: 219, endPoint x: 792, endPoint y: 224, distance: 82.9
click at [791, 222] on div "select * , count ( * )" at bounding box center [1056, 220] width 606 height 13
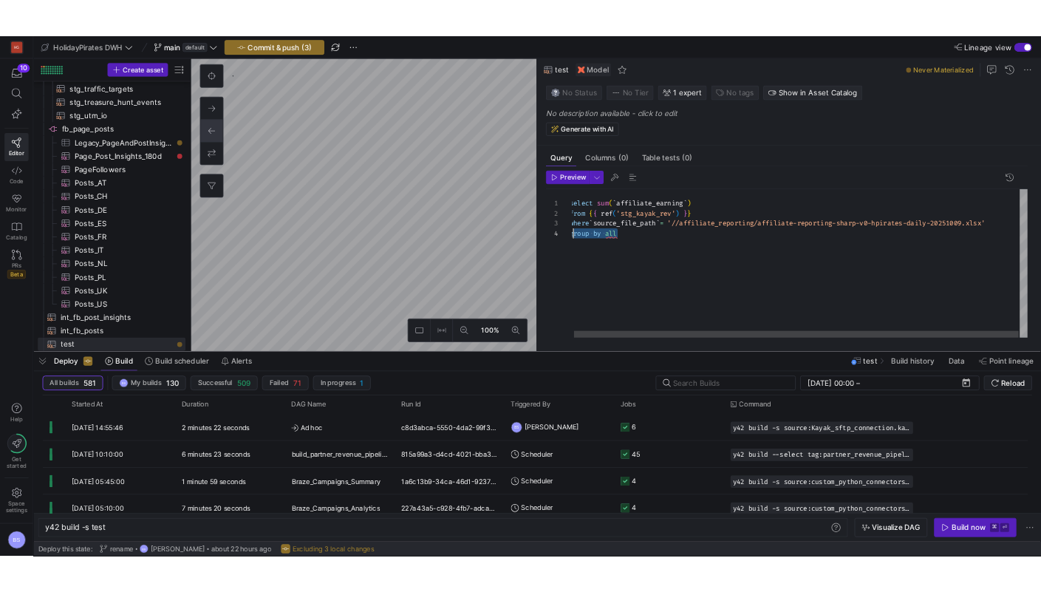
scroll to position [40, 0]
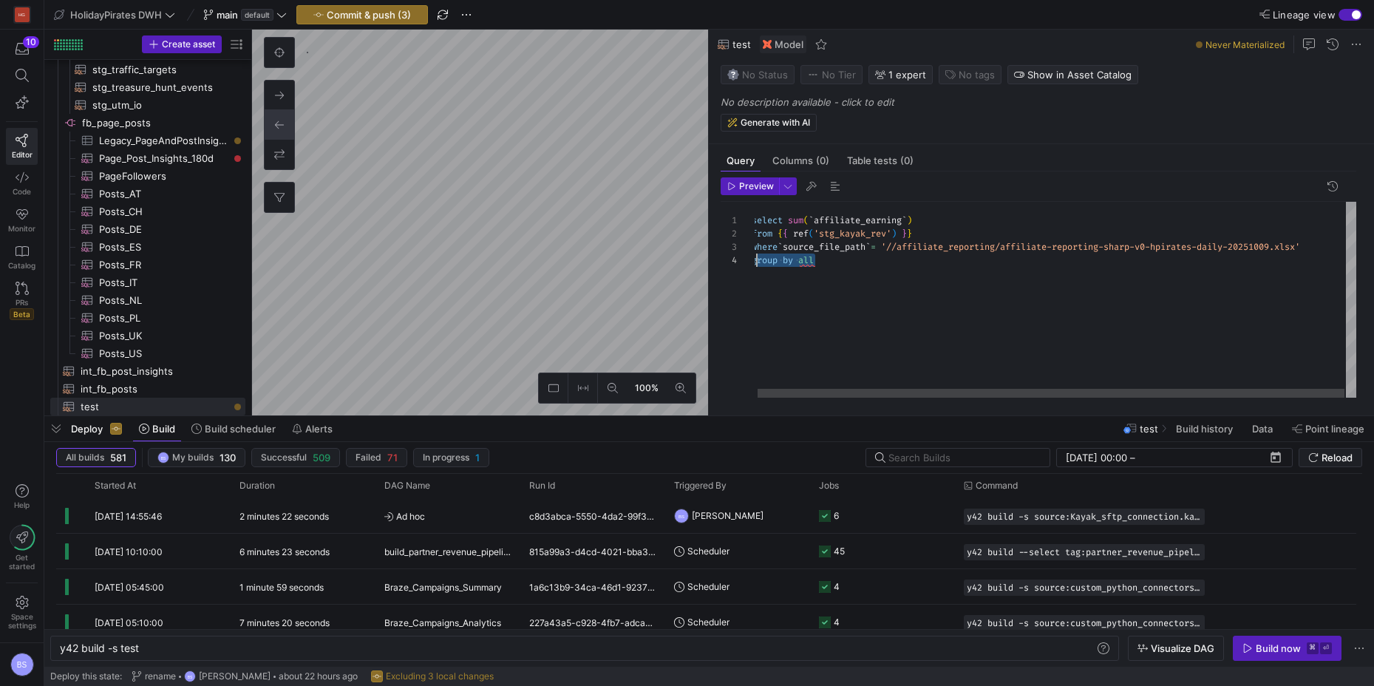
drag, startPoint x: 851, startPoint y: 267, endPoint x: 754, endPoint y: 257, distance: 98.1
click at [752, 257] on div "1 2 3 4 select sum ( ` affiliate_earning ` ) from { { ref ( 'stg_kayak_rev' ) }…" at bounding box center [1037, 300] width 635 height 196
type textarea "select sum(`affiliate_earning`) from {{ ref('stg_kayak_rev') }} where `source_f…"
click at [765, 189] on span "Preview" at bounding box center [756, 186] width 35 height 10
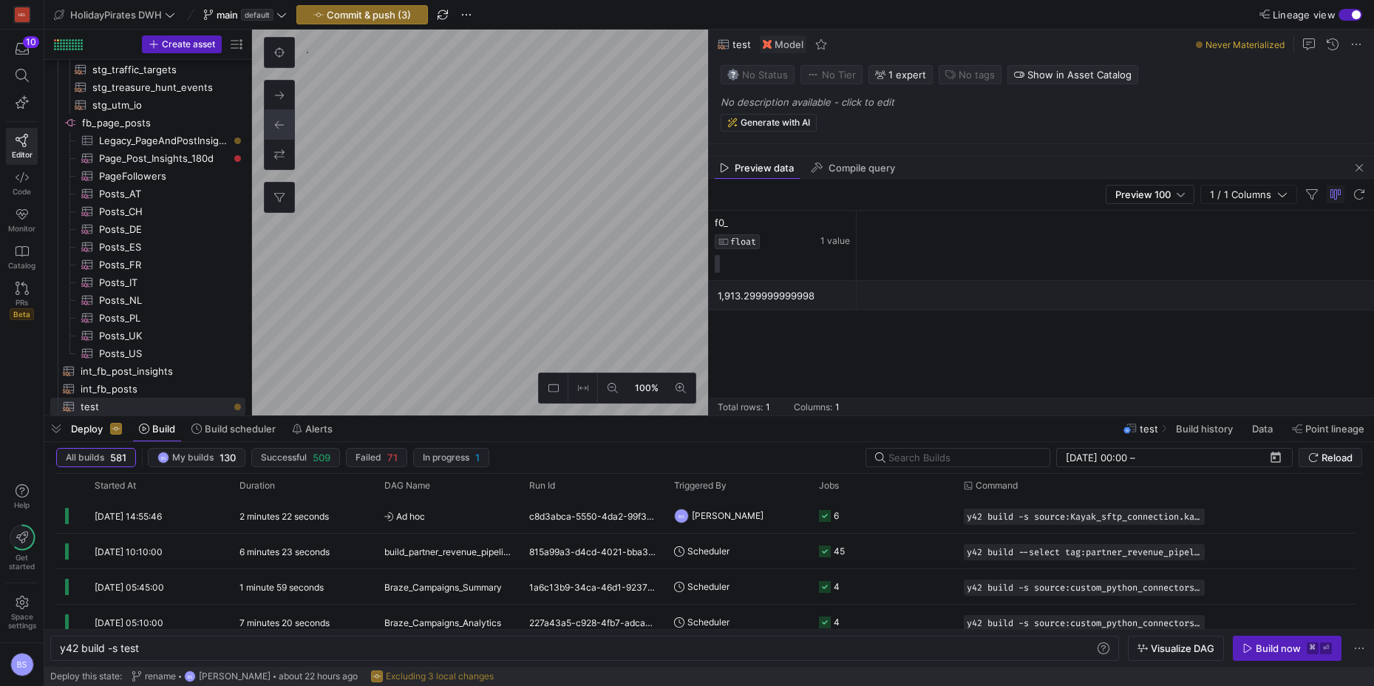
drag, startPoint x: 1362, startPoint y: 171, endPoint x: 1352, endPoint y: 174, distance: 9.9
click at [1362, 171] on span "button" at bounding box center [1359, 168] width 18 height 18
